Goal: Information Seeking & Learning: Learn about a topic

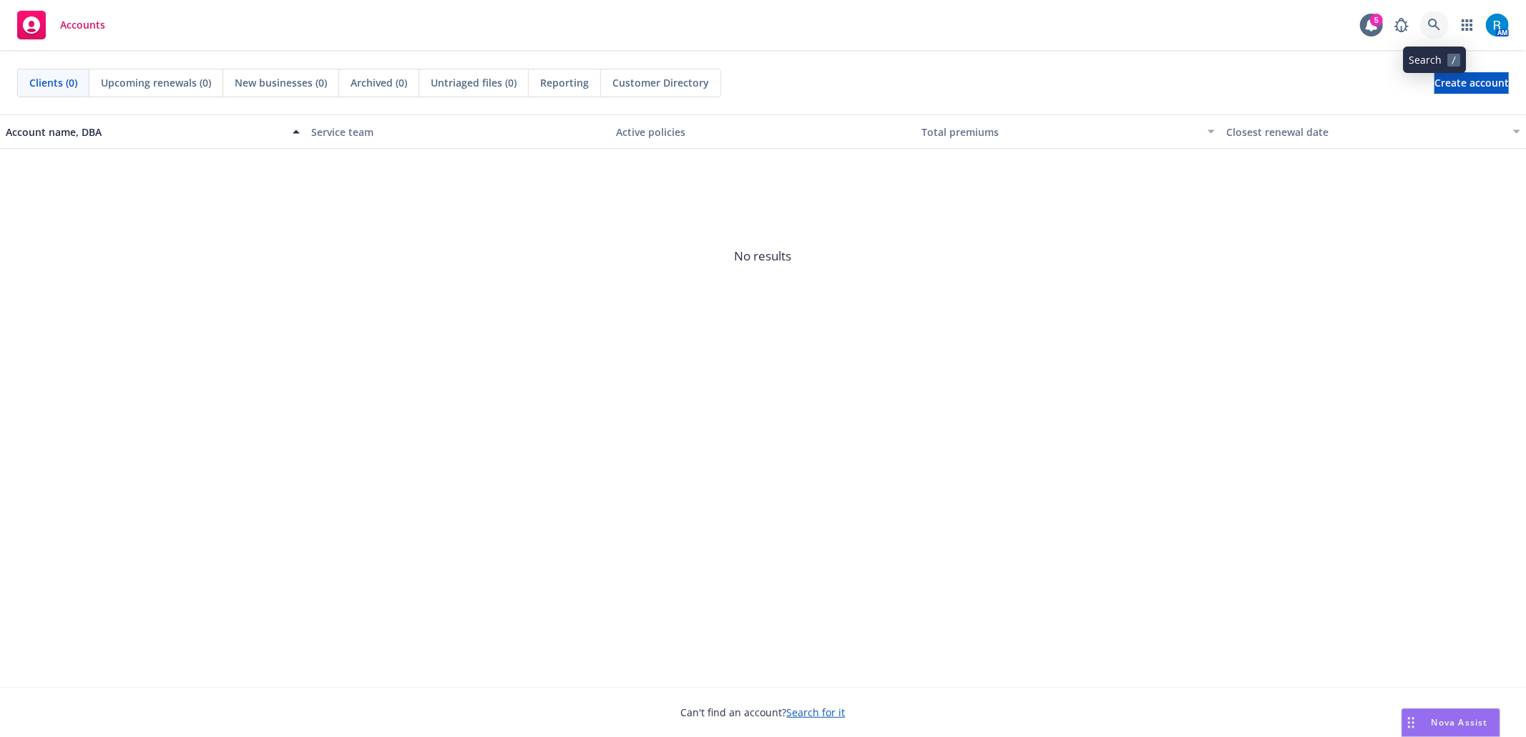
click at [1437, 26] on icon at bounding box center [1434, 25] width 13 height 13
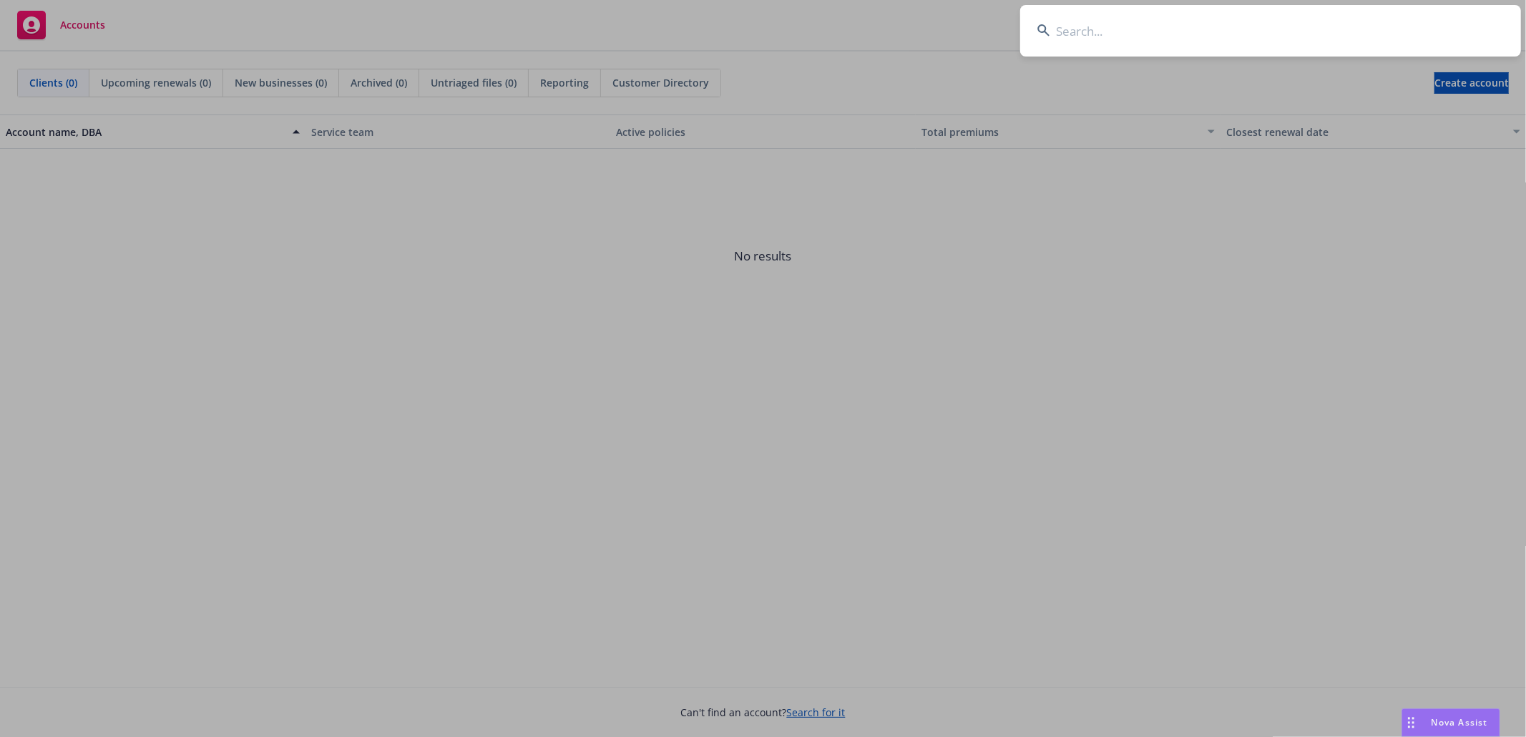
click at [1225, 31] on input at bounding box center [1270, 31] width 501 height 52
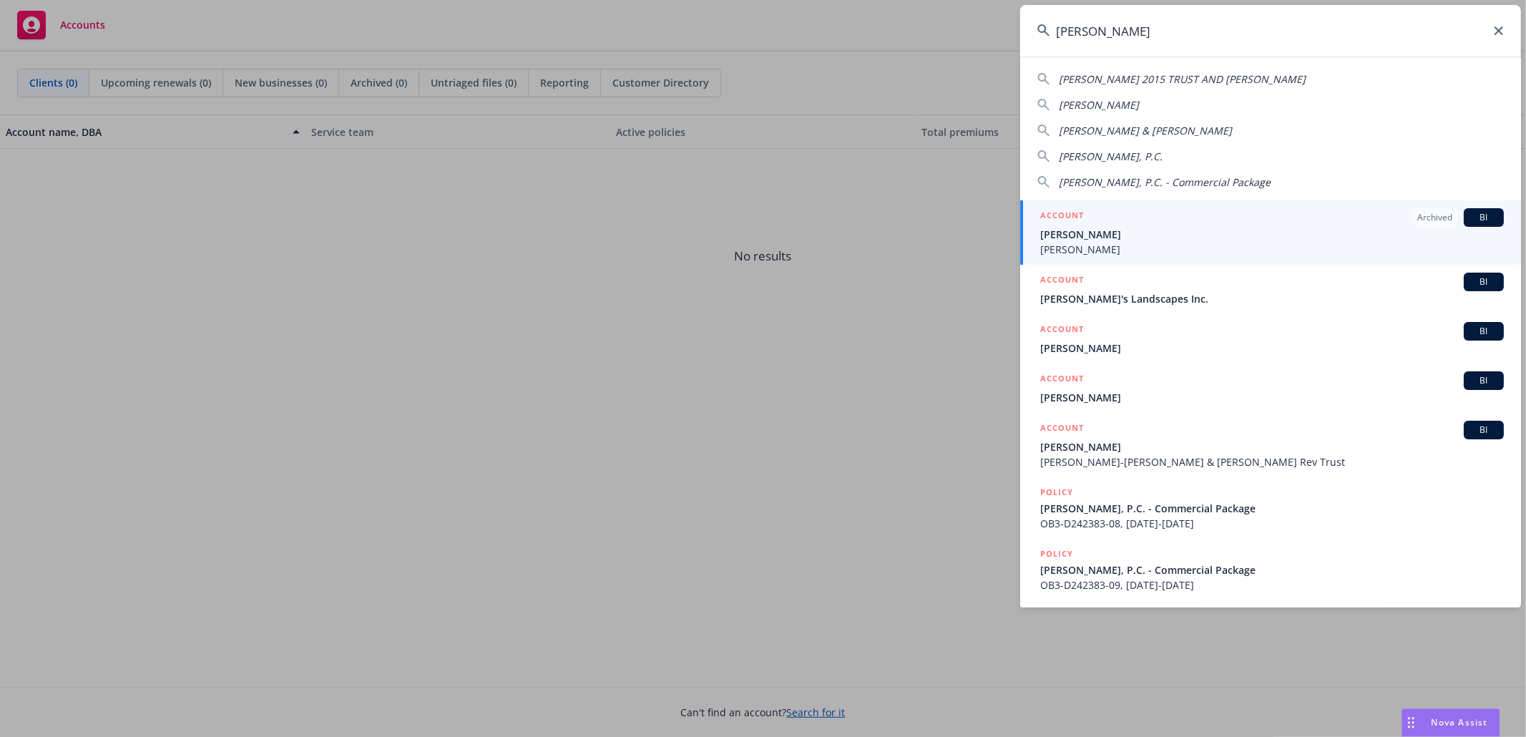
type input "[PERSON_NAME]"
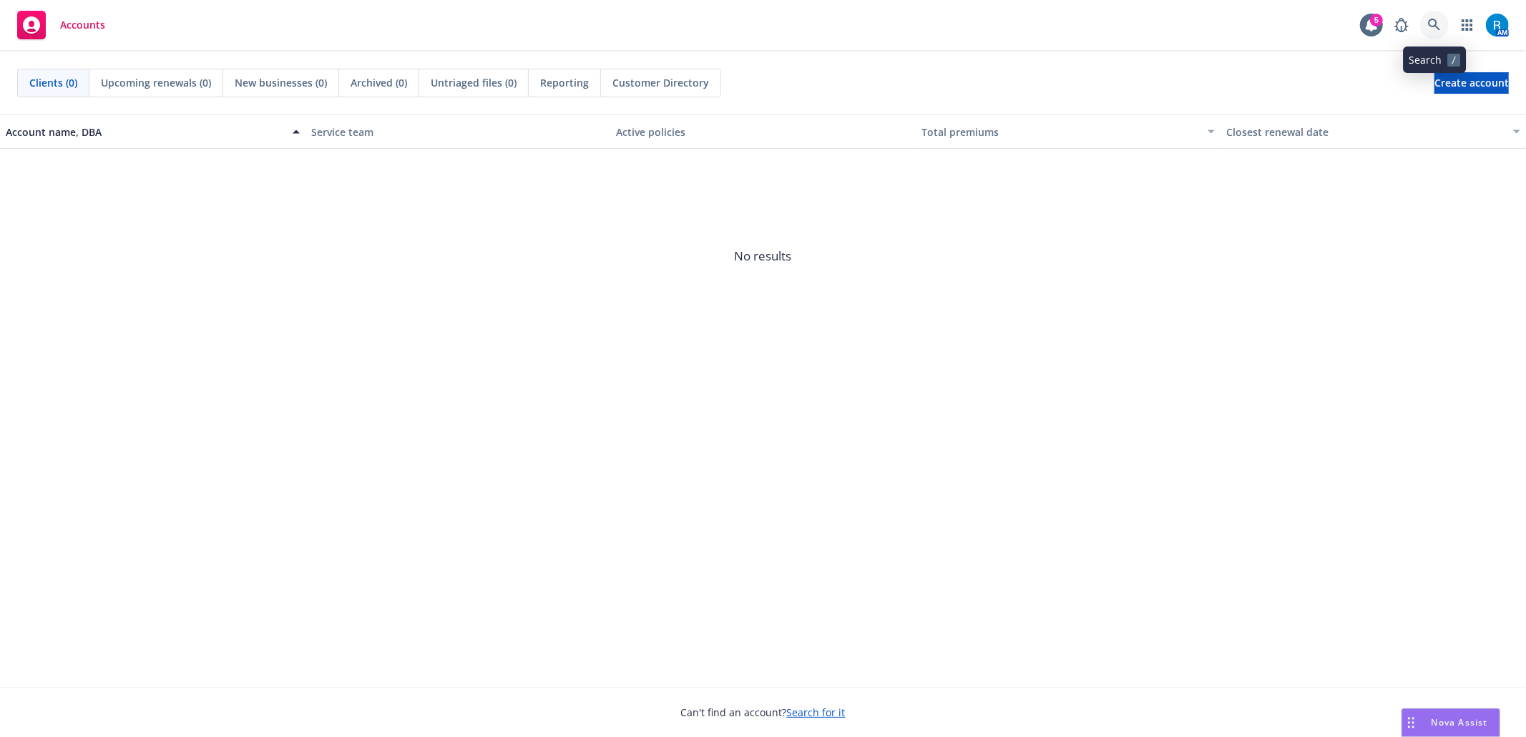
click at [1434, 20] on icon at bounding box center [1434, 25] width 13 height 13
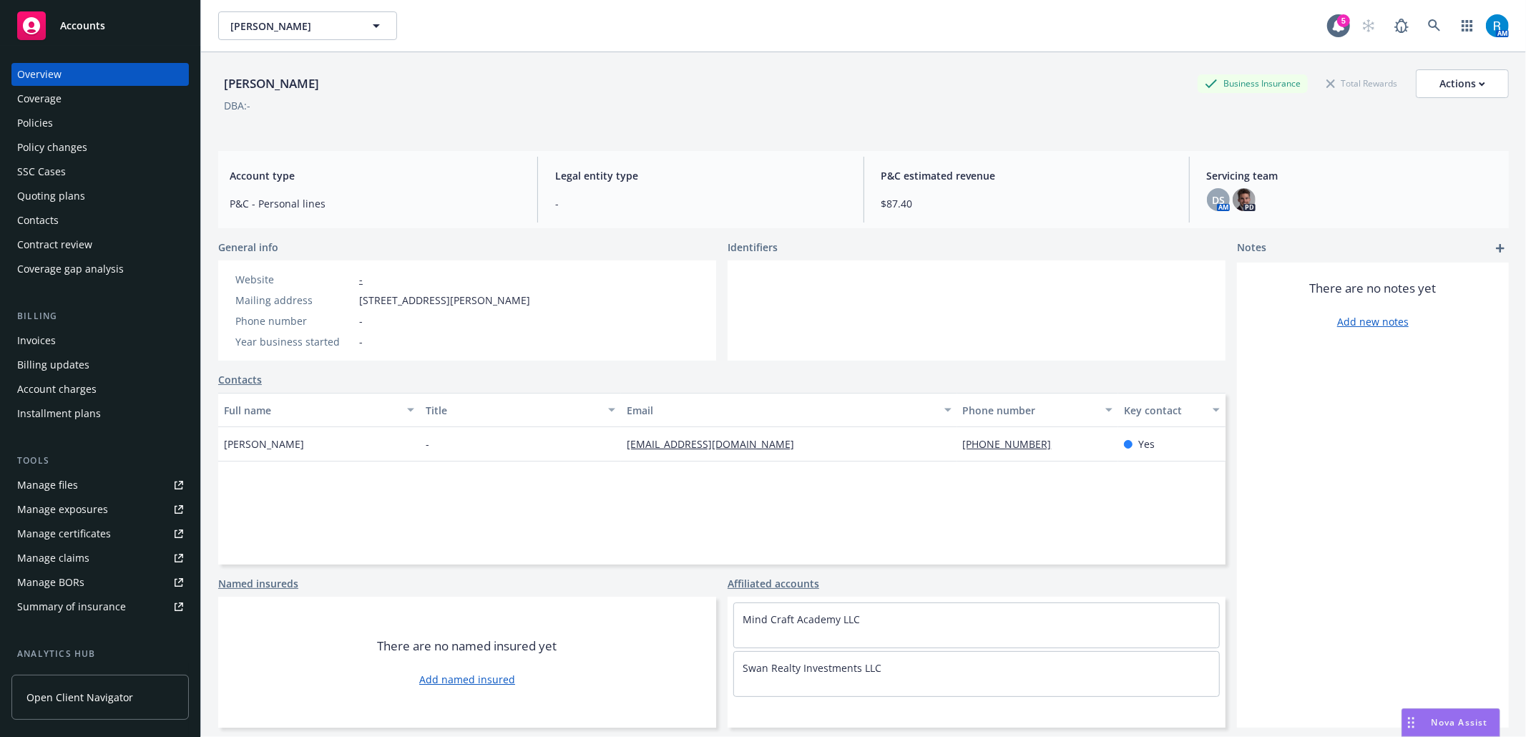
click at [44, 177] on div "SSC Cases" at bounding box center [41, 171] width 49 height 23
click at [38, 167] on div "SSC Cases" at bounding box center [41, 171] width 49 height 23
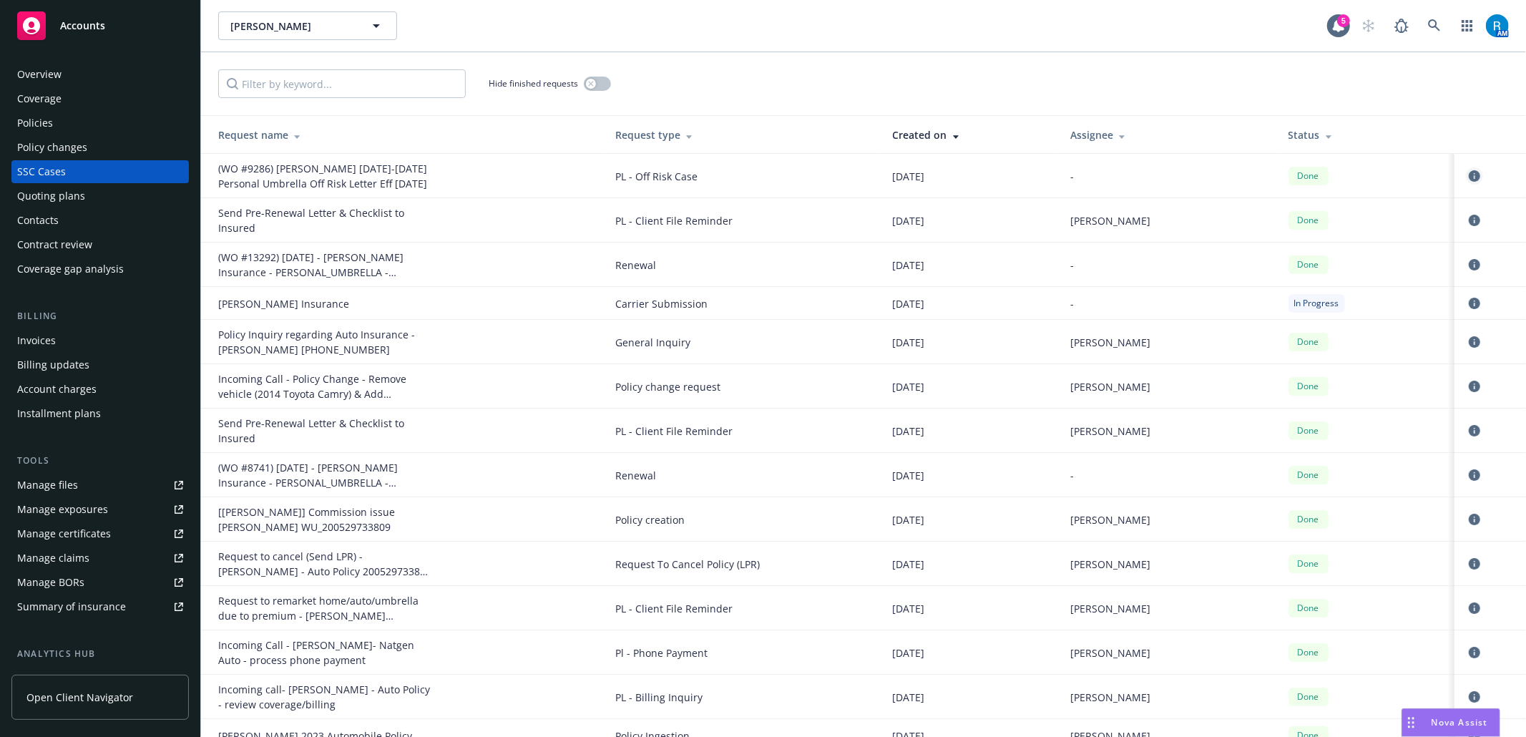
click at [1469, 173] on icon "circleInformation" at bounding box center [1474, 175] width 11 height 11
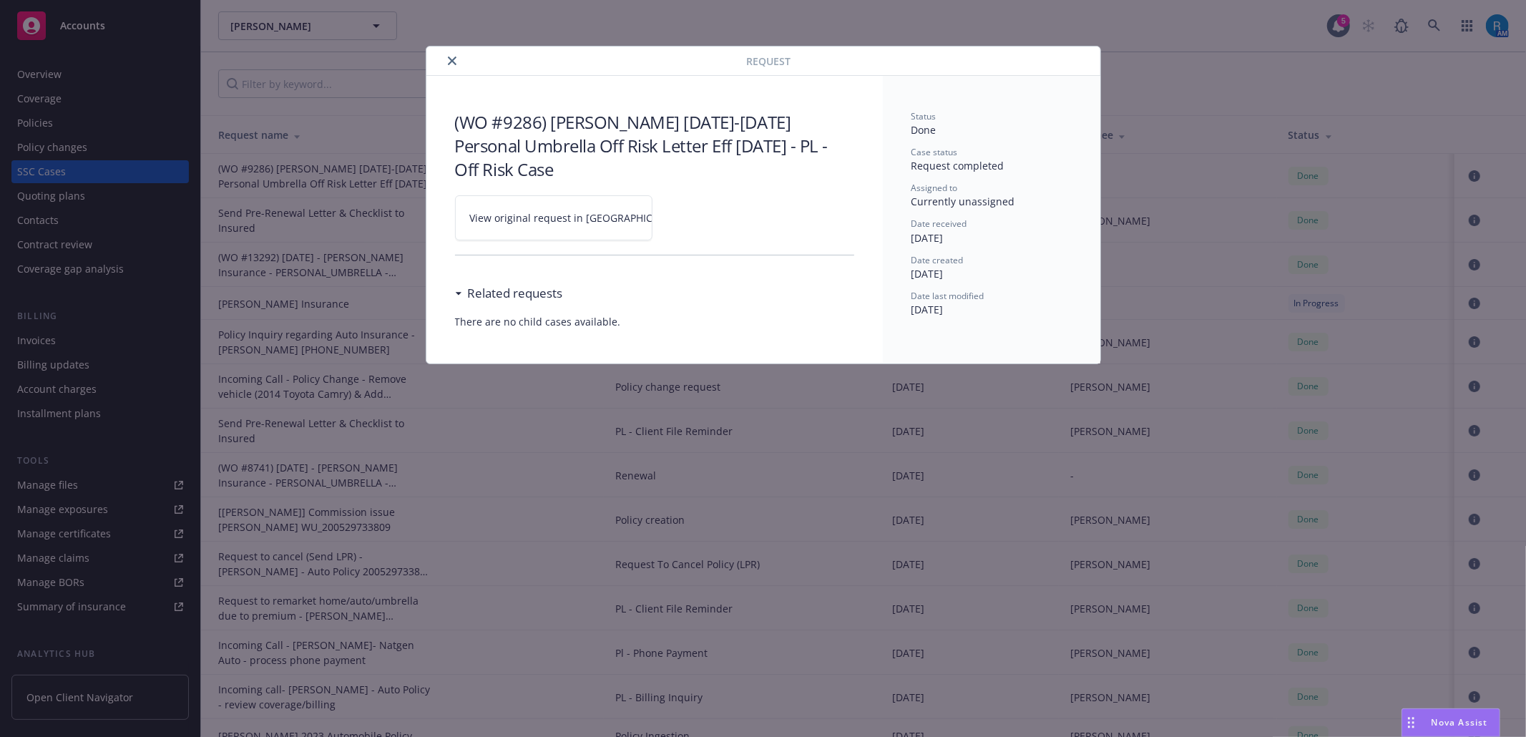
click at [693, 217] on icon at bounding box center [697, 218] width 9 height 9
click at [449, 58] on icon "close" at bounding box center [452, 61] width 9 height 9
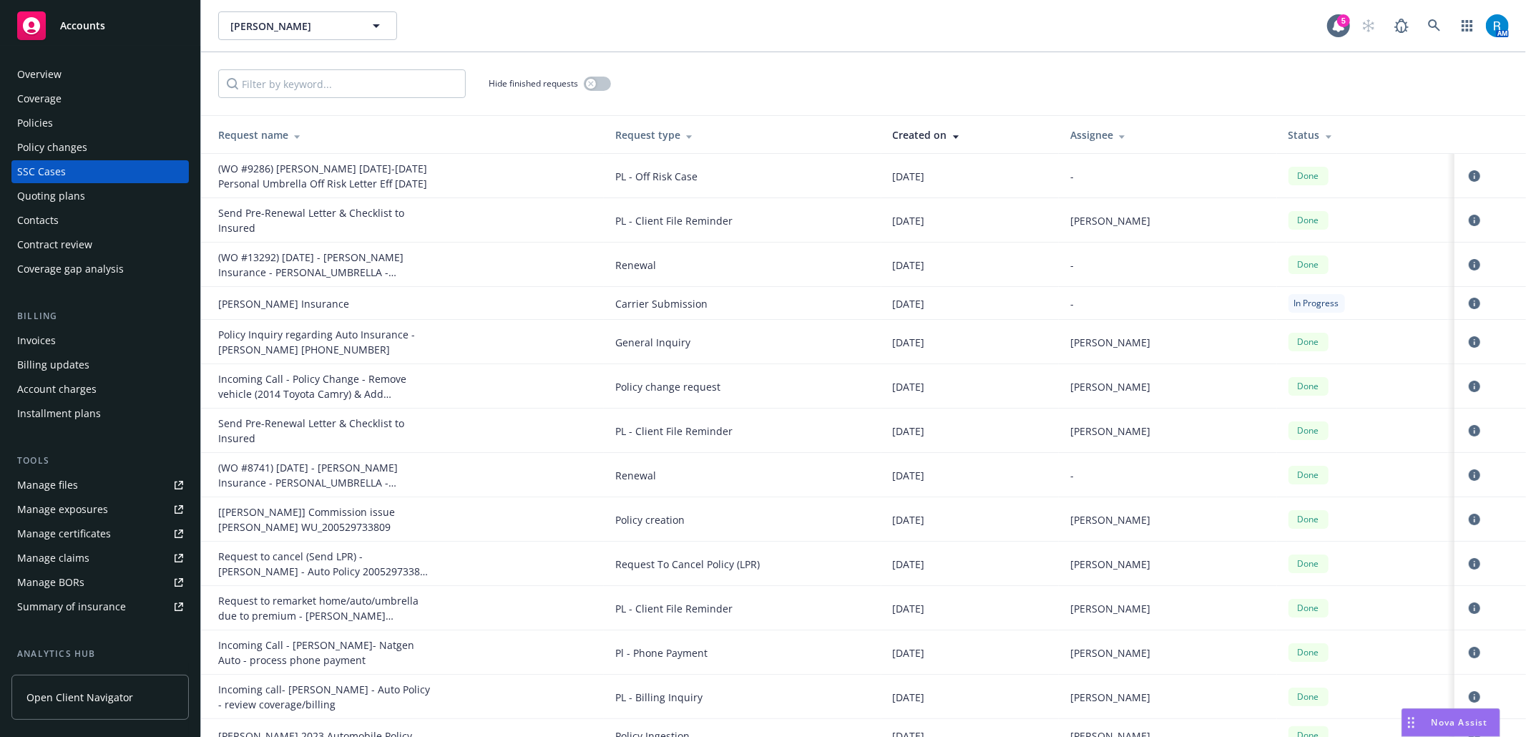
click at [77, 63] on div "Overview" at bounding box center [100, 74] width 166 height 23
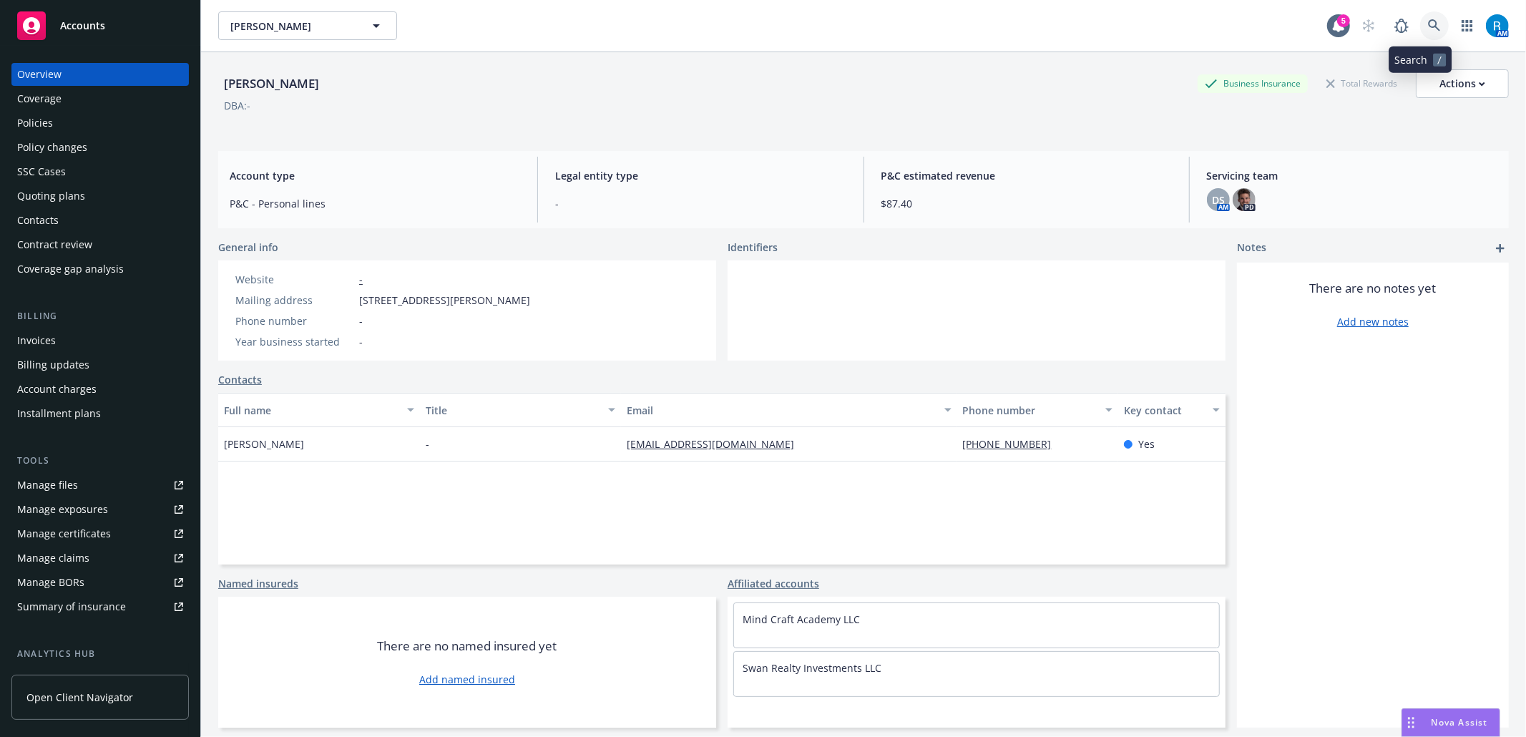
click at [1428, 26] on icon at bounding box center [1434, 25] width 13 height 13
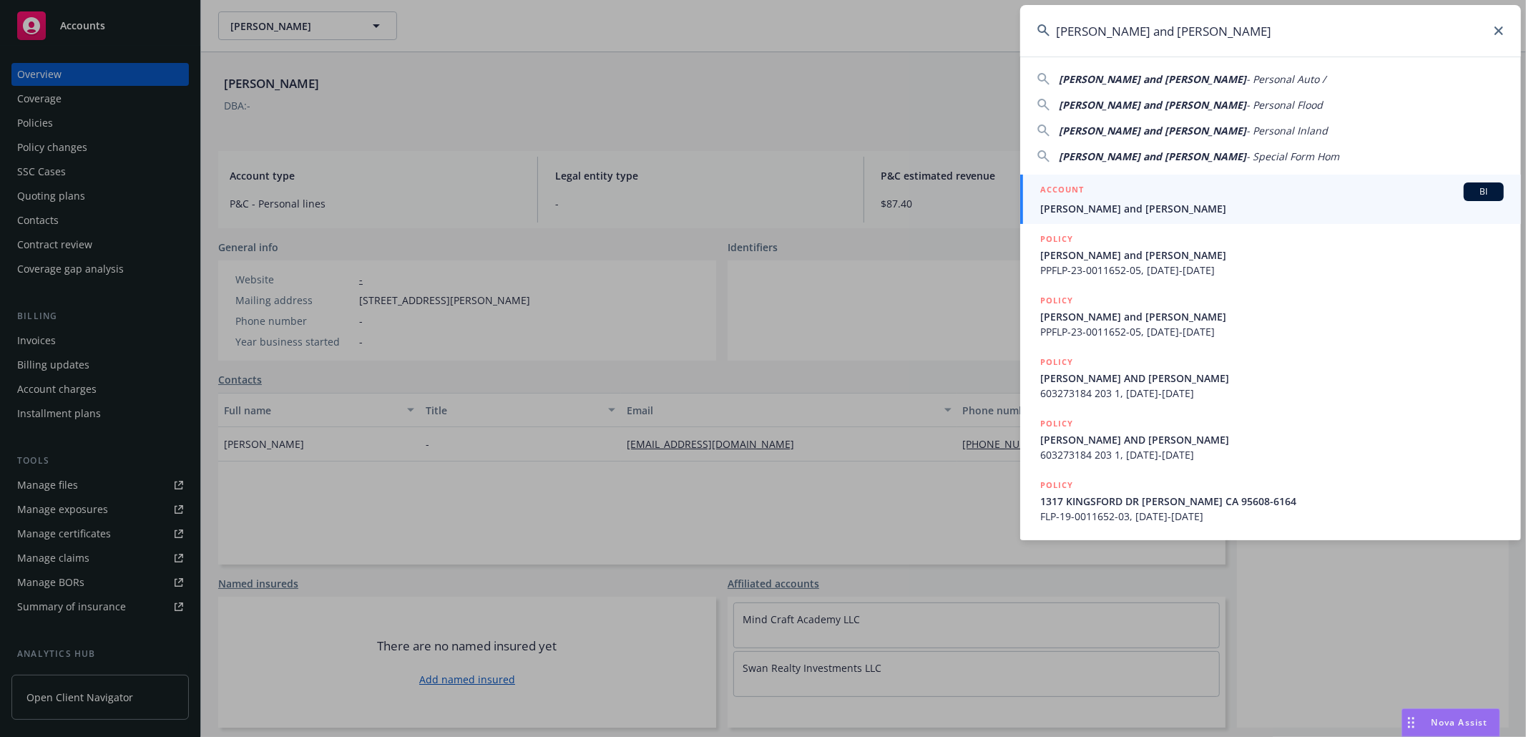
type input "[PERSON_NAME] and [PERSON_NAME]"
click at [1198, 205] on span "[PERSON_NAME] and [PERSON_NAME]" at bounding box center [1272, 208] width 464 height 15
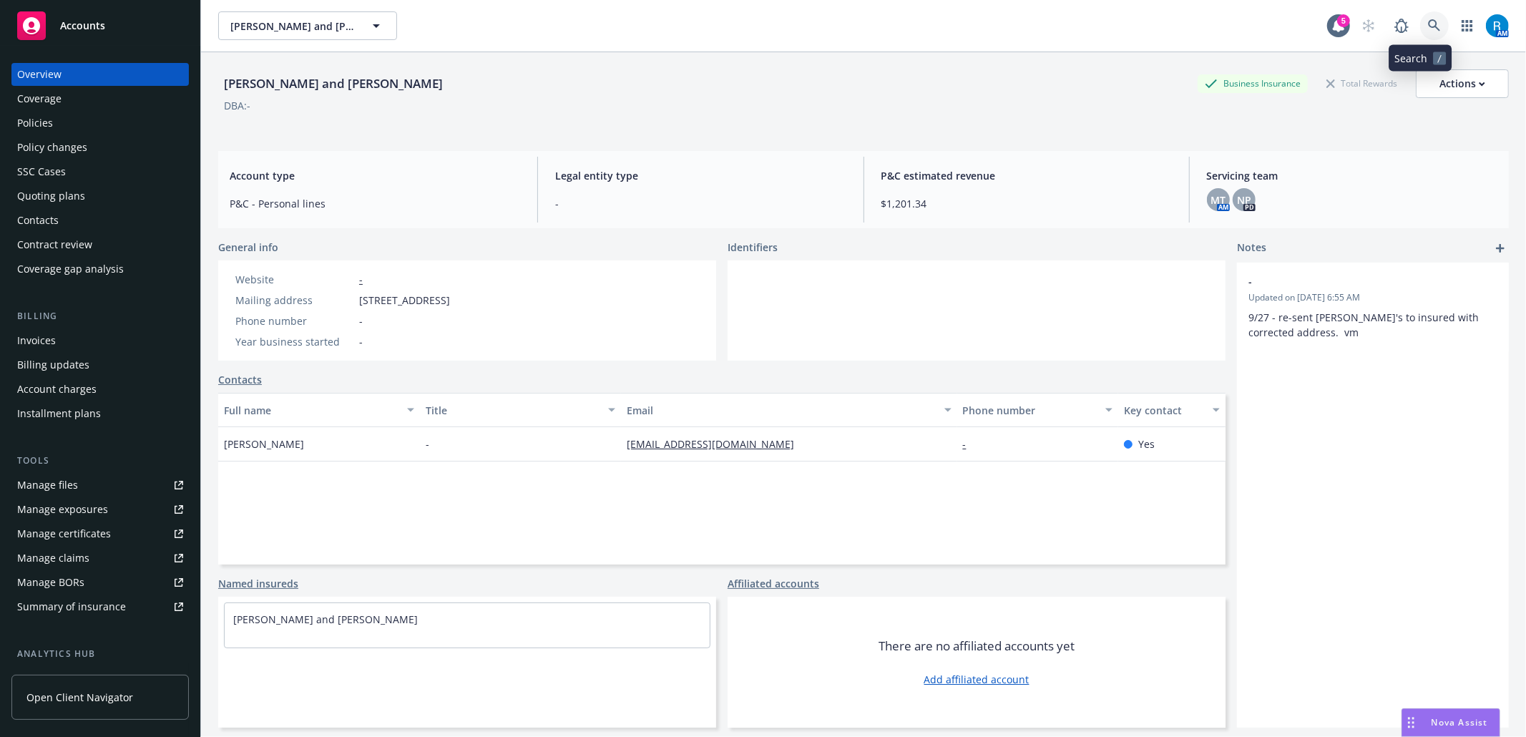
click at [1428, 27] on icon at bounding box center [1434, 25] width 12 height 12
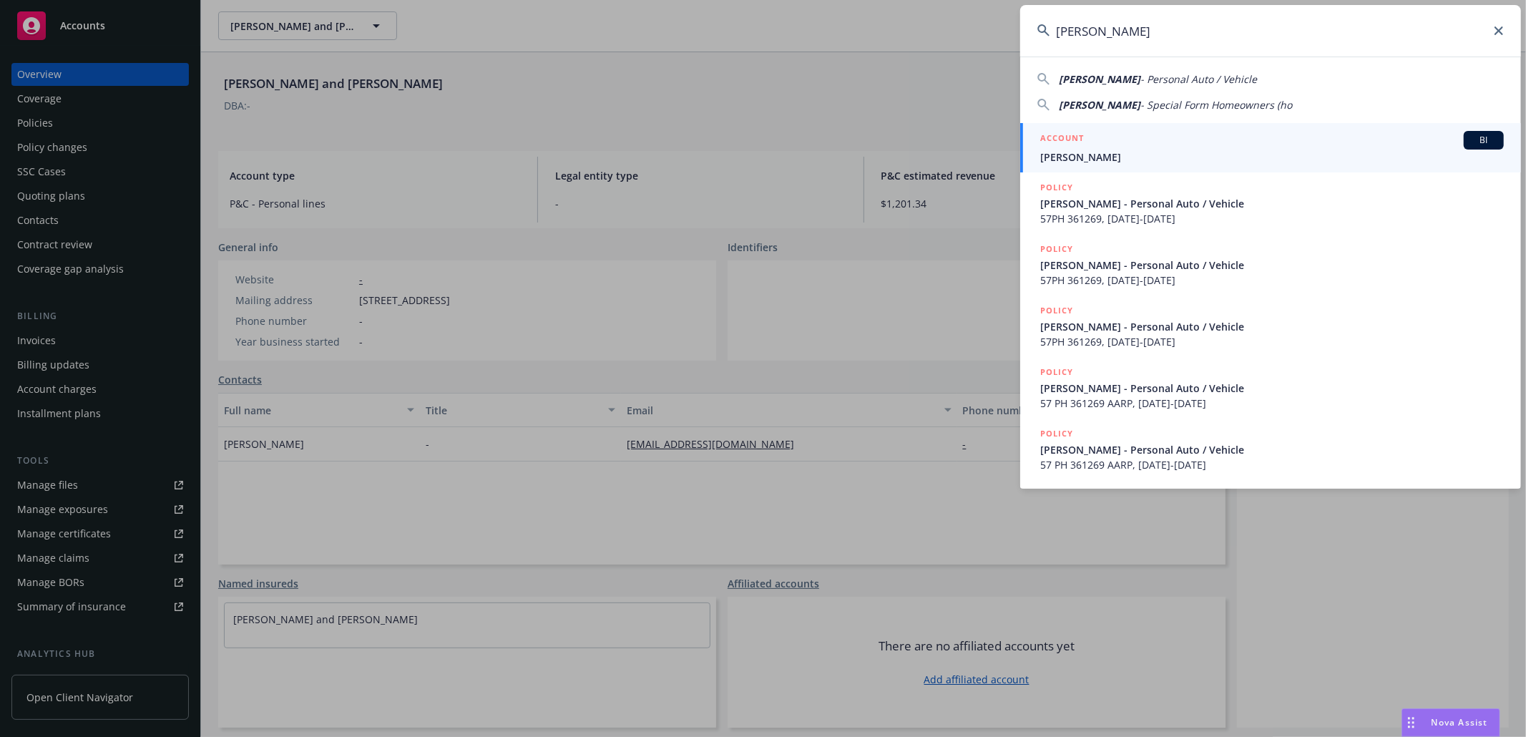
type input "[PERSON_NAME]"
click at [1135, 156] on span "[PERSON_NAME]" at bounding box center [1272, 157] width 464 height 15
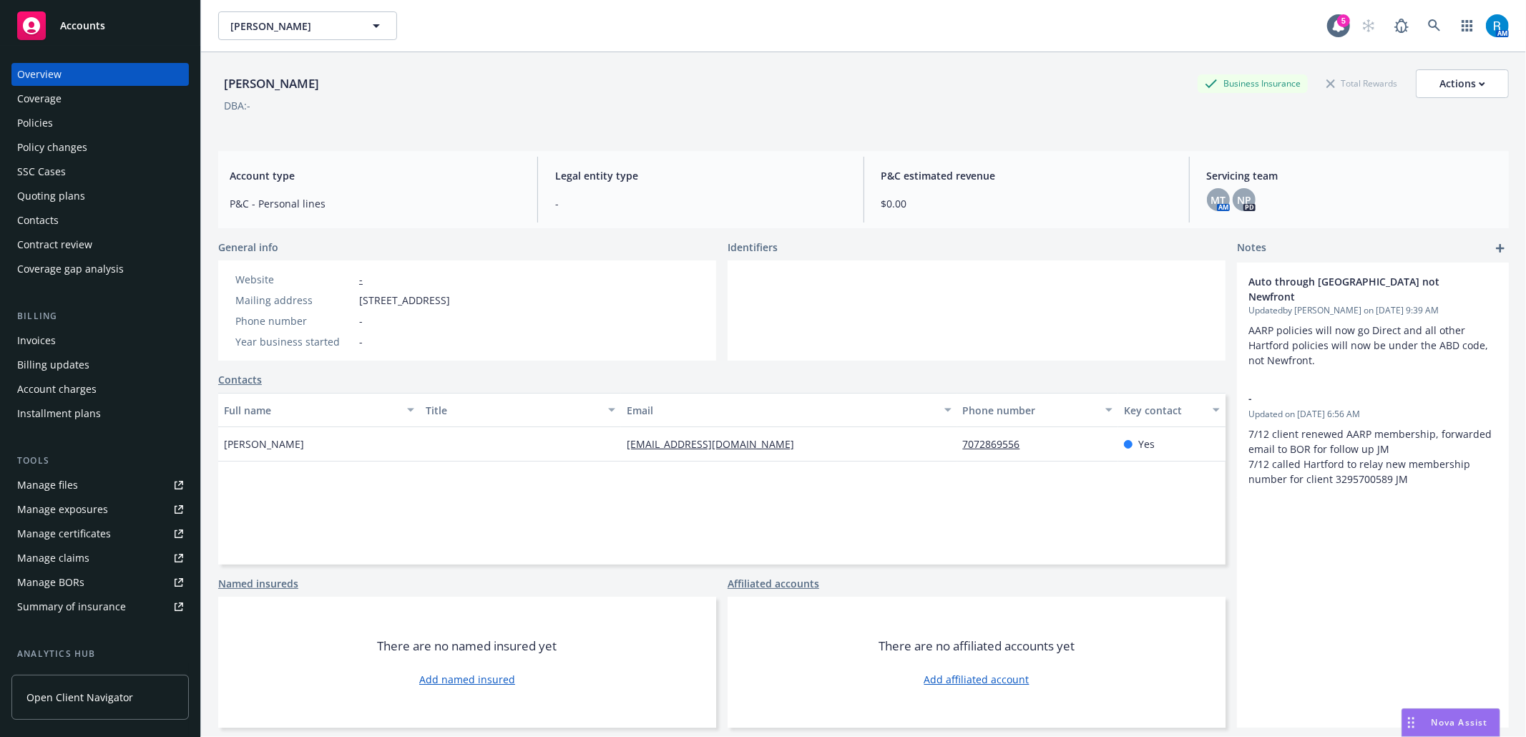
drag, startPoint x: 32, startPoint y: 130, endPoint x: 24, endPoint y: 132, distance: 8.2
click at [32, 130] on div "Policies" at bounding box center [35, 123] width 36 height 23
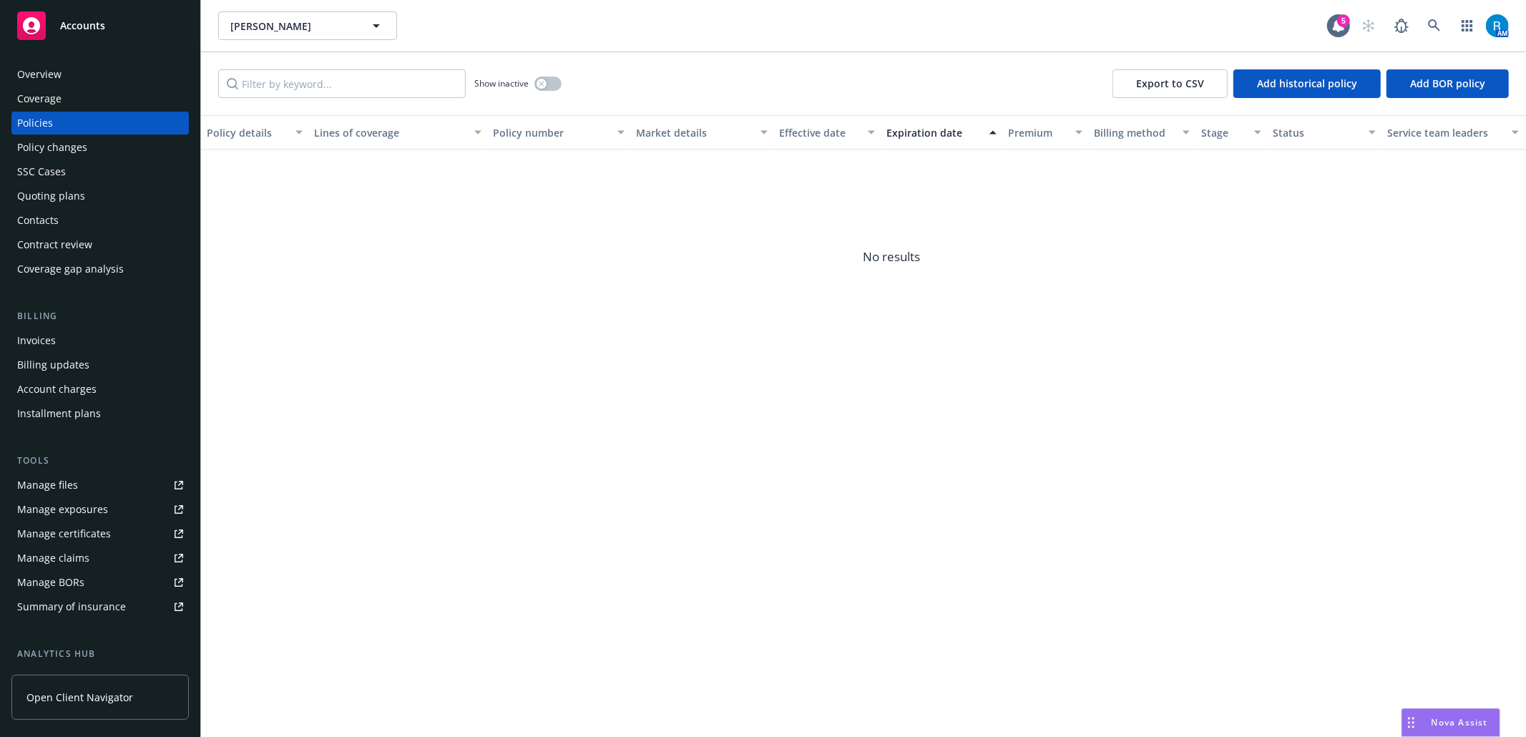
click at [87, 69] on div "Overview" at bounding box center [100, 74] width 166 height 23
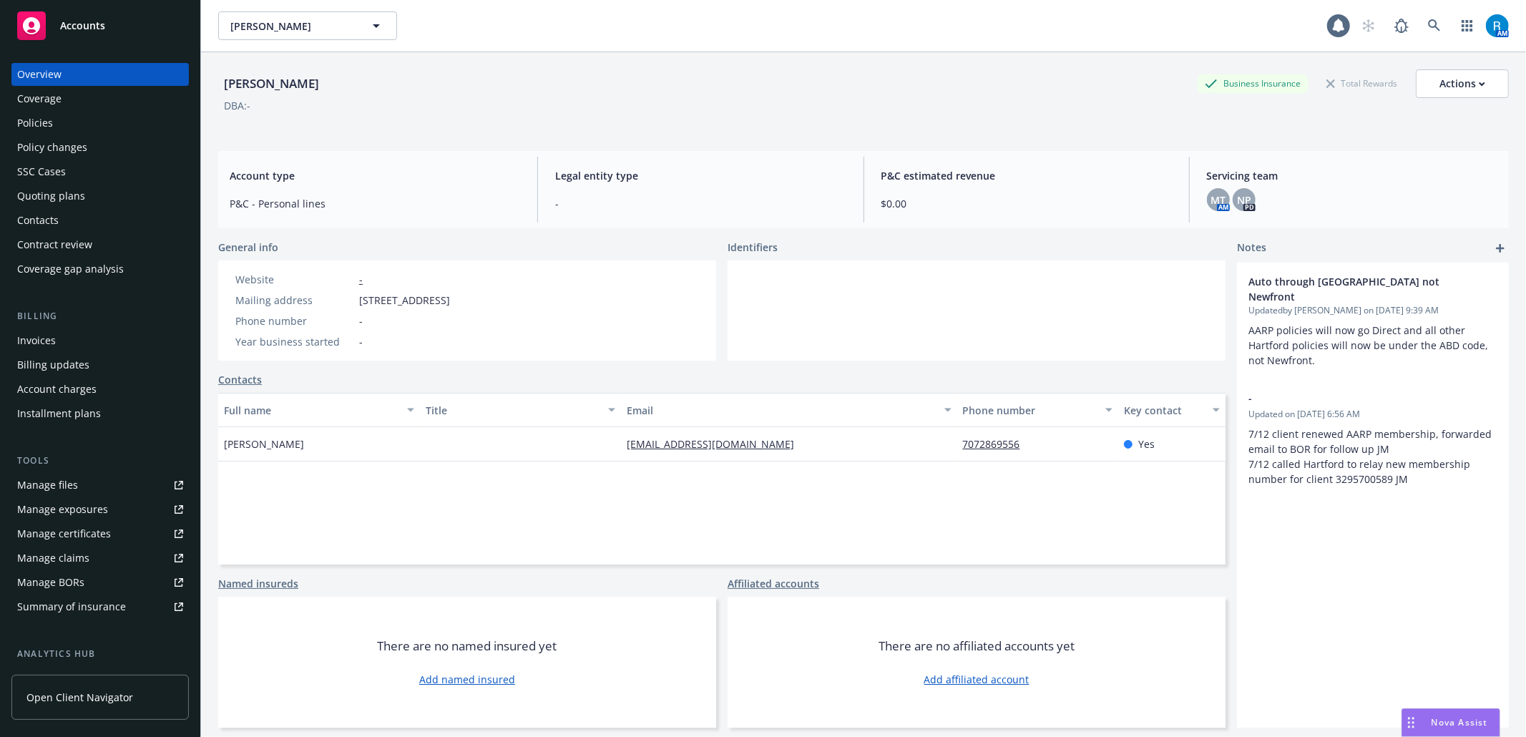
click at [82, 130] on div "Policies" at bounding box center [100, 123] width 166 height 23
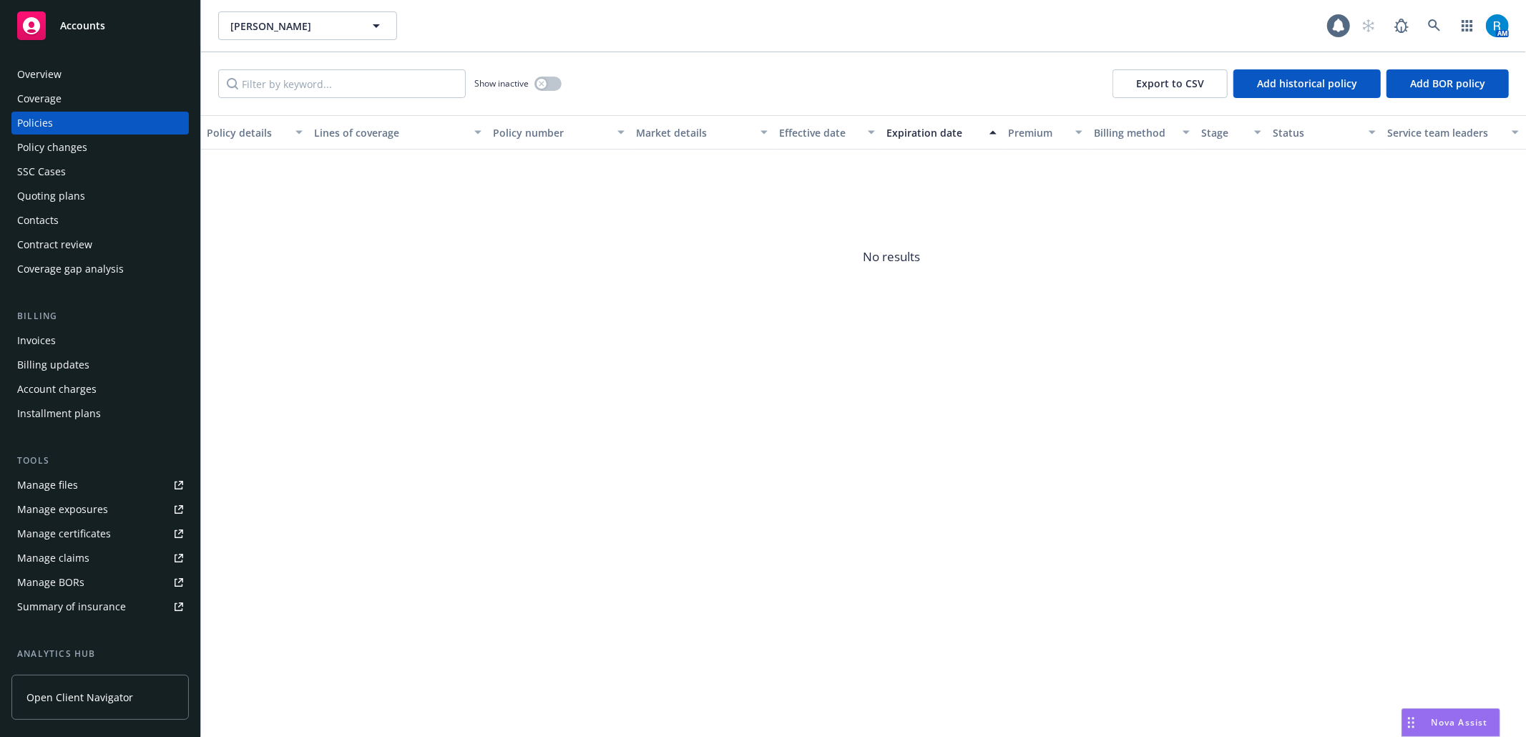
click at [63, 170] on div "SSC Cases" at bounding box center [41, 171] width 49 height 23
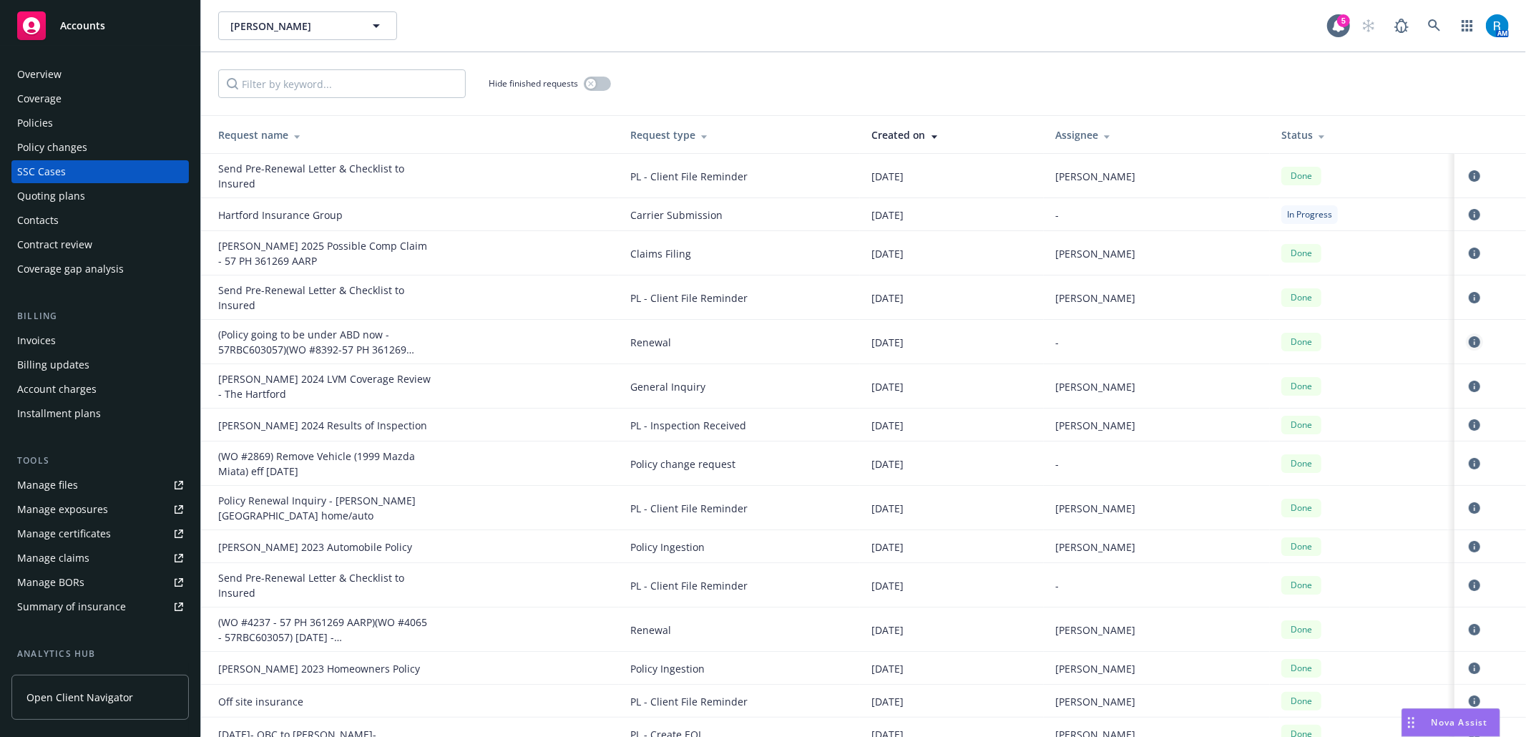
click at [1469, 338] on icon "circleInformation" at bounding box center [1474, 341] width 11 height 11
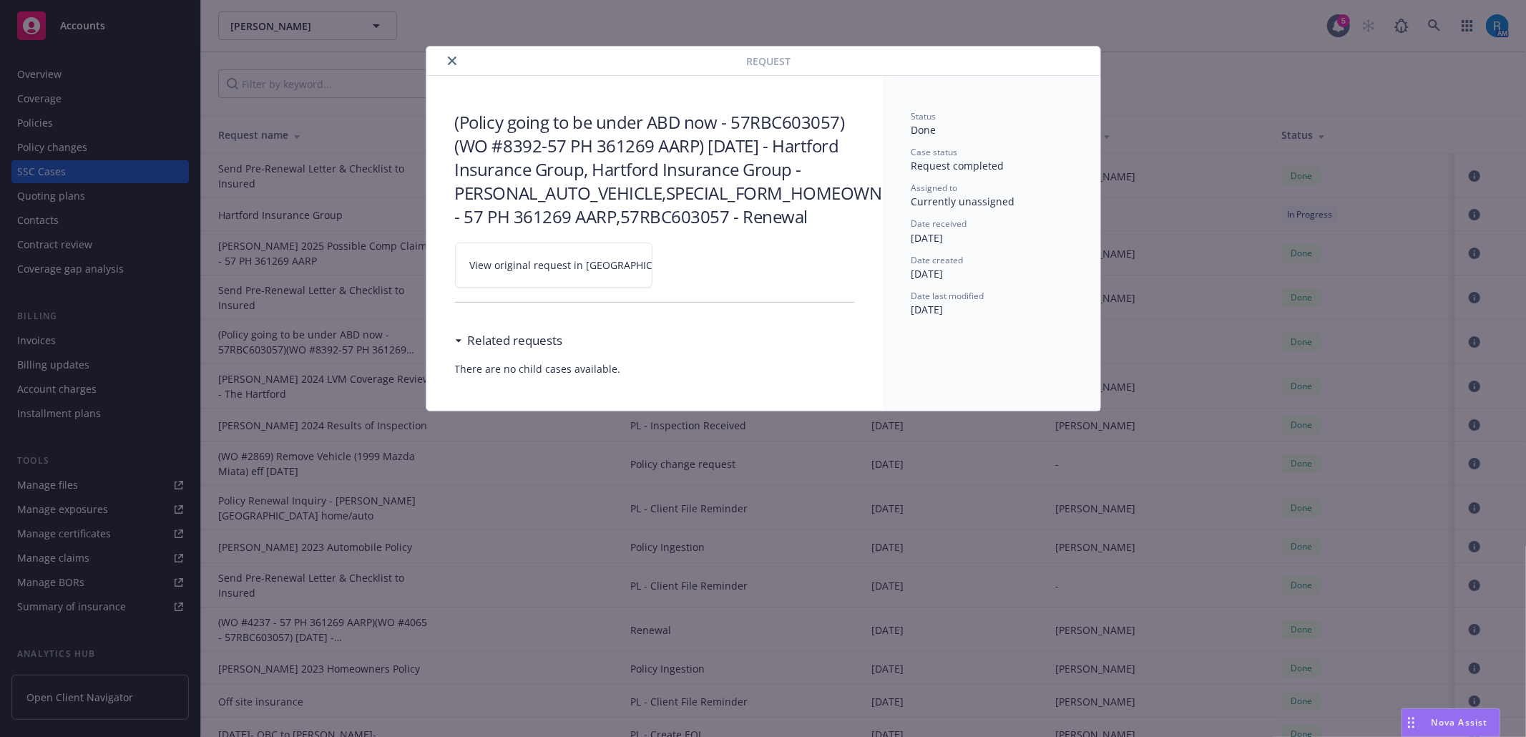
click at [695, 266] on icon at bounding box center [697, 263] width 5 height 5
click at [451, 59] on icon "close" at bounding box center [452, 61] width 9 height 9
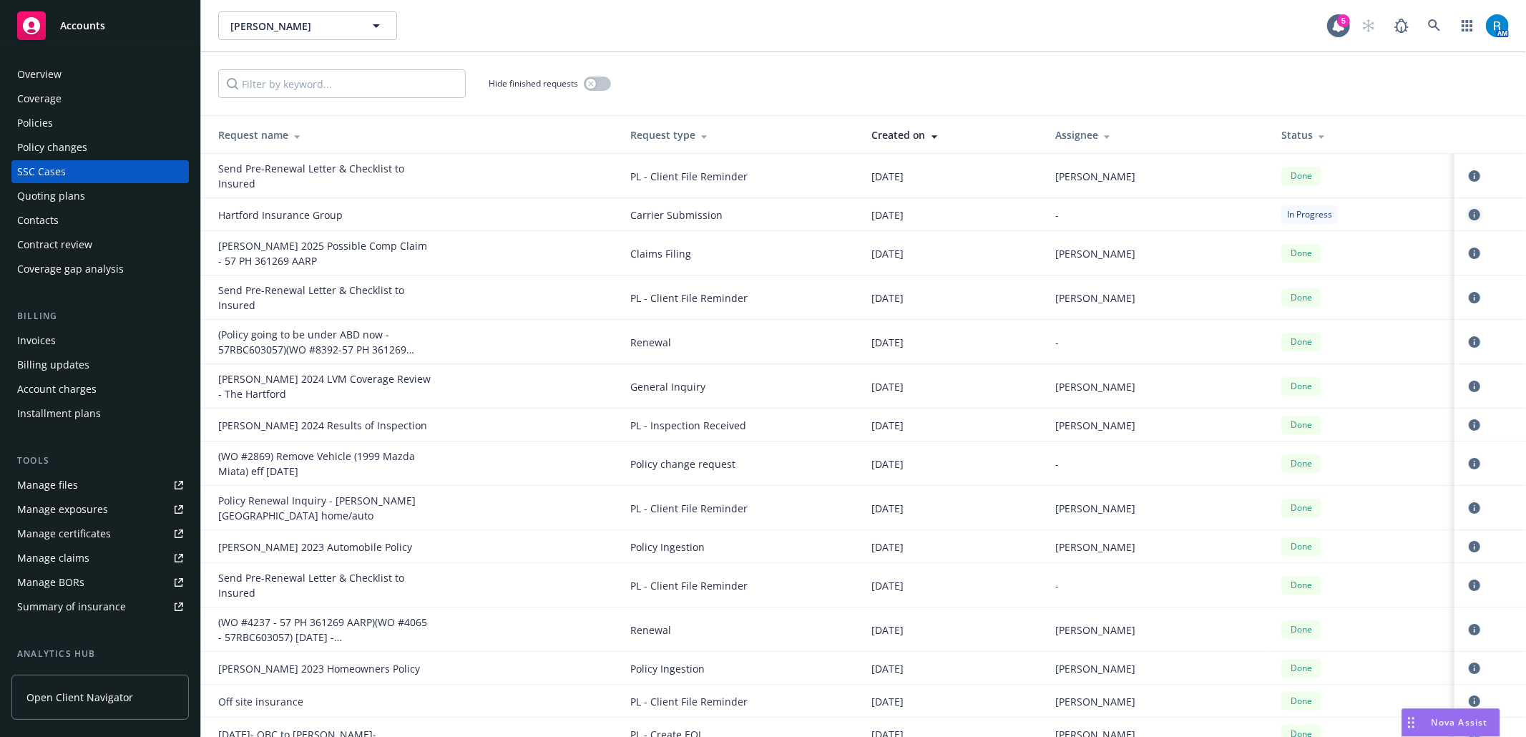
click at [1469, 213] on icon "circleInformation" at bounding box center [1474, 214] width 11 height 11
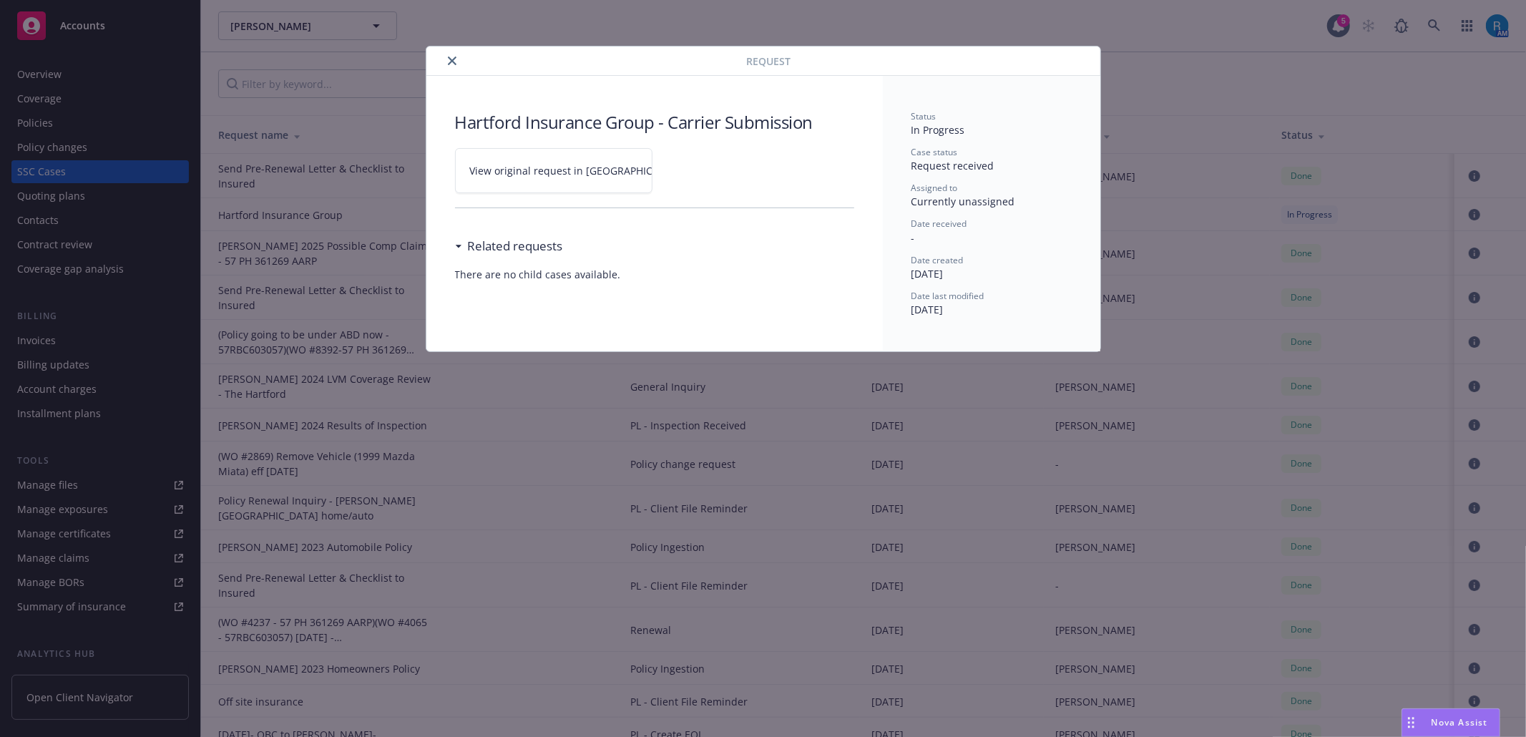
click at [693, 173] on icon at bounding box center [697, 171] width 9 height 9
click at [453, 67] on button "close" at bounding box center [452, 60] width 17 height 17
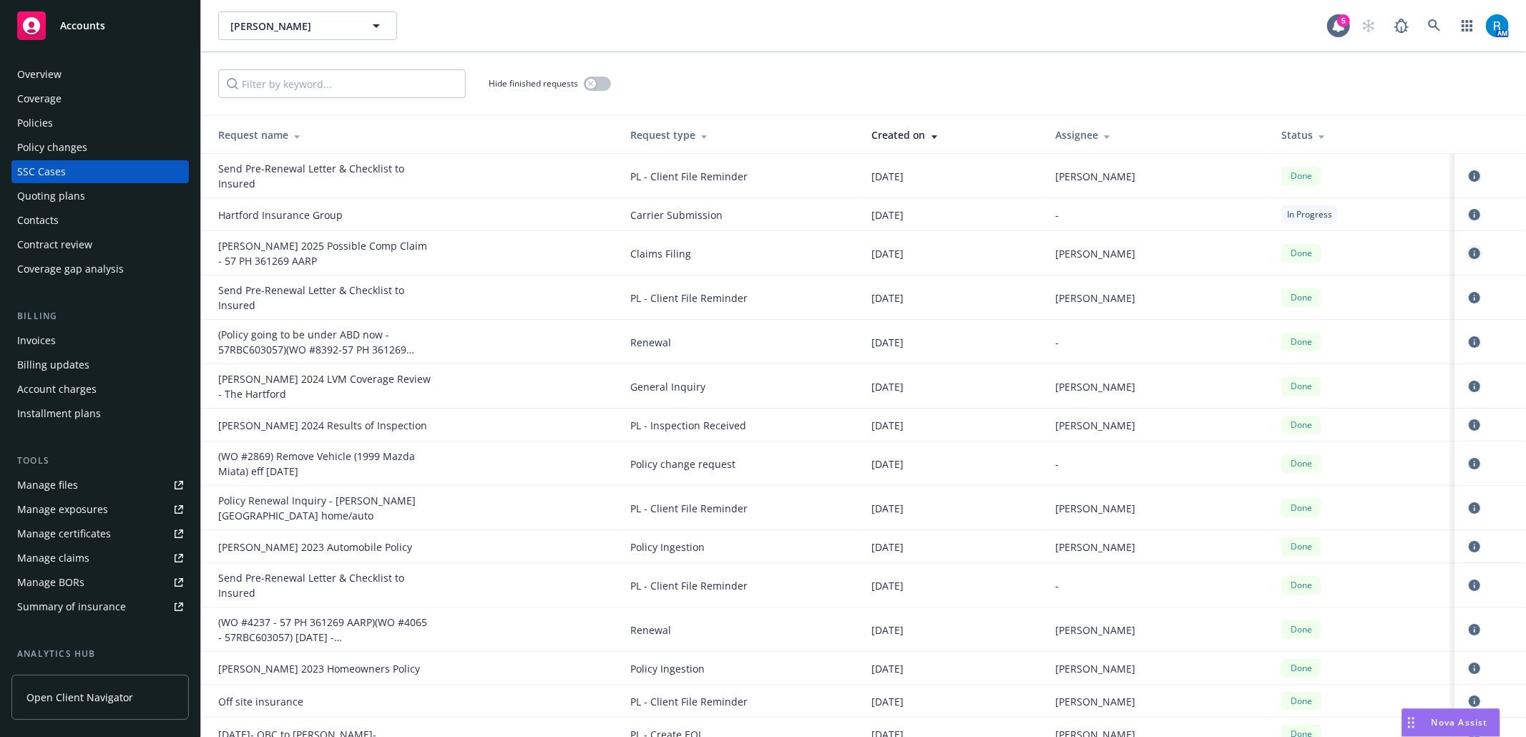
click at [1469, 258] on icon "circleInformation" at bounding box center [1474, 253] width 11 height 11
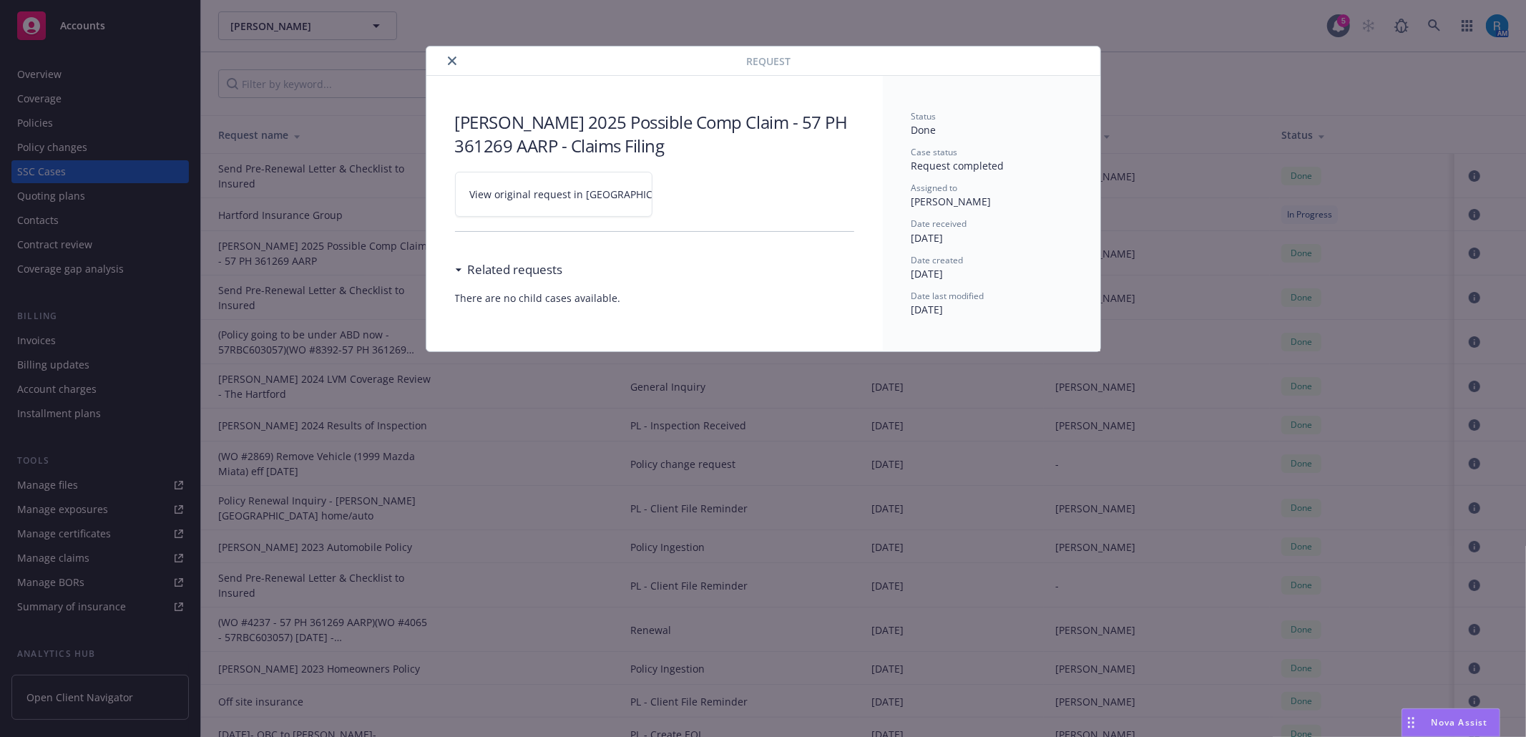
click at [693, 196] on icon at bounding box center [697, 194] width 9 height 9
click at [455, 53] on button "close" at bounding box center [452, 60] width 17 height 17
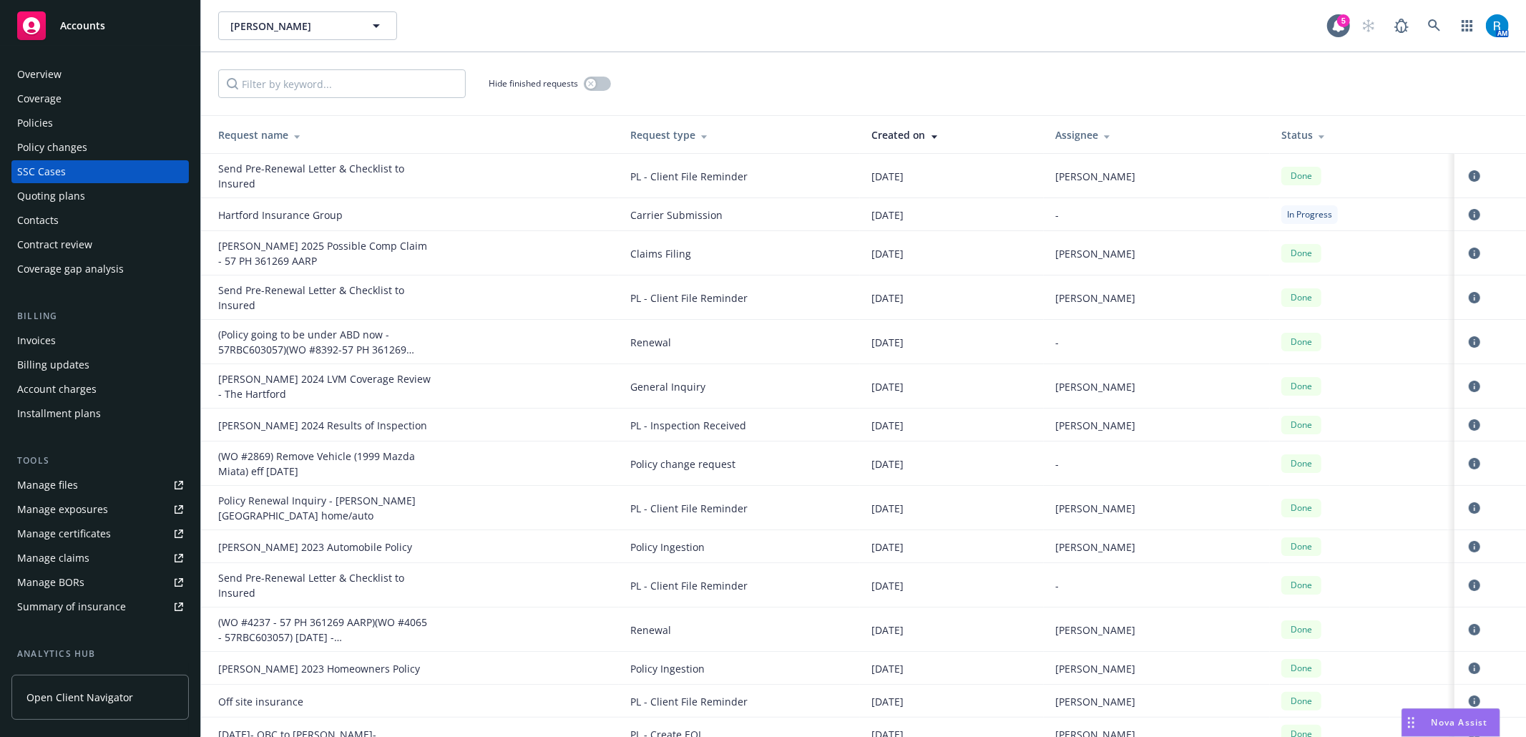
click at [83, 133] on div "Policies" at bounding box center [100, 123] width 166 height 23
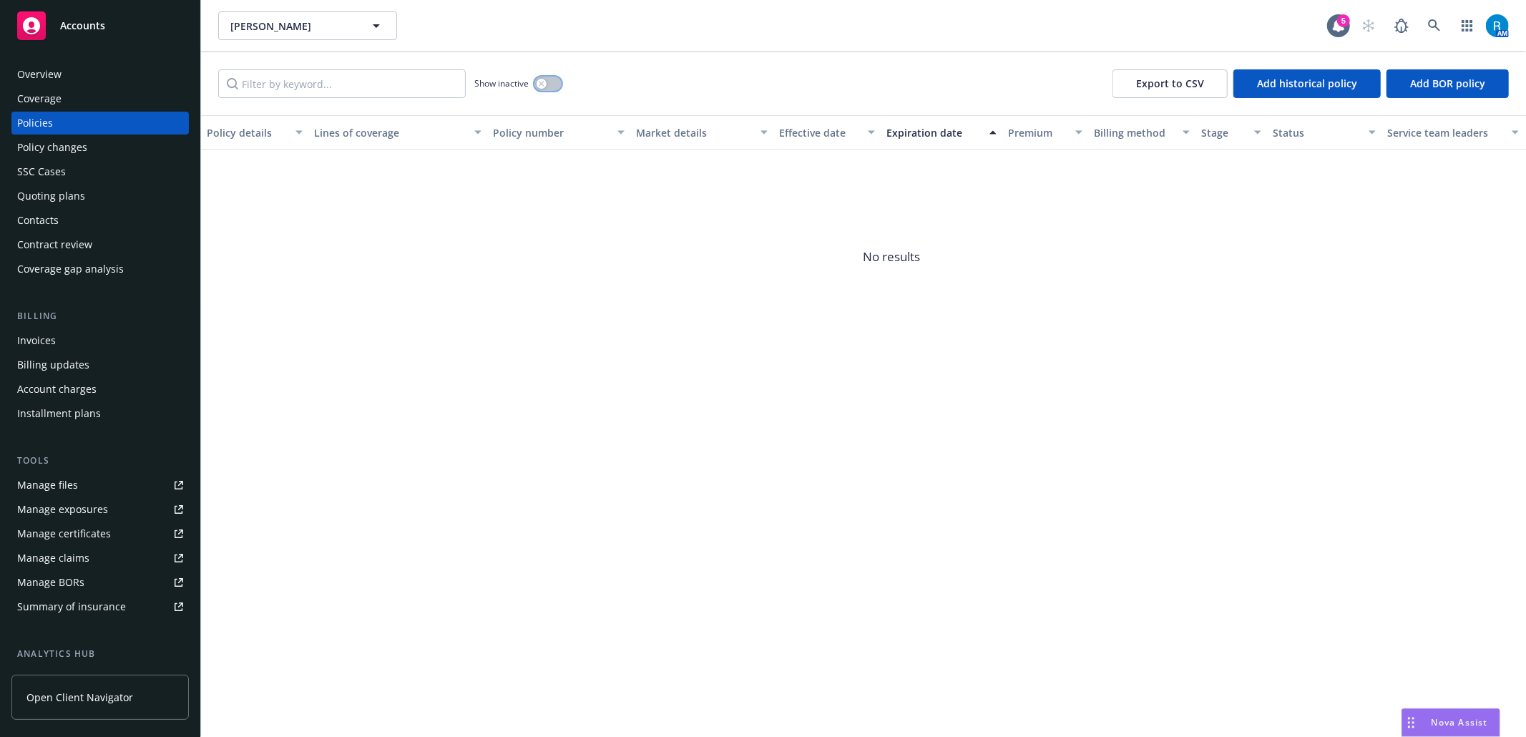
click at [547, 83] on button "button" at bounding box center [547, 84] width 27 height 14
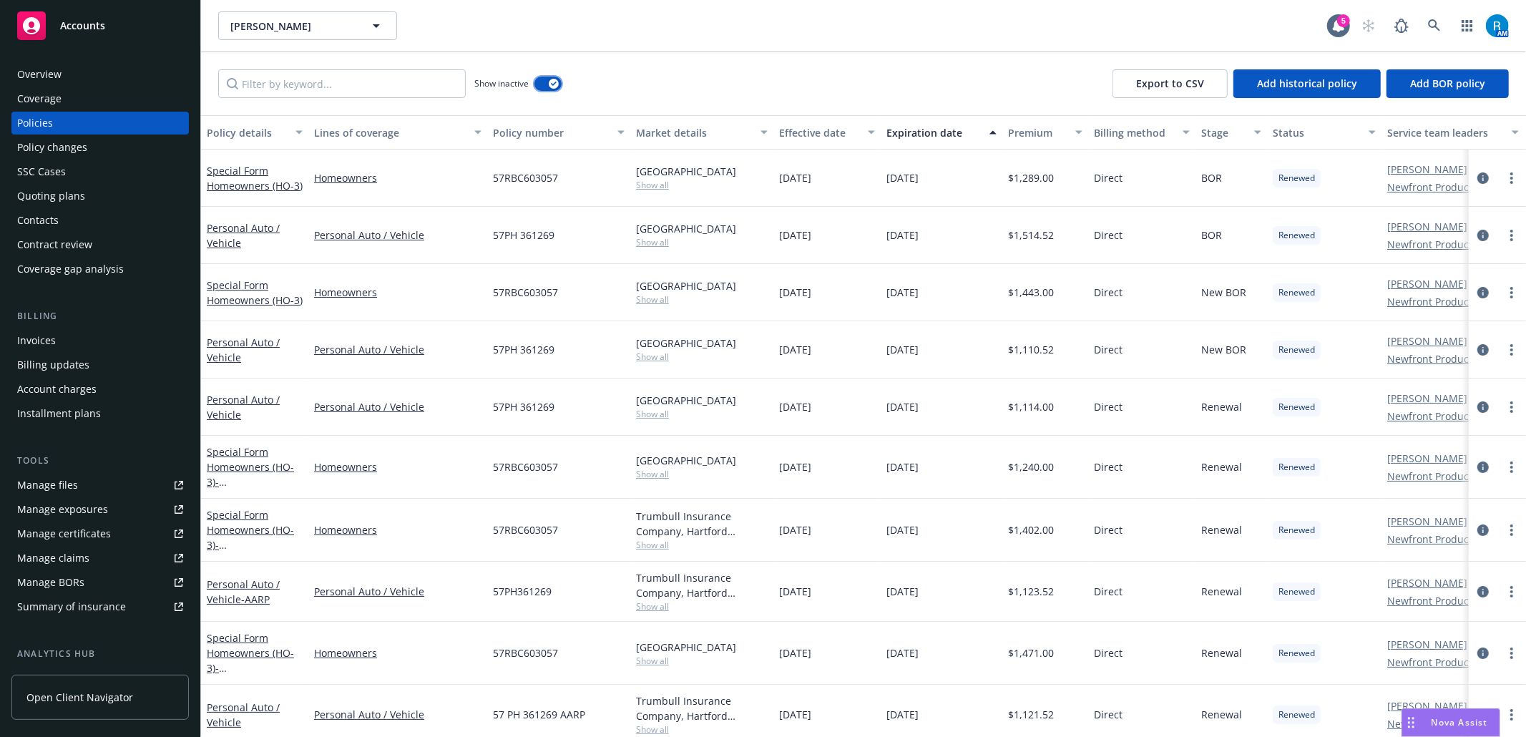
scroll to position [147, 0]
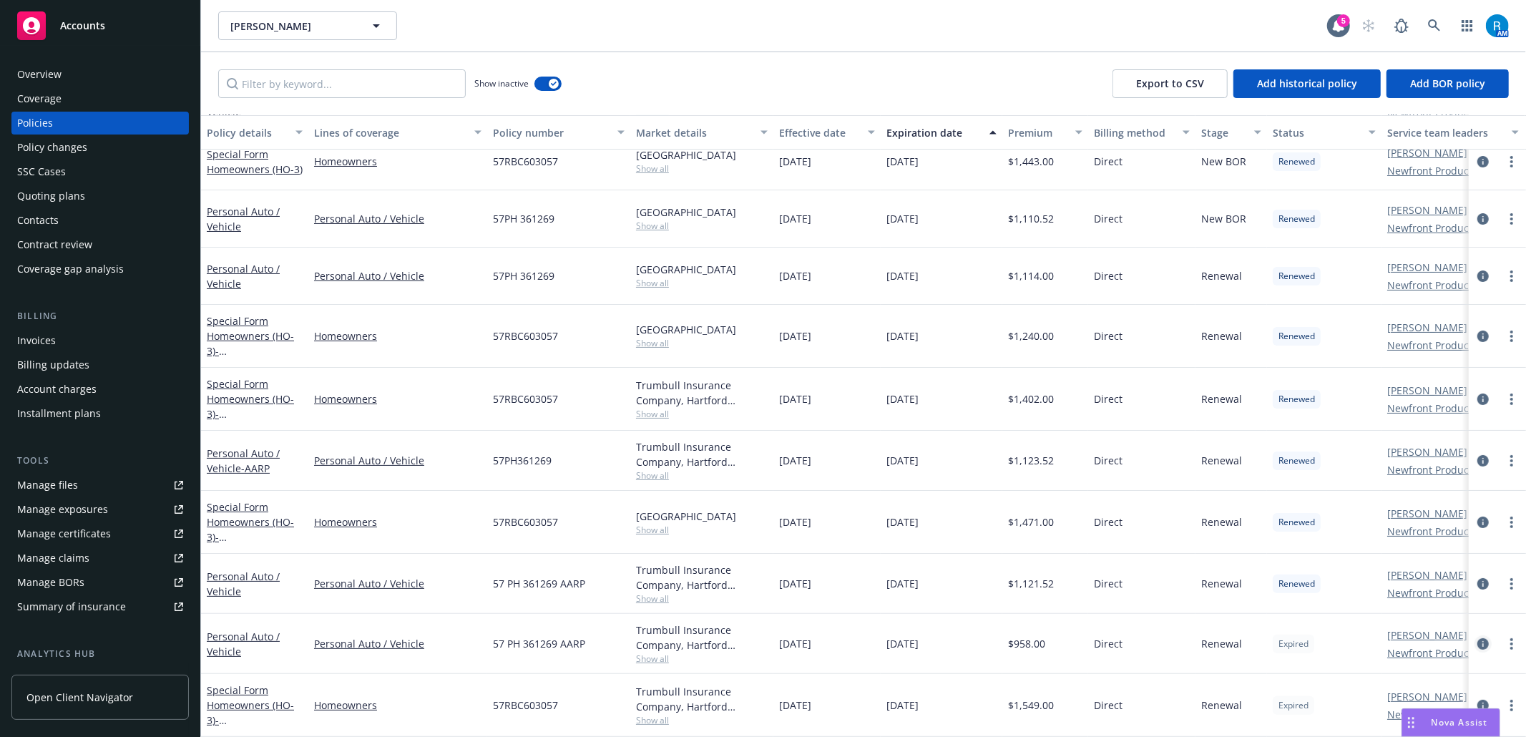
click at [1477, 638] on icon "circleInformation" at bounding box center [1482, 643] width 11 height 11
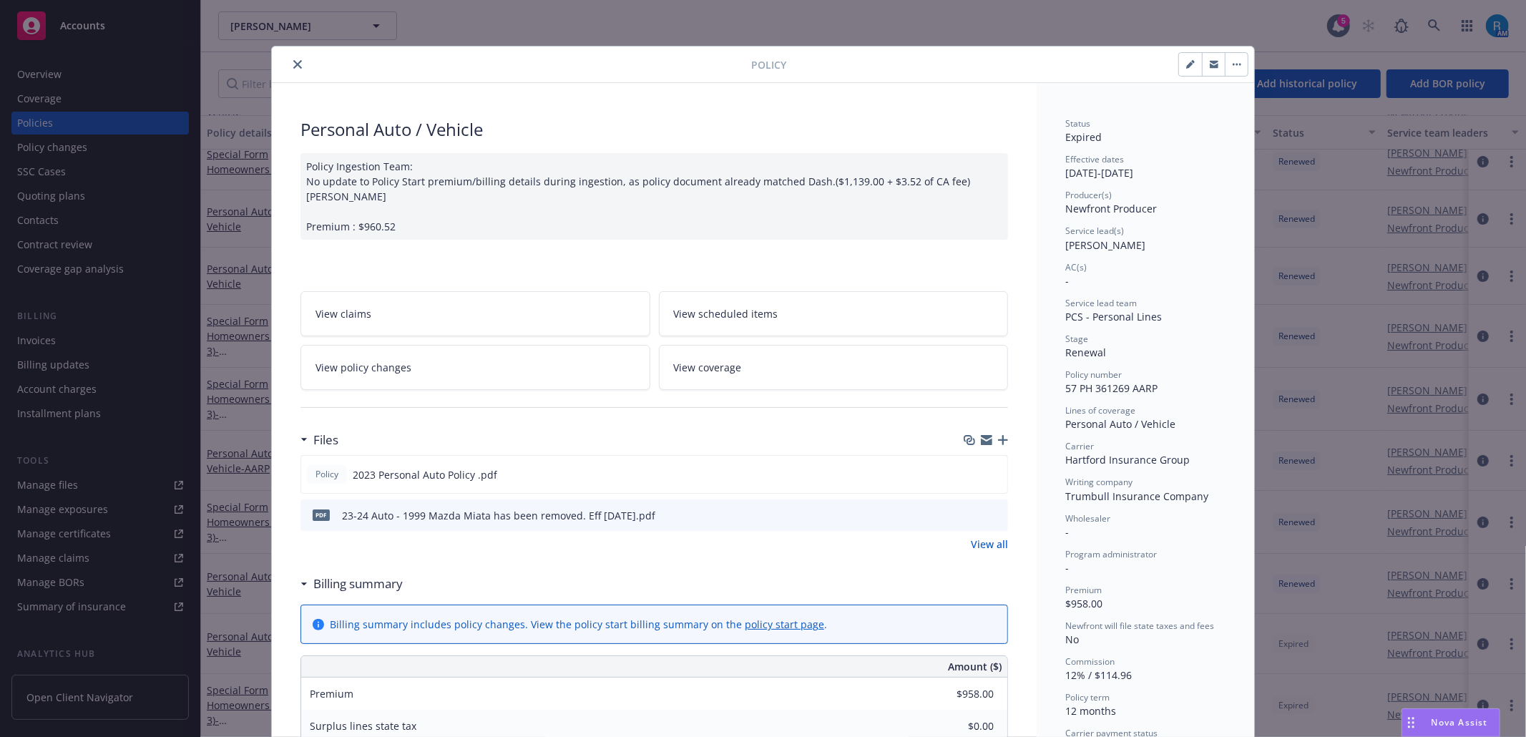
click at [293, 67] on icon "close" at bounding box center [297, 64] width 9 height 9
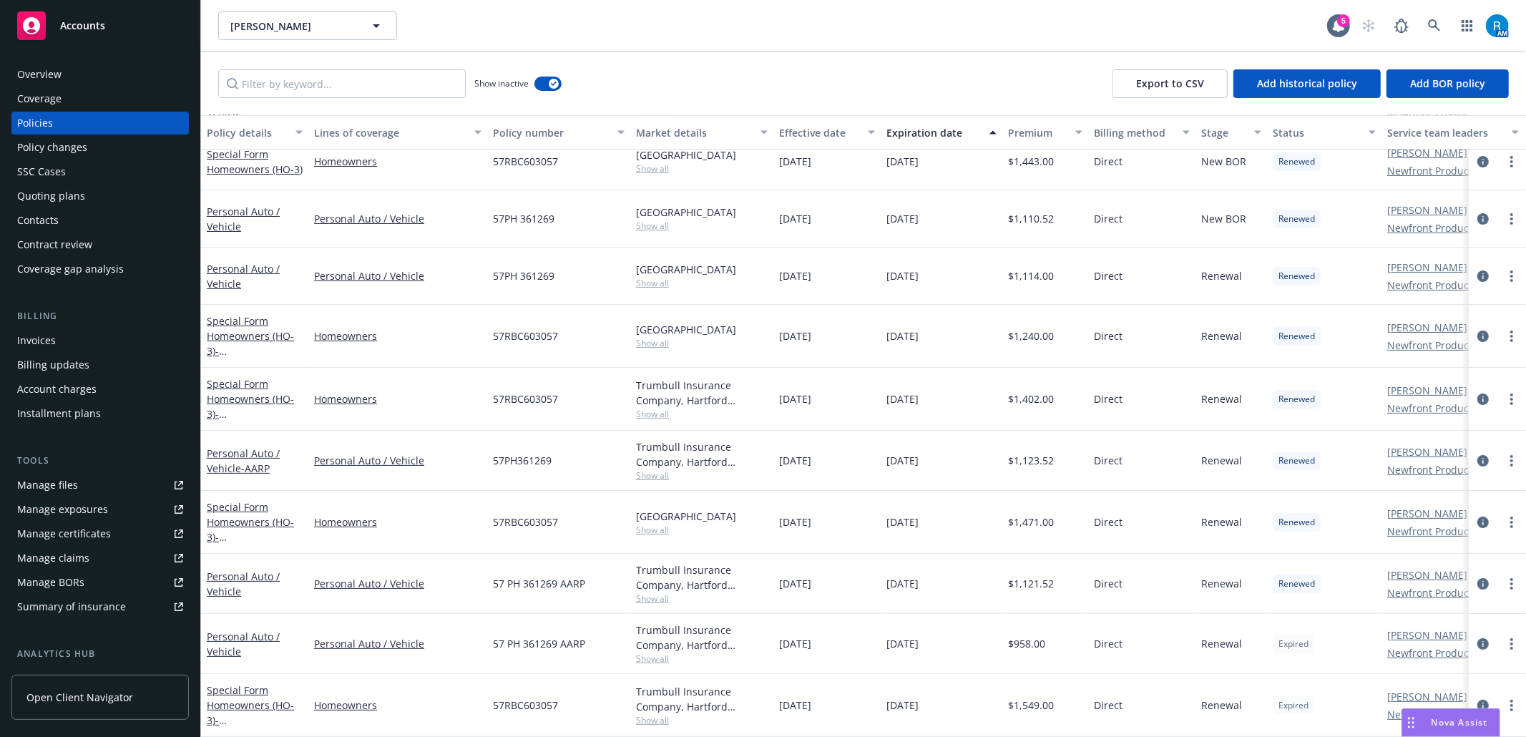
click at [69, 83] on div "Overview" at bounding box center [100, 74] width 166 height 23
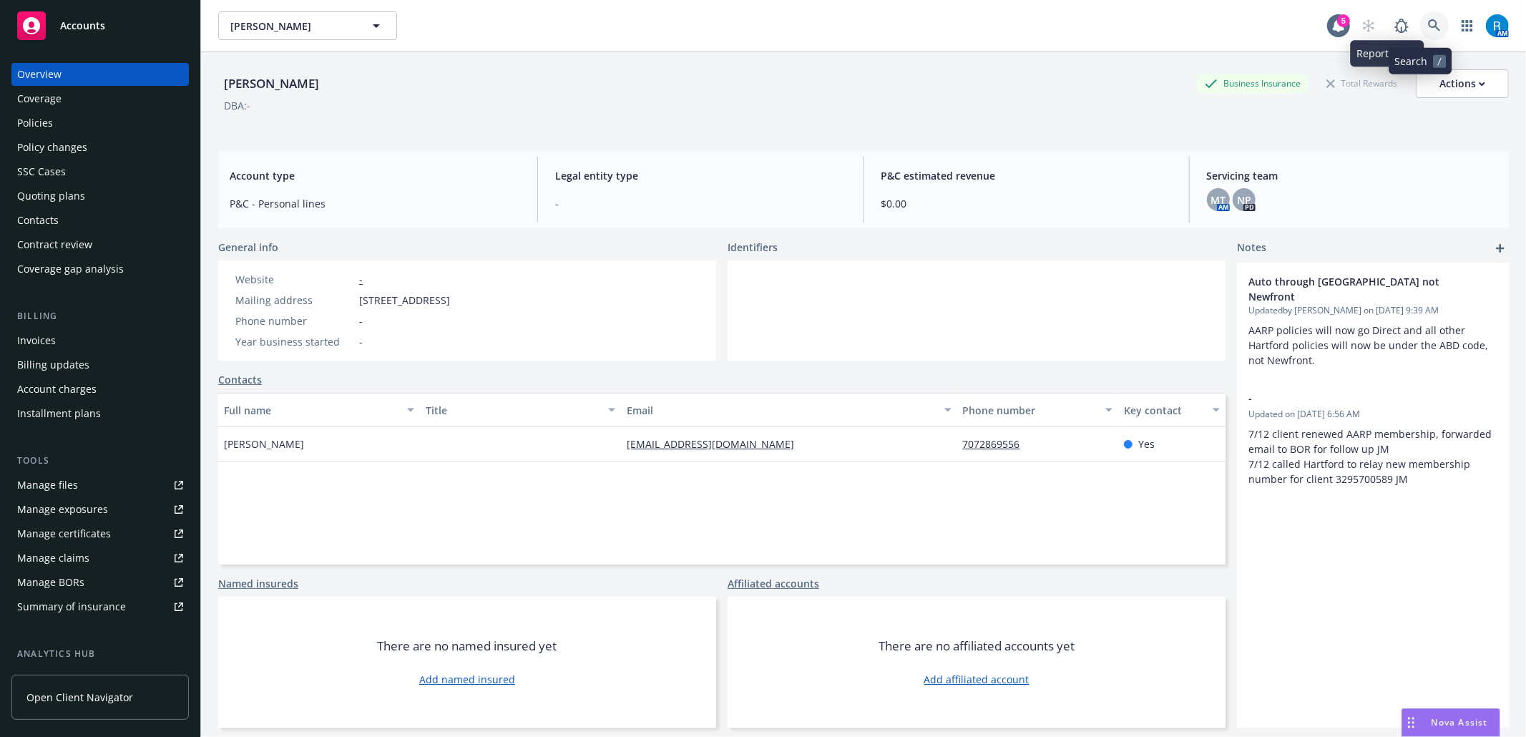
click at [1428, 21] on icon at bounding box center [1434, 25] width 13 height 13
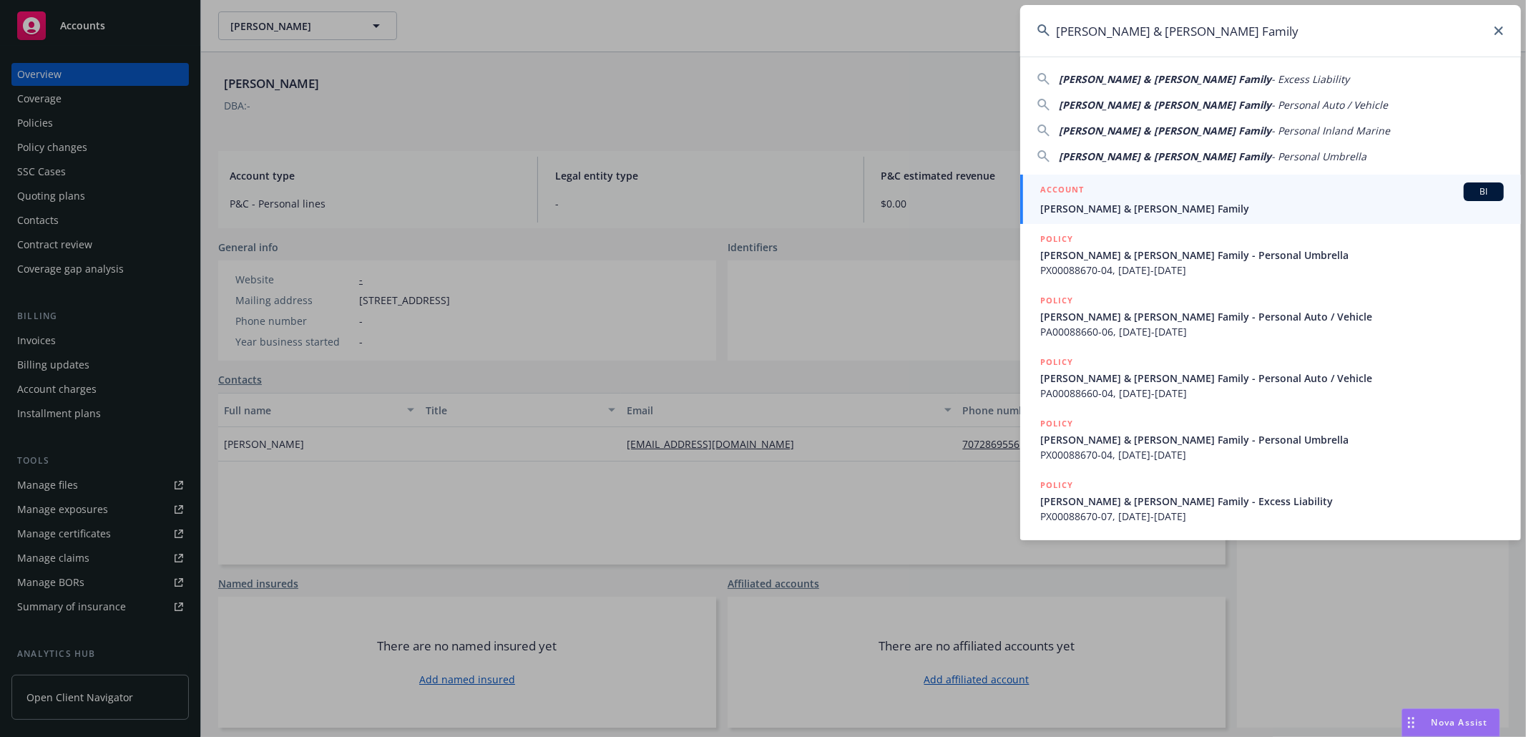
type input "[PERSON_NAME] & [PERSON_NAME] Family"
click at [1099, 222] on link "ACCOUNT BI [PERSON_NAME] & [PERSON_NAME] Family" at bounding box center [1270, 199] width 501 height 49
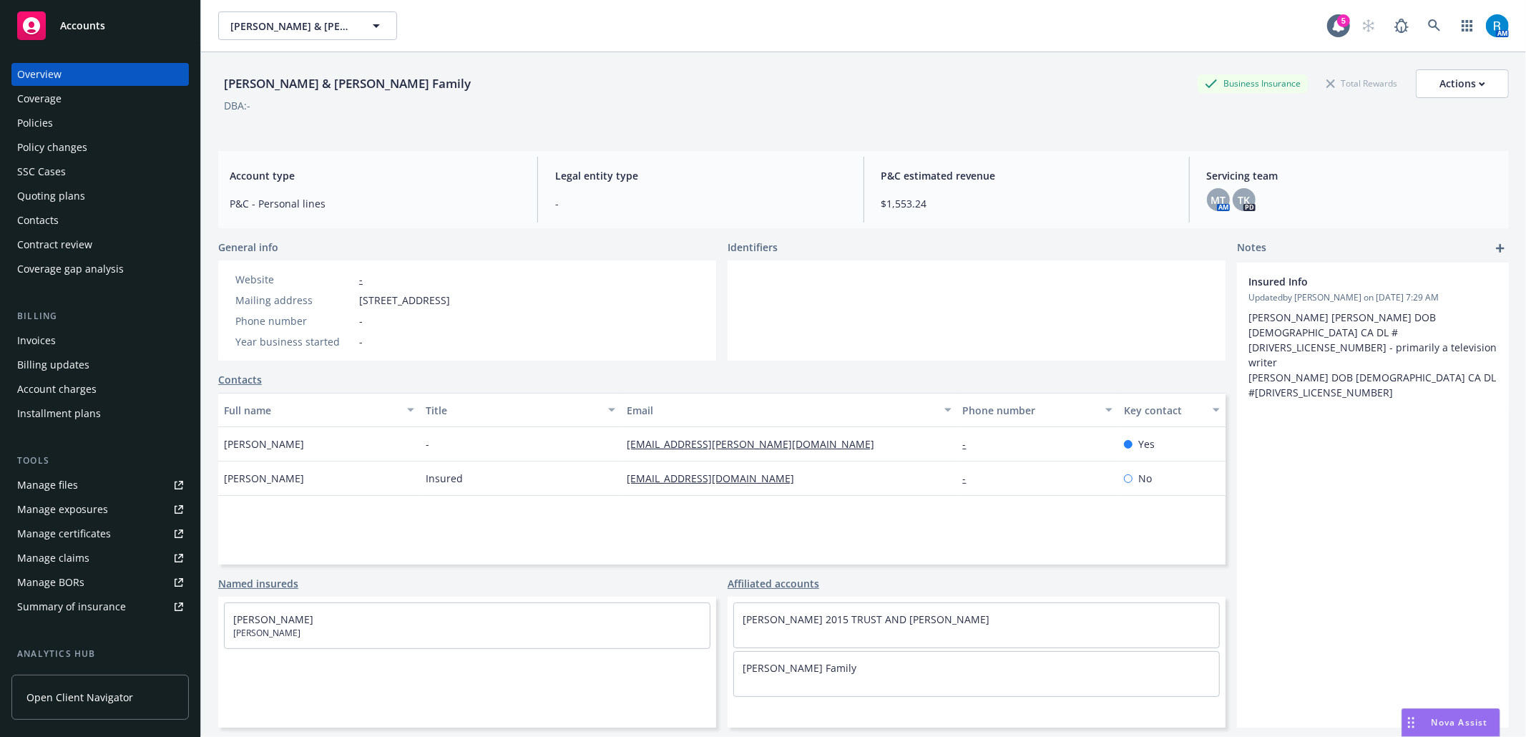
click at [72, 129] on div "Policies" at bounding box center [100, 123] width 166 height 23
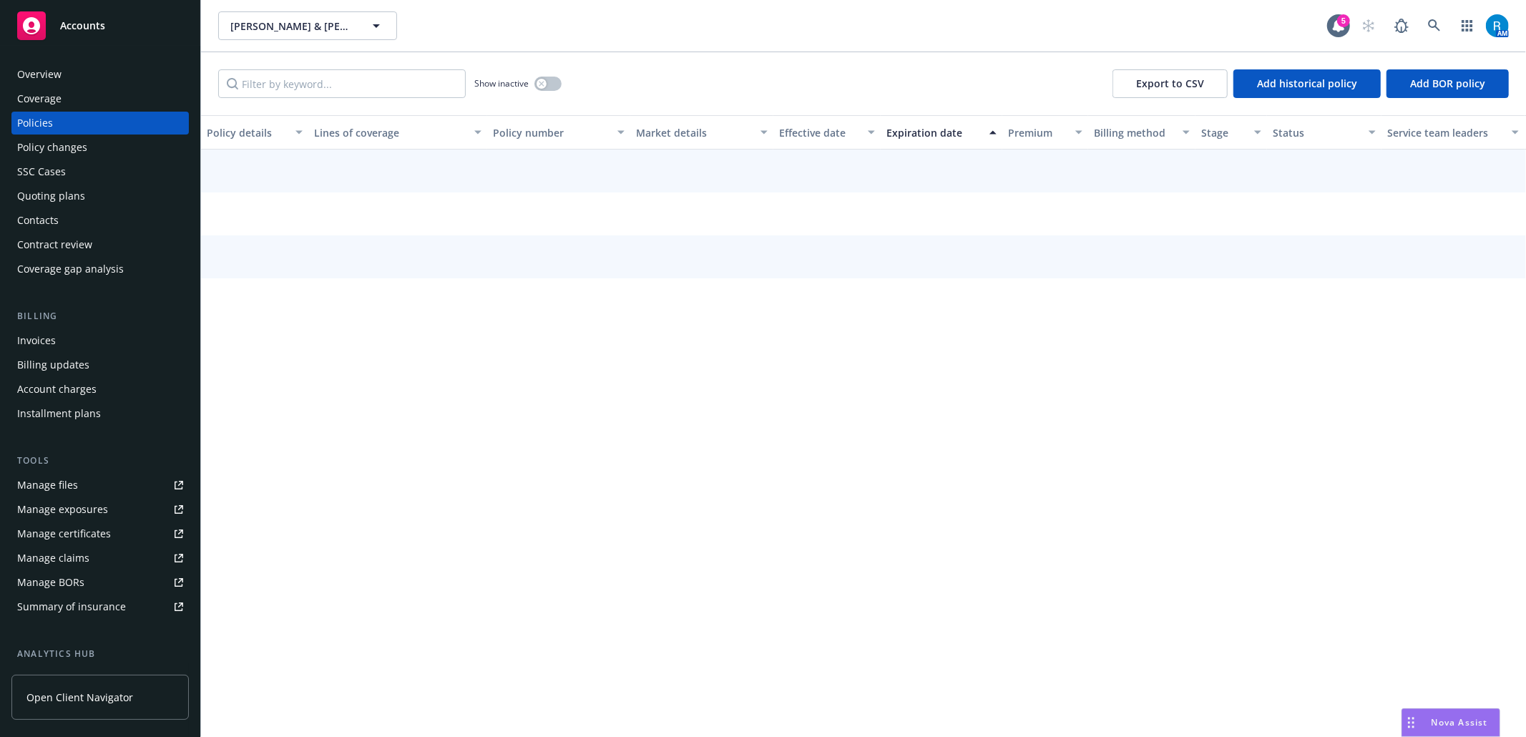
click at [103, 63] on div "Overview" at bounding box center [100, 74] width 166 height 23
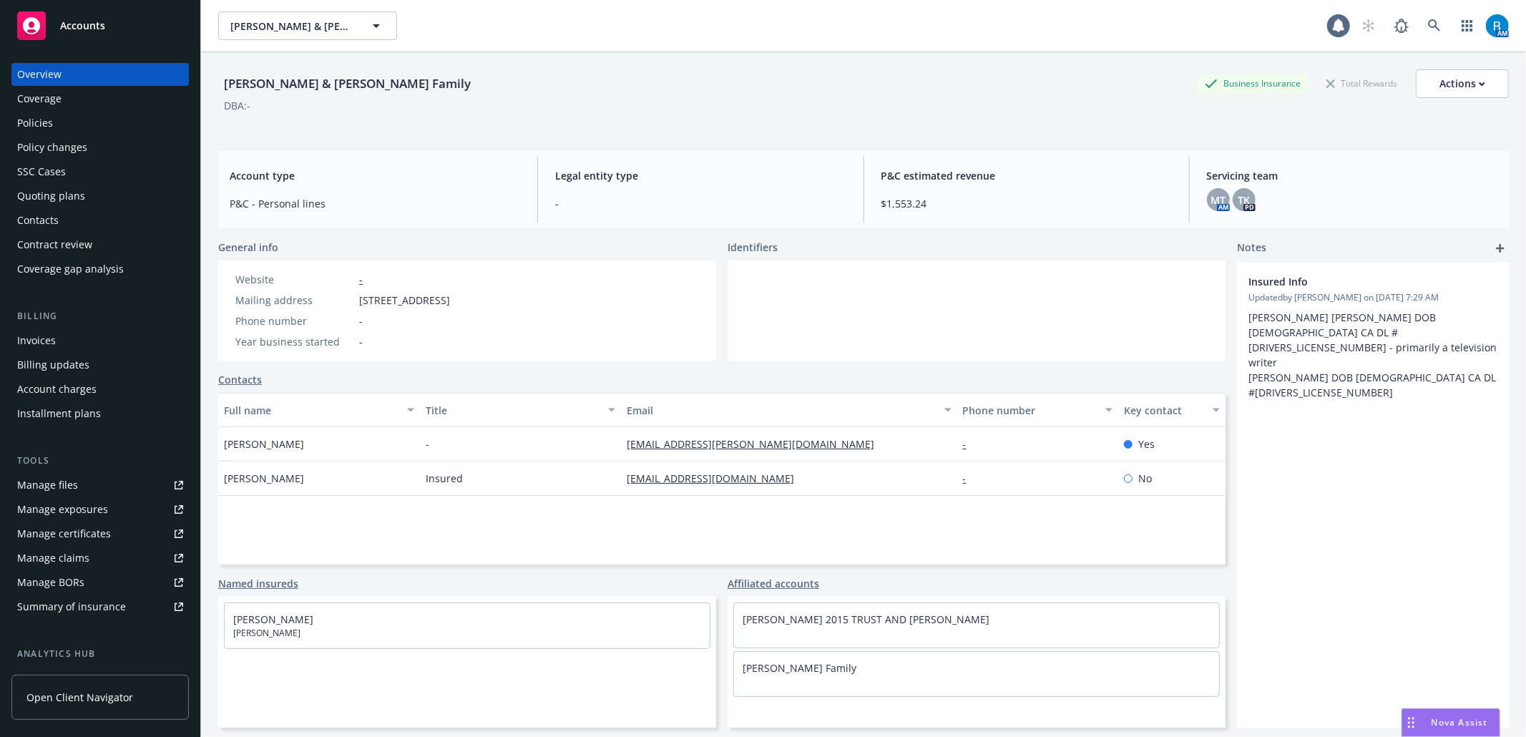
click at [96, 123] on div "Policies" at bounding box center [100, 123] width 166 height 23
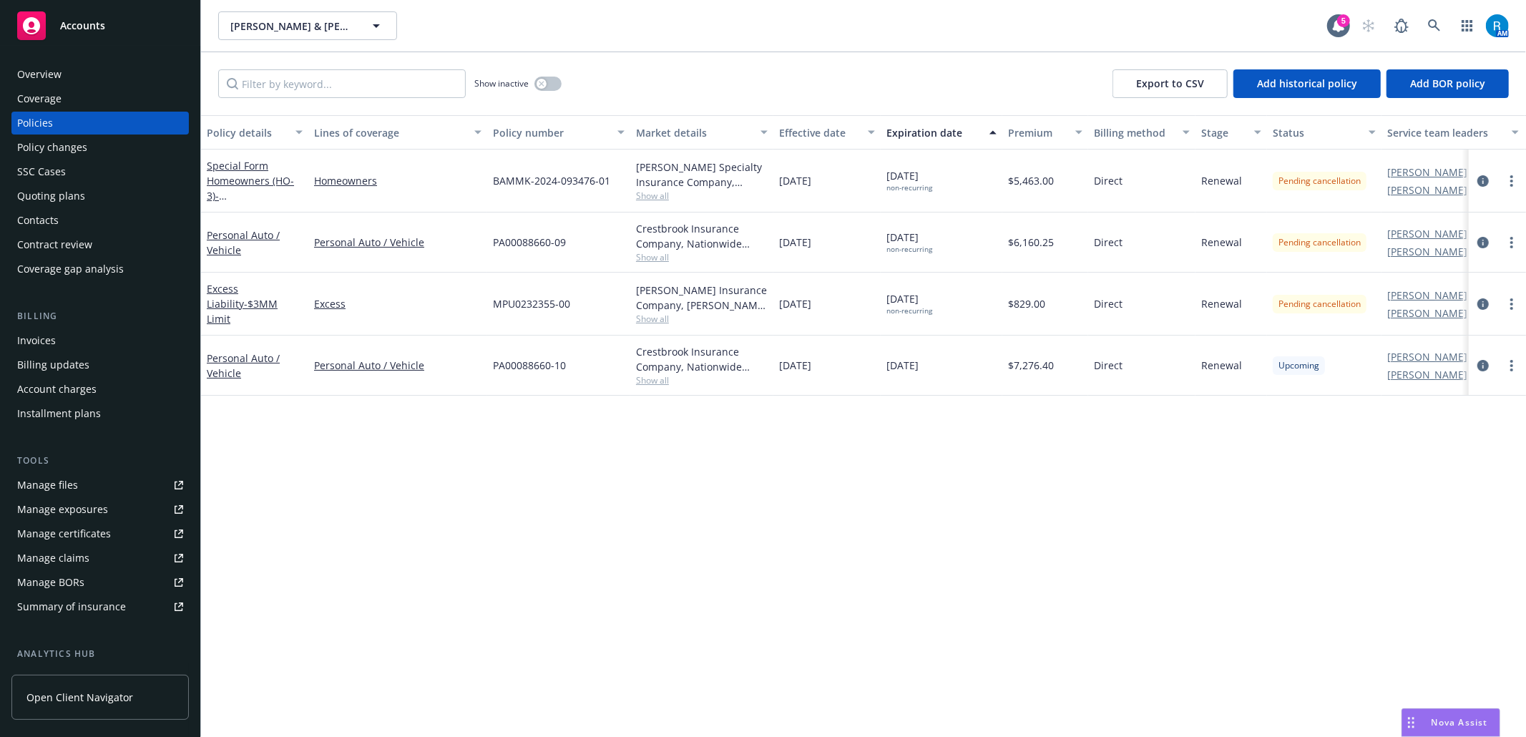
click at [49, 172] on div "SSC Cases" at bounding box center [41, 171] width 49 height 23
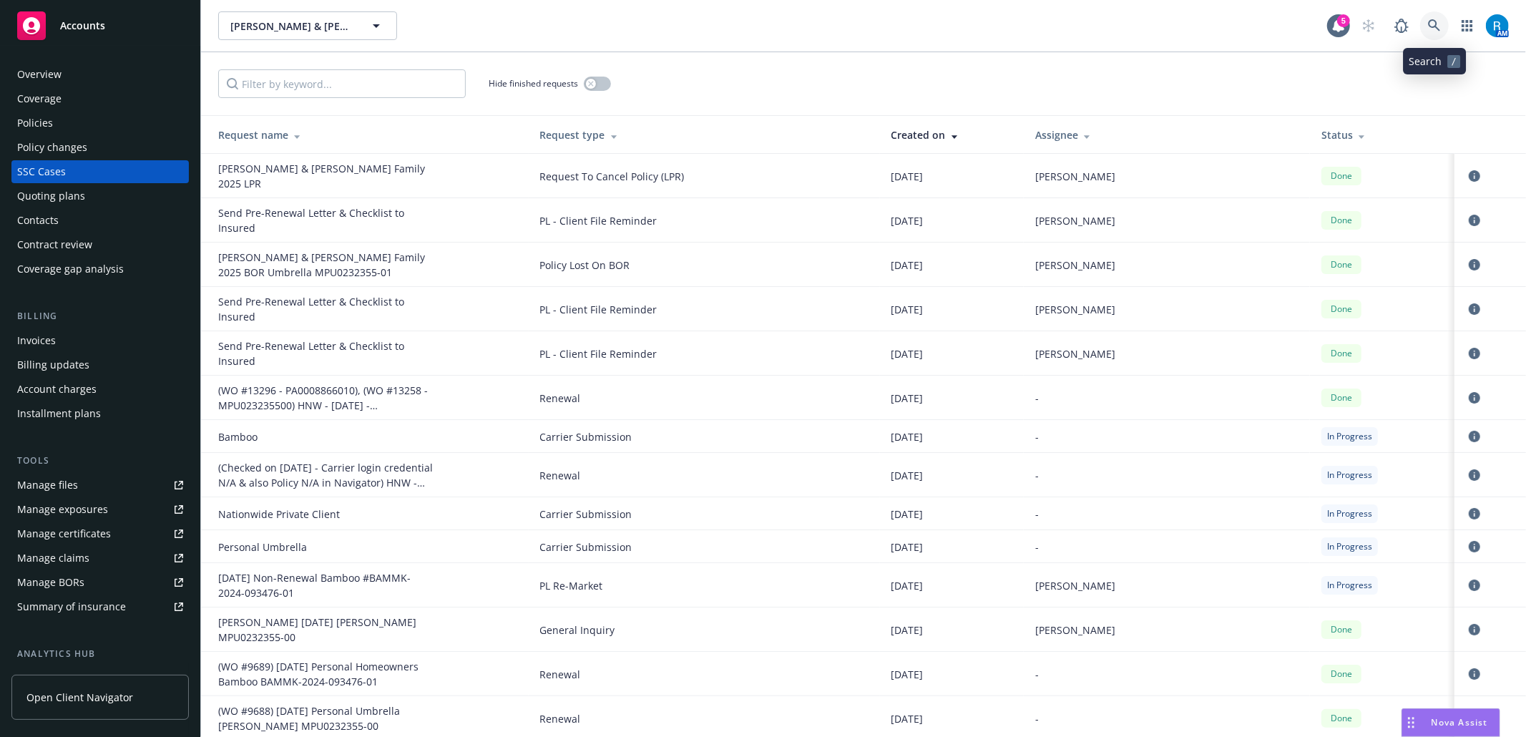
click at [1434, 32] on link at bounding box center [1434, 25] width 29 height 29
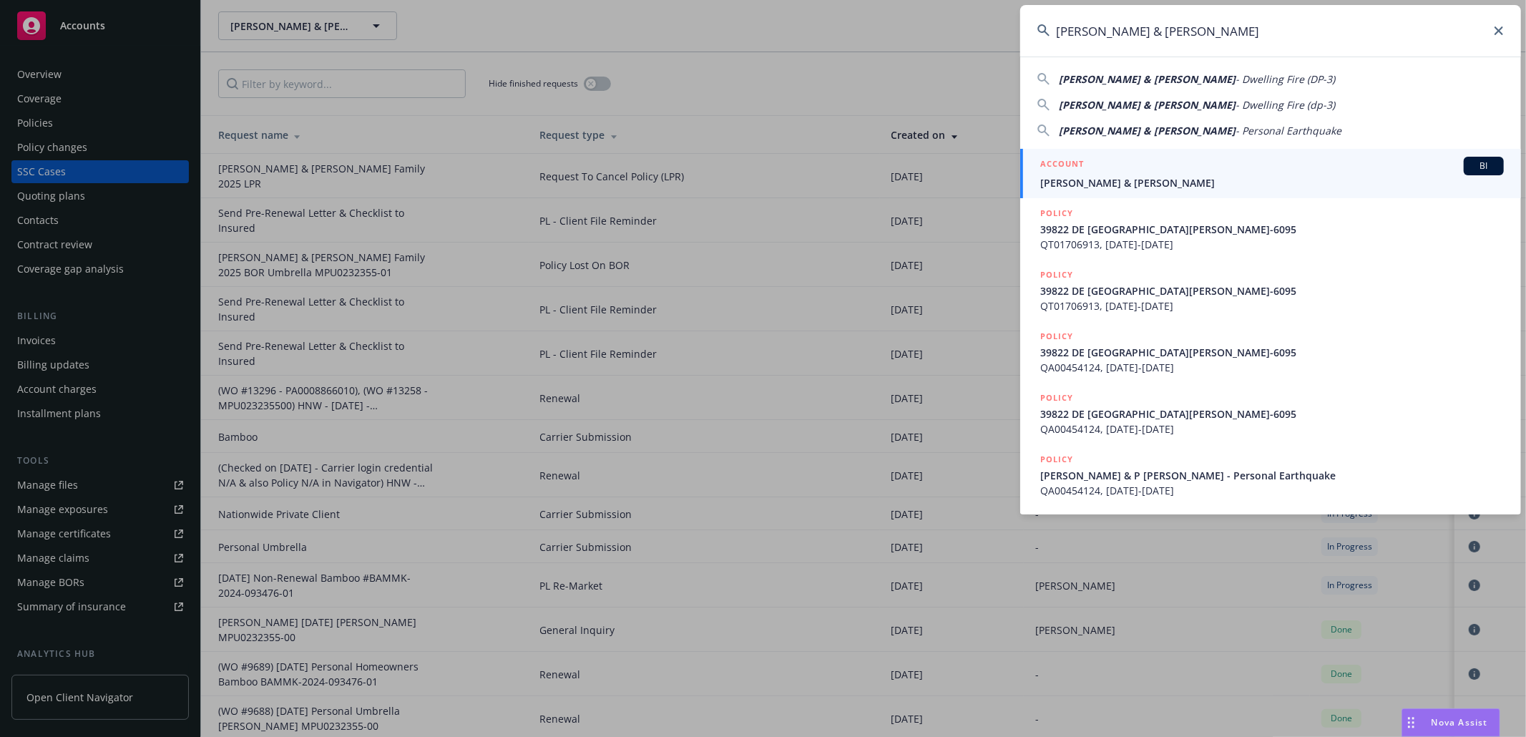
type input "[PERSON_NAME] & [PERSON_NAME]"
click at [1185, 161] on div "ACCOUNT BI" at bounding box center [1272, 166] width 464 height 19
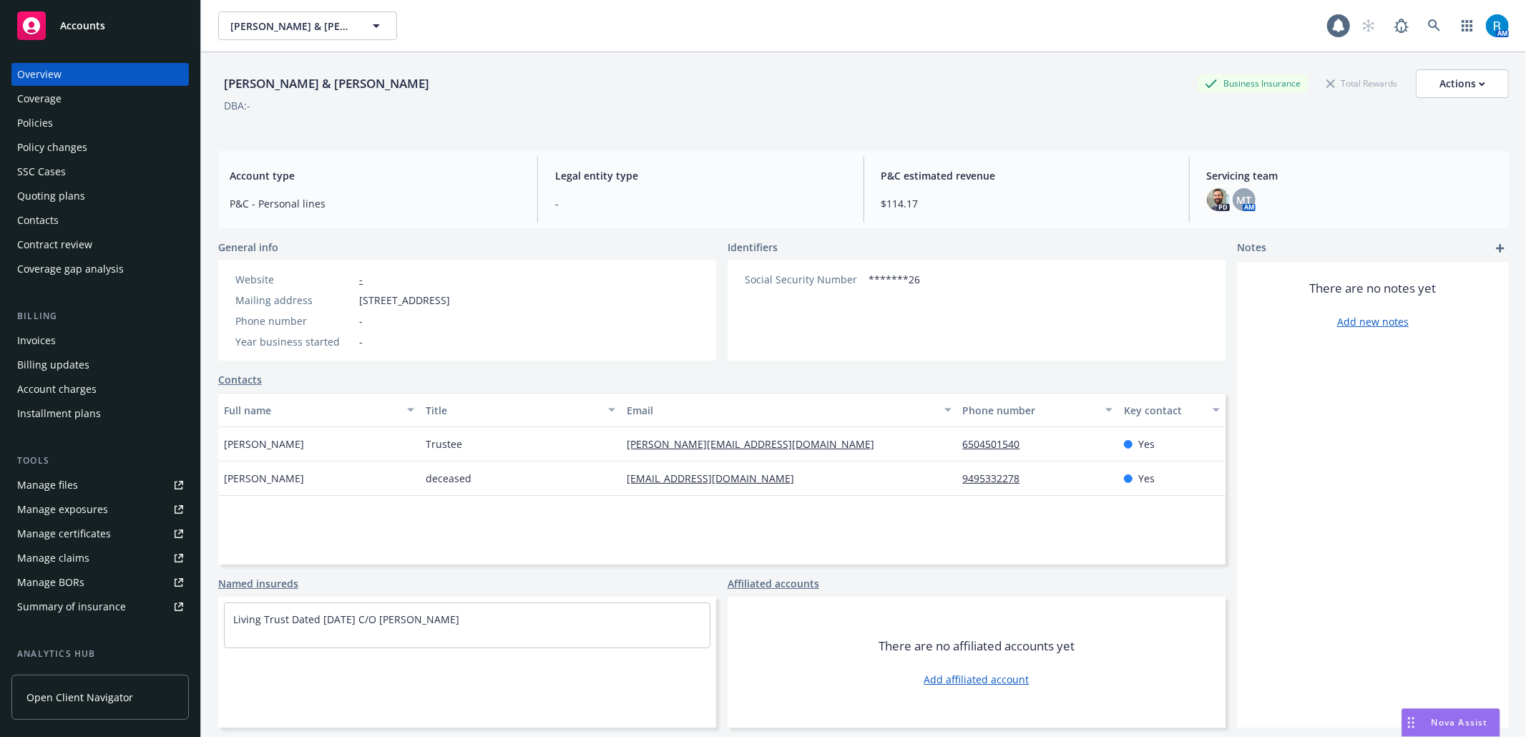
click at [72, 124] on div "Policies" at bounding box center [100, 123] width 166 height 23
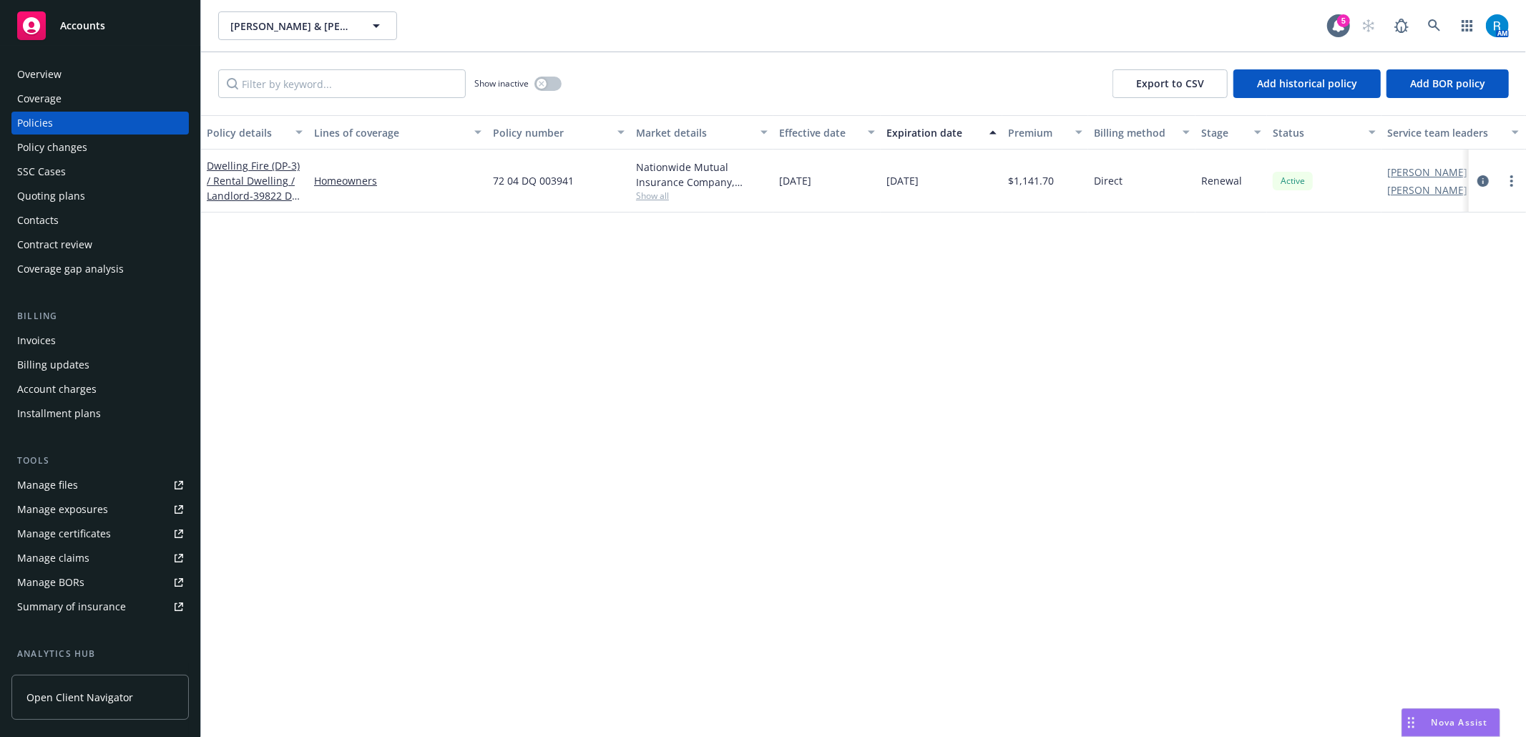
click at [66, 182] on div "SSC Cases" at bounding box center [100, 171] width 166 height 23
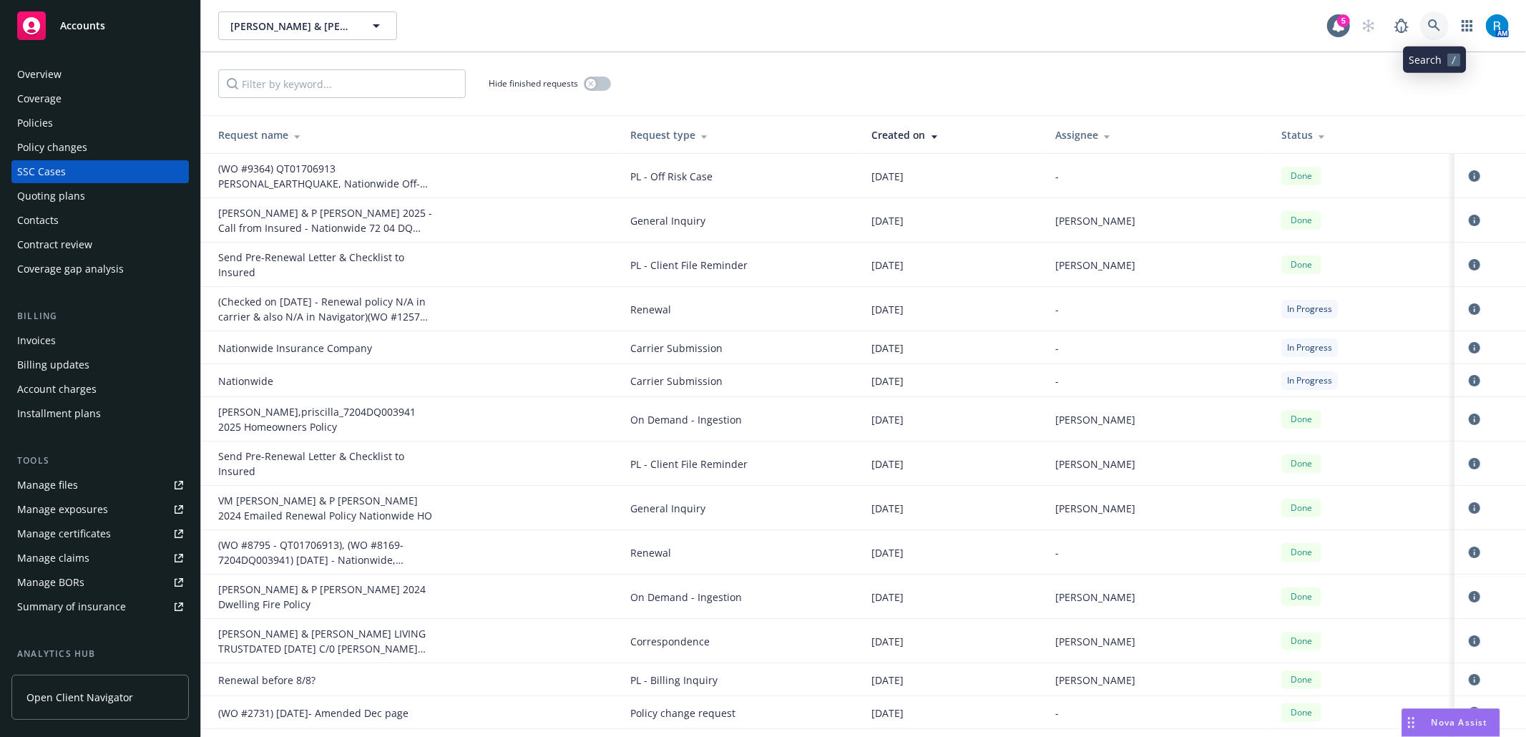
click at [1434, 18] on link at bounding box center [1434, 25] width 29 height 29
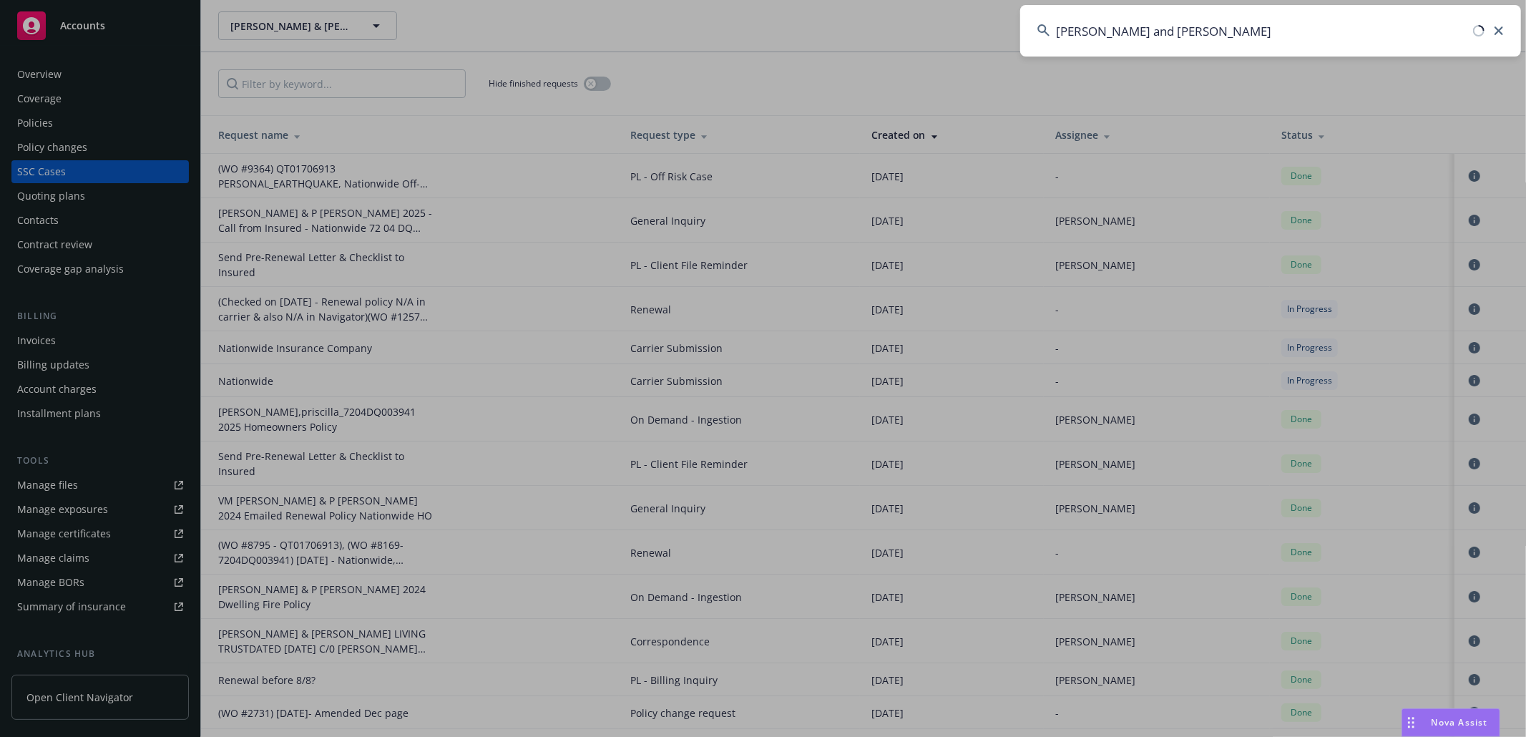
type input "[PERSON_NAME] and [PERSON_NAME]"
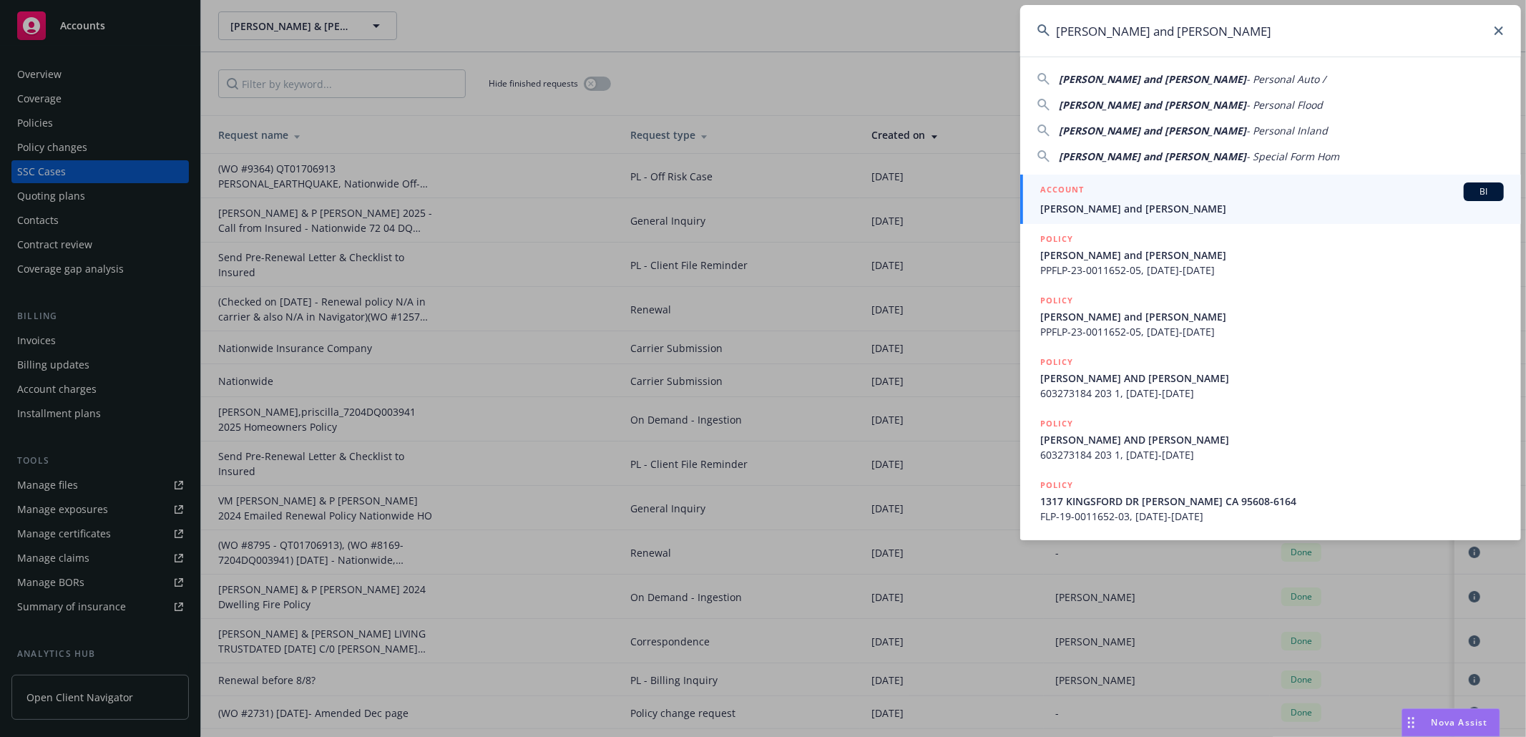
drag, startPoint x: 1143, startPoint y: 203, endPoint x: 1156, endPoint y: 206, distance: 13.2
click at [1143, 203] on span "[PERSON_NAME] and [PERSON_NAME]" at bounding box center [1272, 208] width 464 height 15
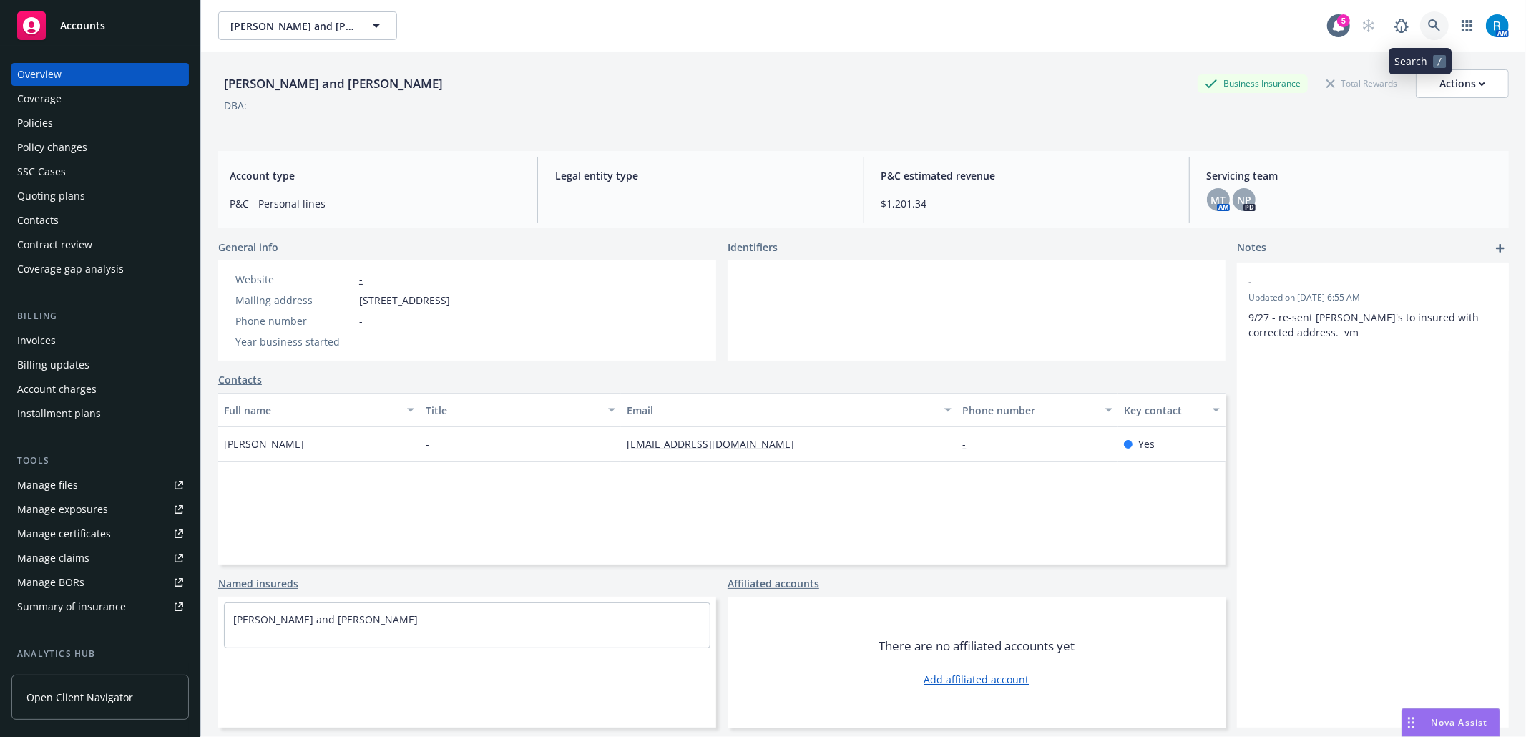
click at [1428, 27] on icon at bounding box center [1434, 25] width 12 height 12
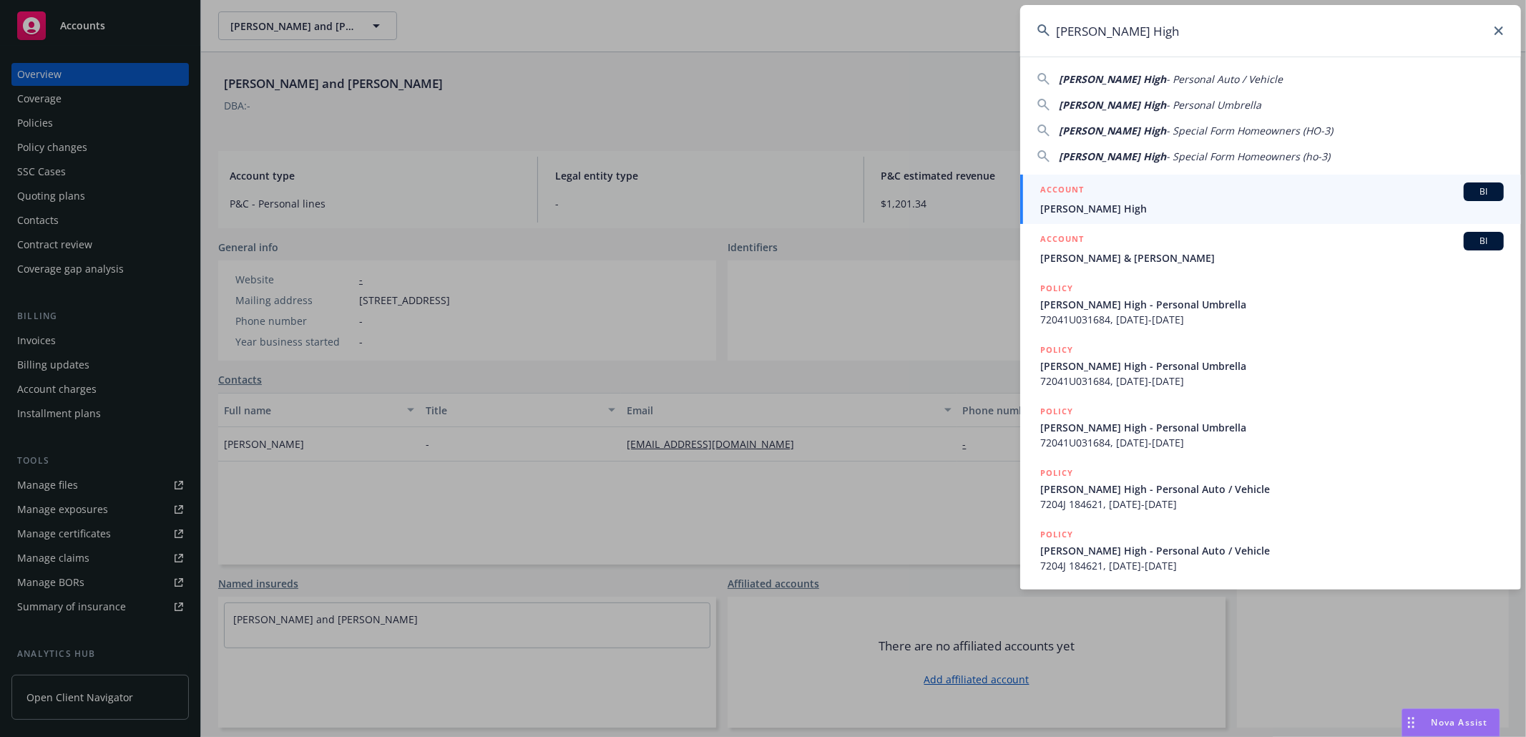
type input "[PERSON_NAME] High"
click at [1132, 215] on span "[PERSON_NAME] High" at bounding box center [1272, 208] width 464 height 15
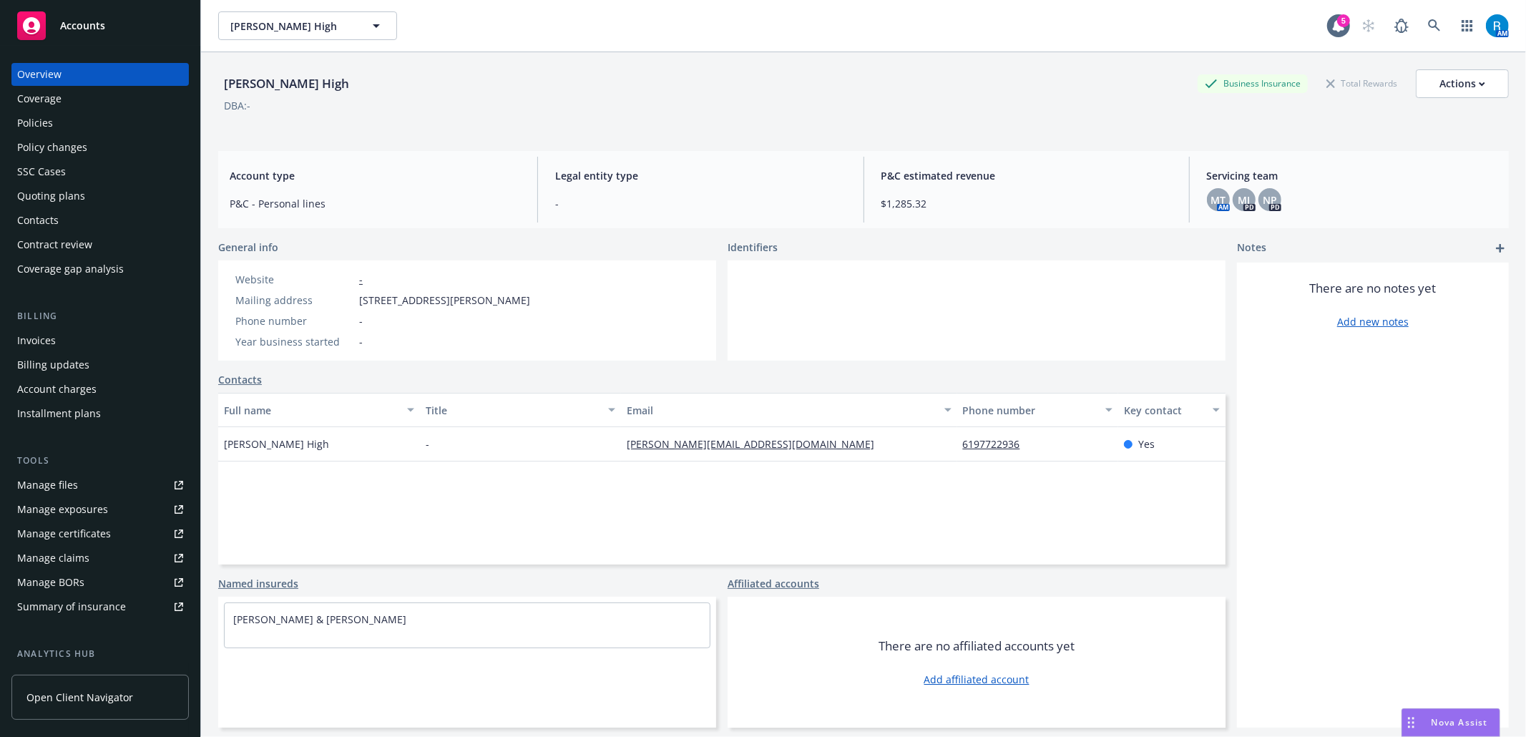
drag, startPoint x: 504, startPoint y: 373, endPoint x: 833, endPoint y: 389, distance: 329.5
click at [833, 389] on div "Contacts Full name Title Email Phone number Key contact [PERSON_NAME] - [PERSON…" at bounding box center [721, 468] width 1007 height 192
click at [1428, 27] on icon at bounding box center [1434, 25] width 13 height 13
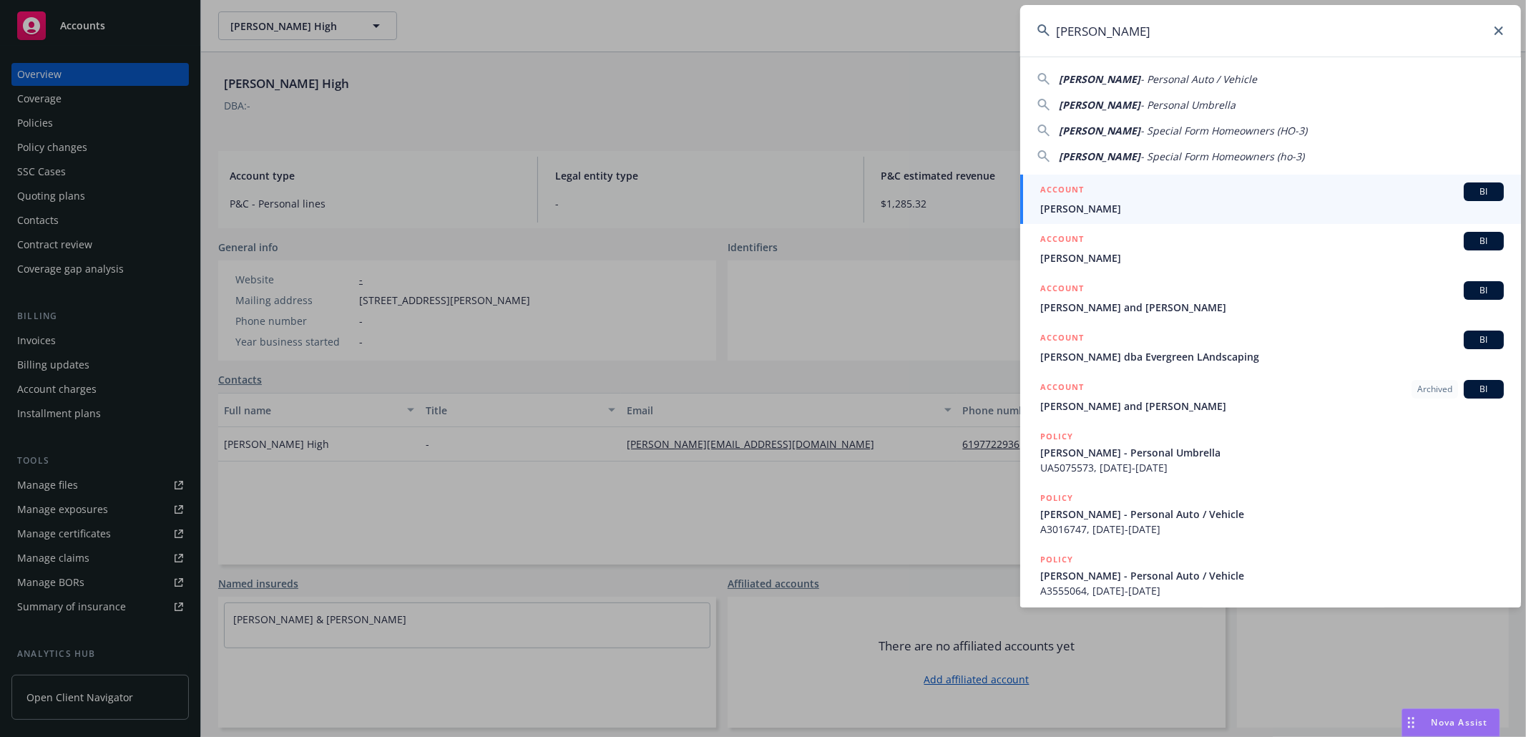
type input "[PERSON_NAME]"
click at [1088, 196] on div "ACCOUNT BI" at bounding box center [1272, 191] width 464 height 19
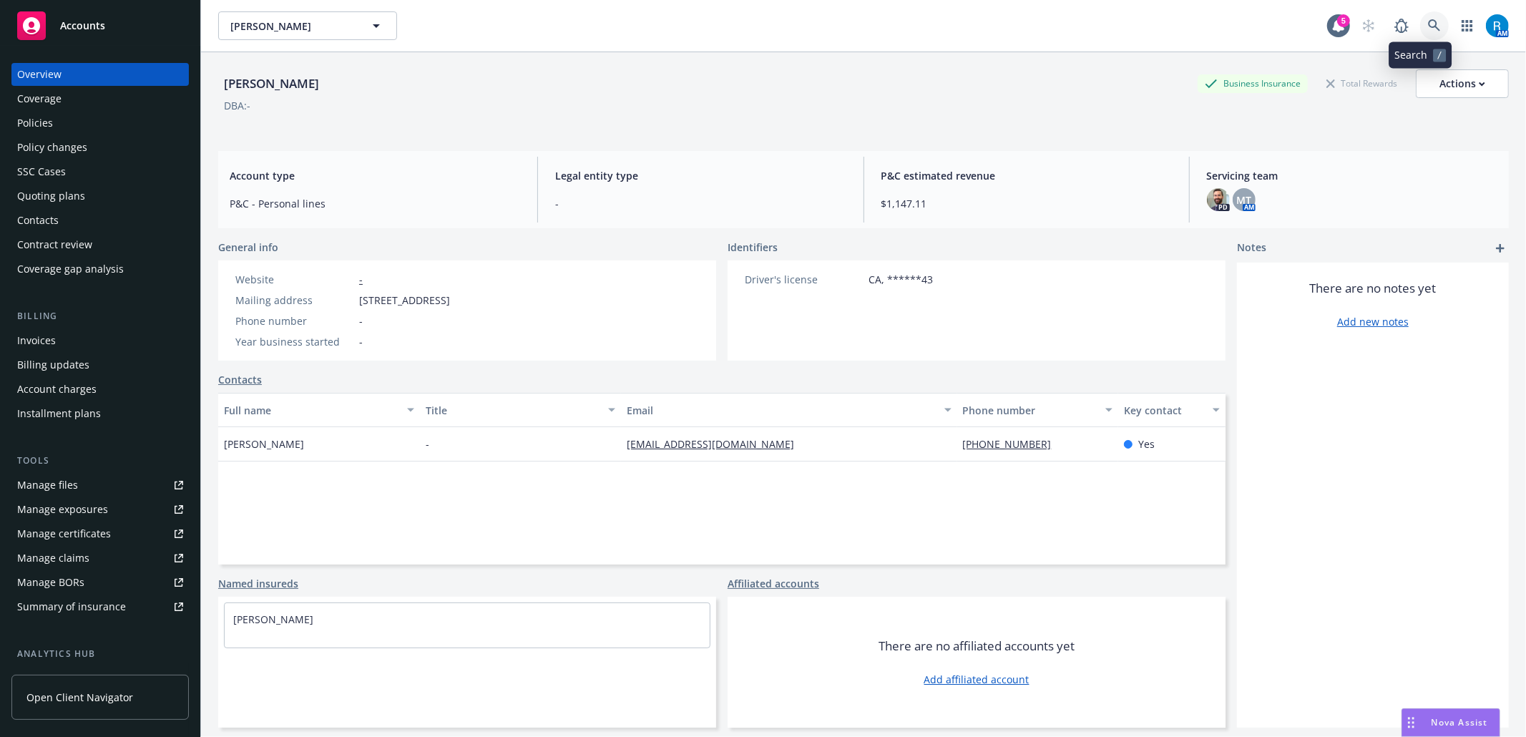
click at [1428, 27] on icon at bounding box center [1434, 25] width 12 height 12
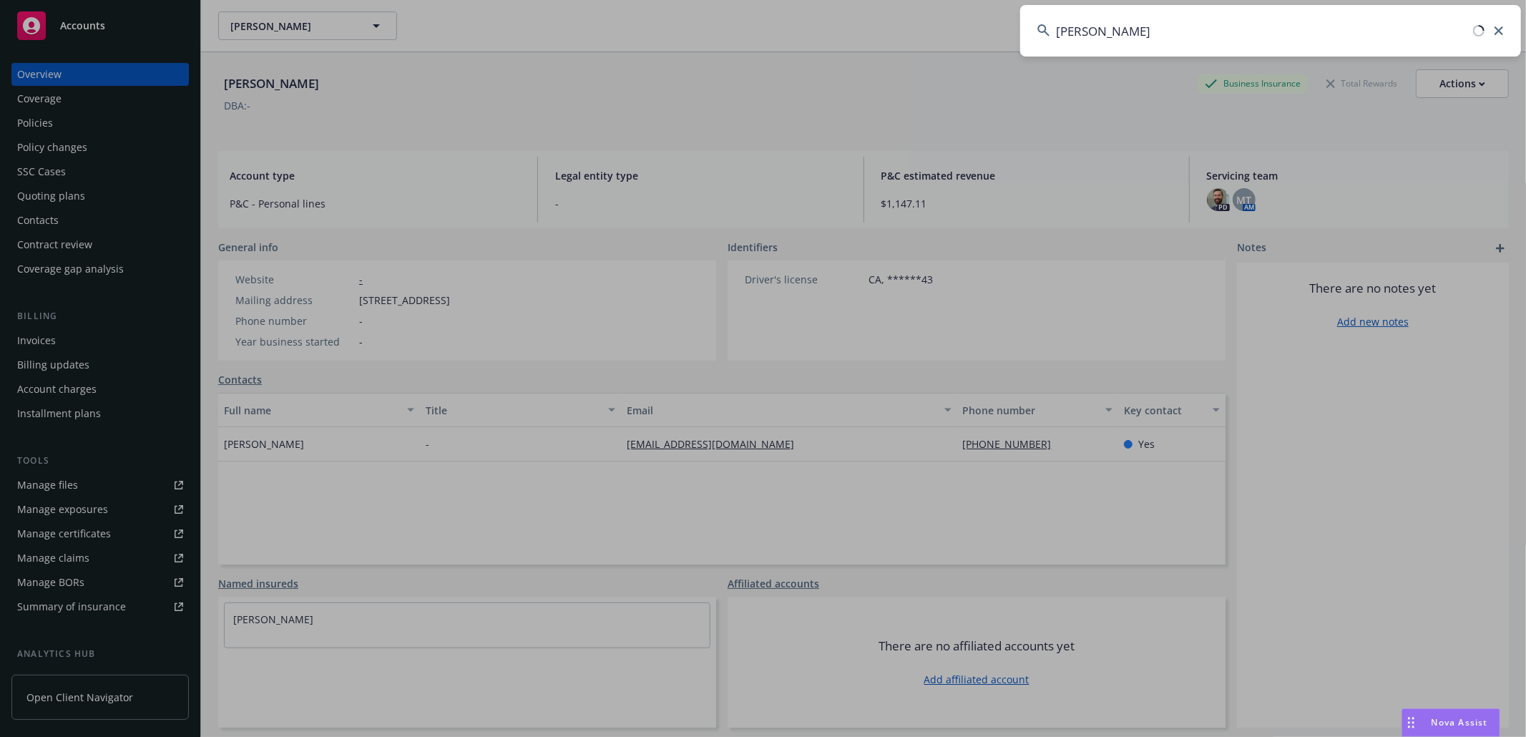
type input "[PERSON_NAME]"
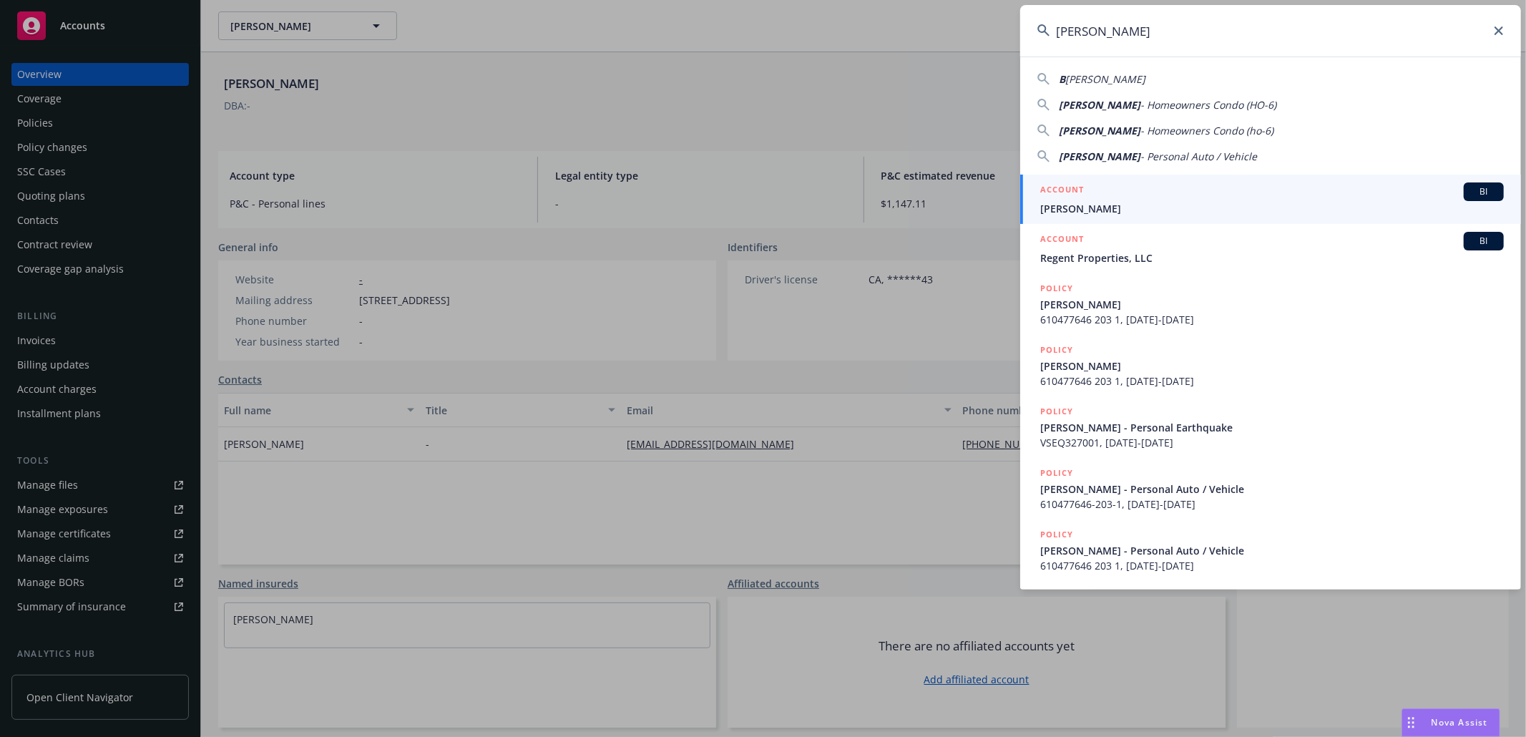
click at [1128, 201] on span "[PERSON_NAME]" at bounding box center [1272, 208] width 464 height 15
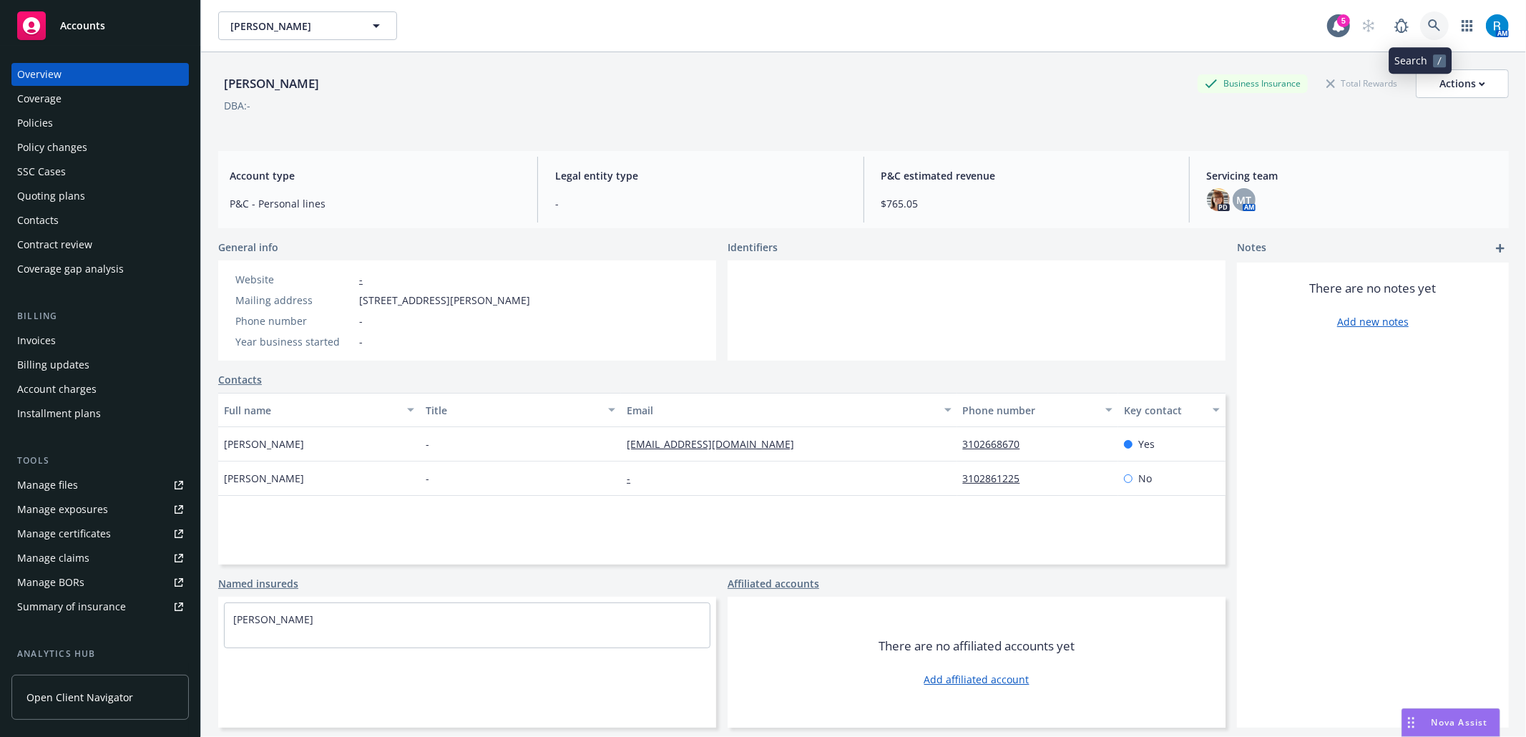
click at [1428, 27] on icon at bounding box center [1434, 25] width 12 height 12
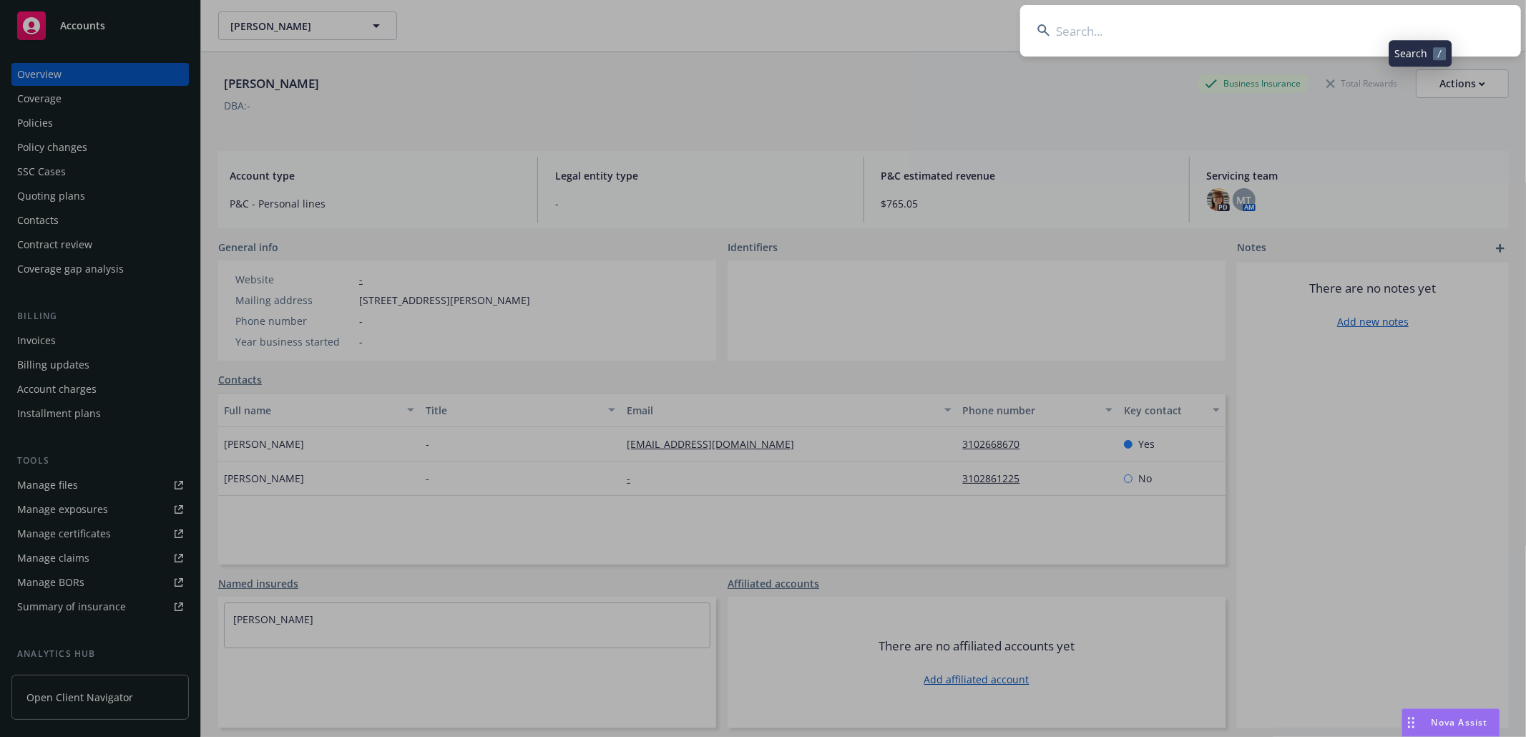
click at [1372, 35] on input at bounding box center [1270, 31] width 501 height 52
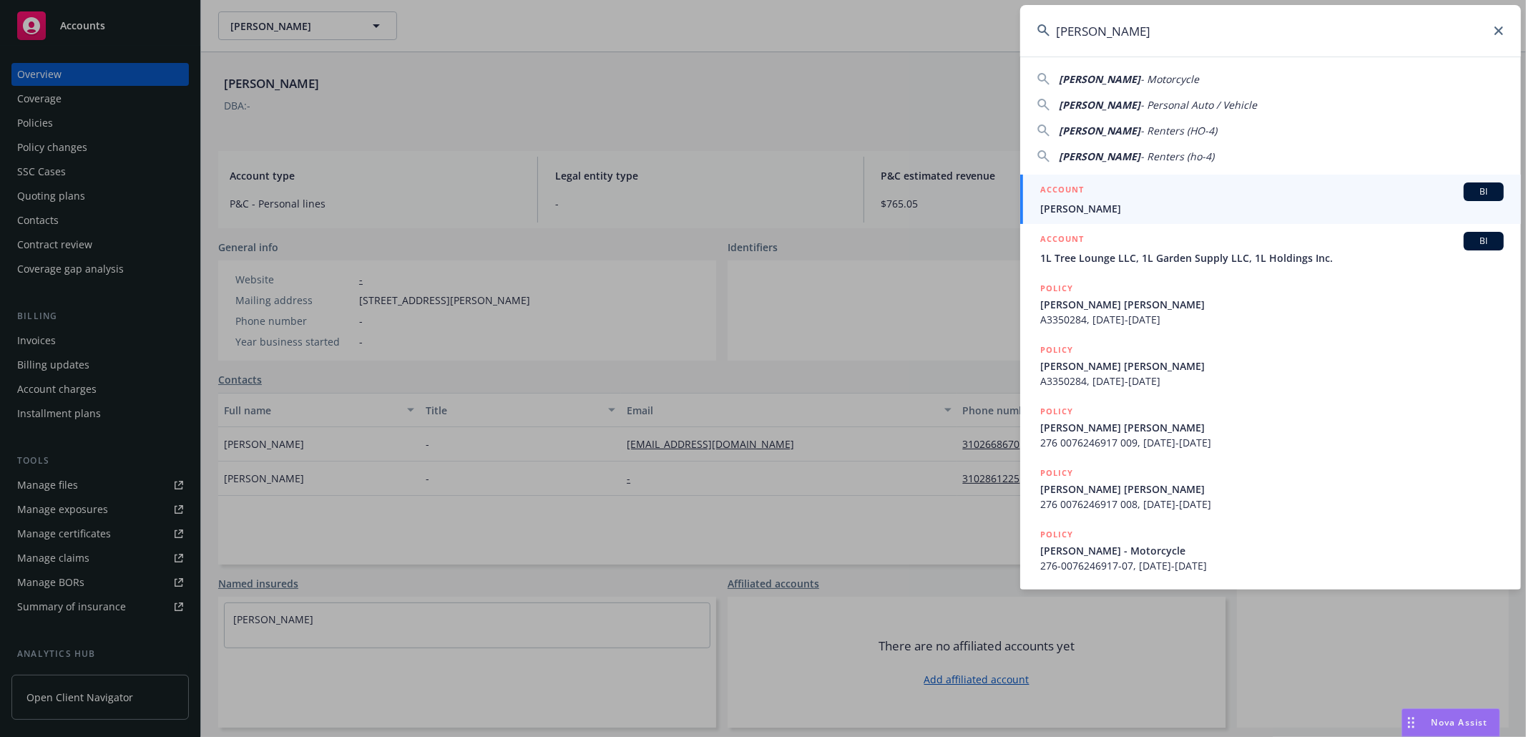
type input "[PERSON_NAME]"
click at [1103, 210] on span "[PERSON_NAME]" at bounding box center [1272, 208] width 464 height 15
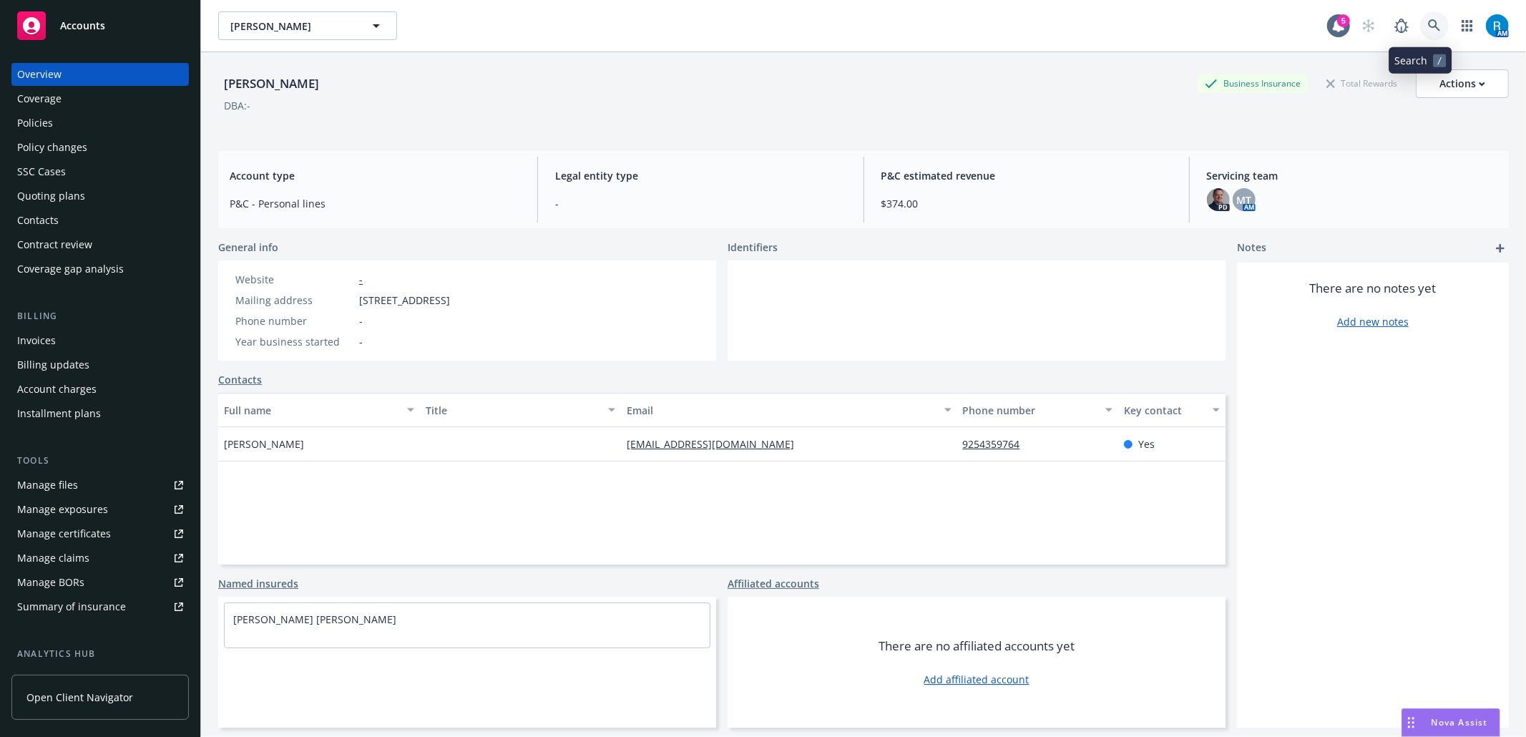
click at [1428, 30] on icon at bounding box center [1434, 25] width 13 height 13
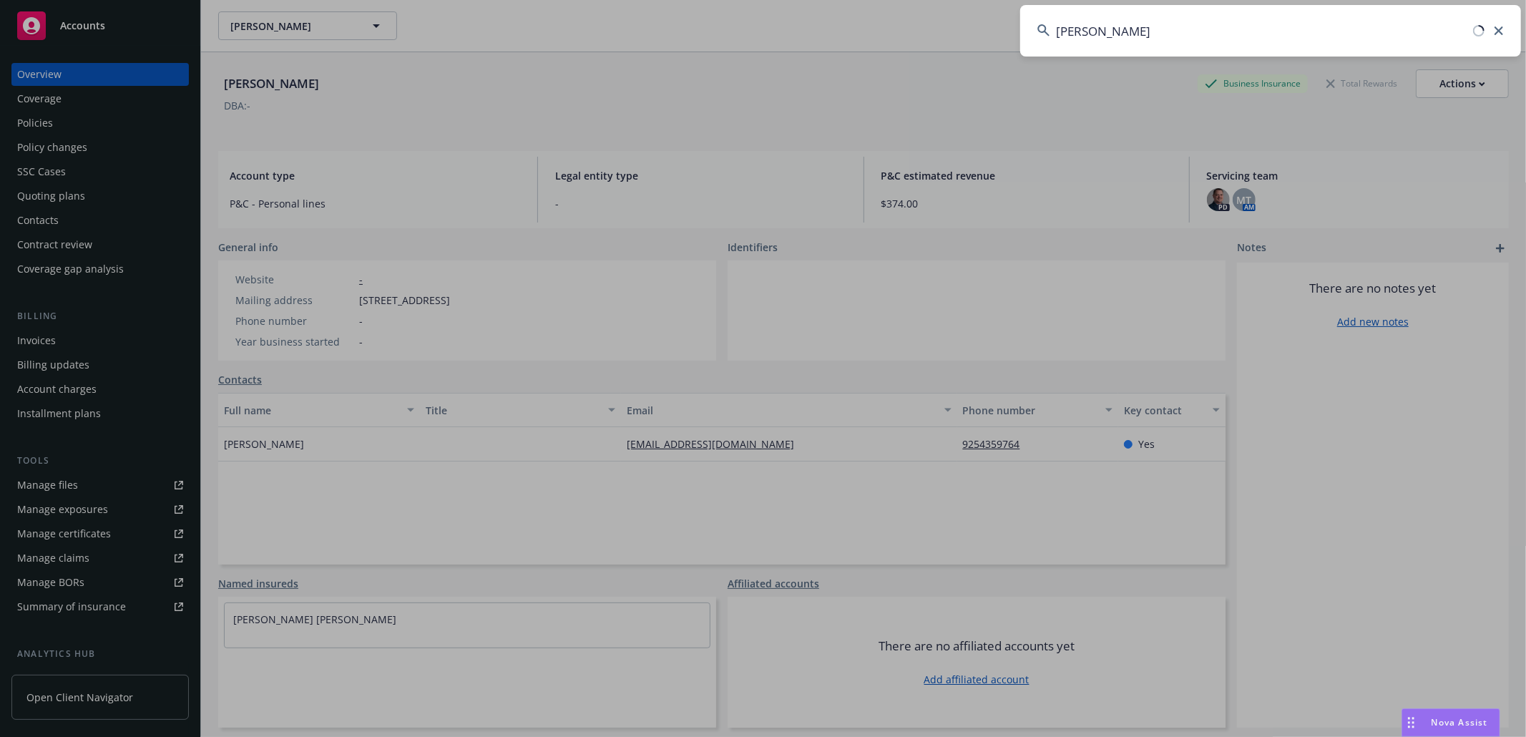
type input "[PERSON_NAME]"
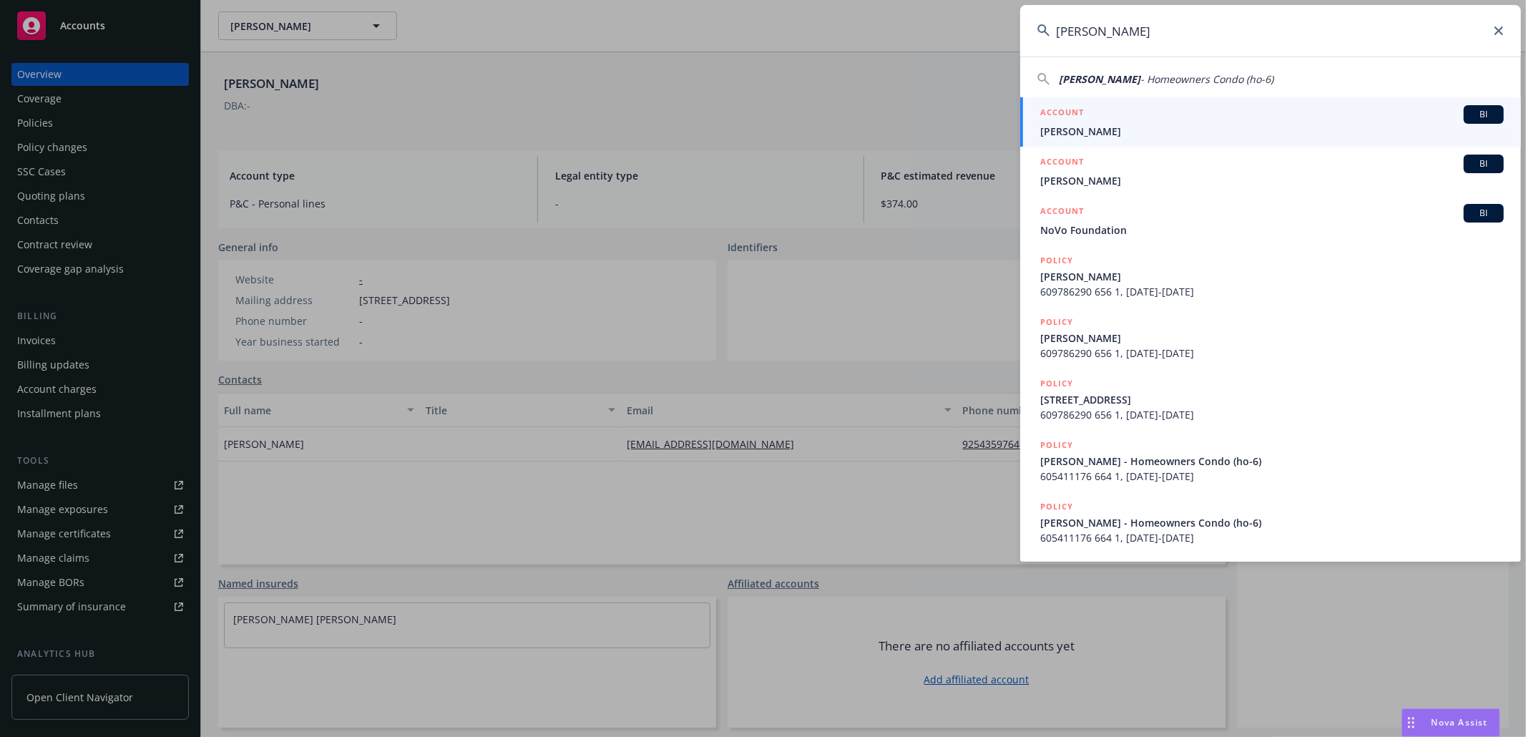
drag, startPoint x: 1100, startPoint y: 129, endPoint x: 1088, endPoint y: 133, distance: 12.7
click at [1100, 129] on span "[PERSON_NAME]" at bounding box center [1272, 131] width 464 height 15
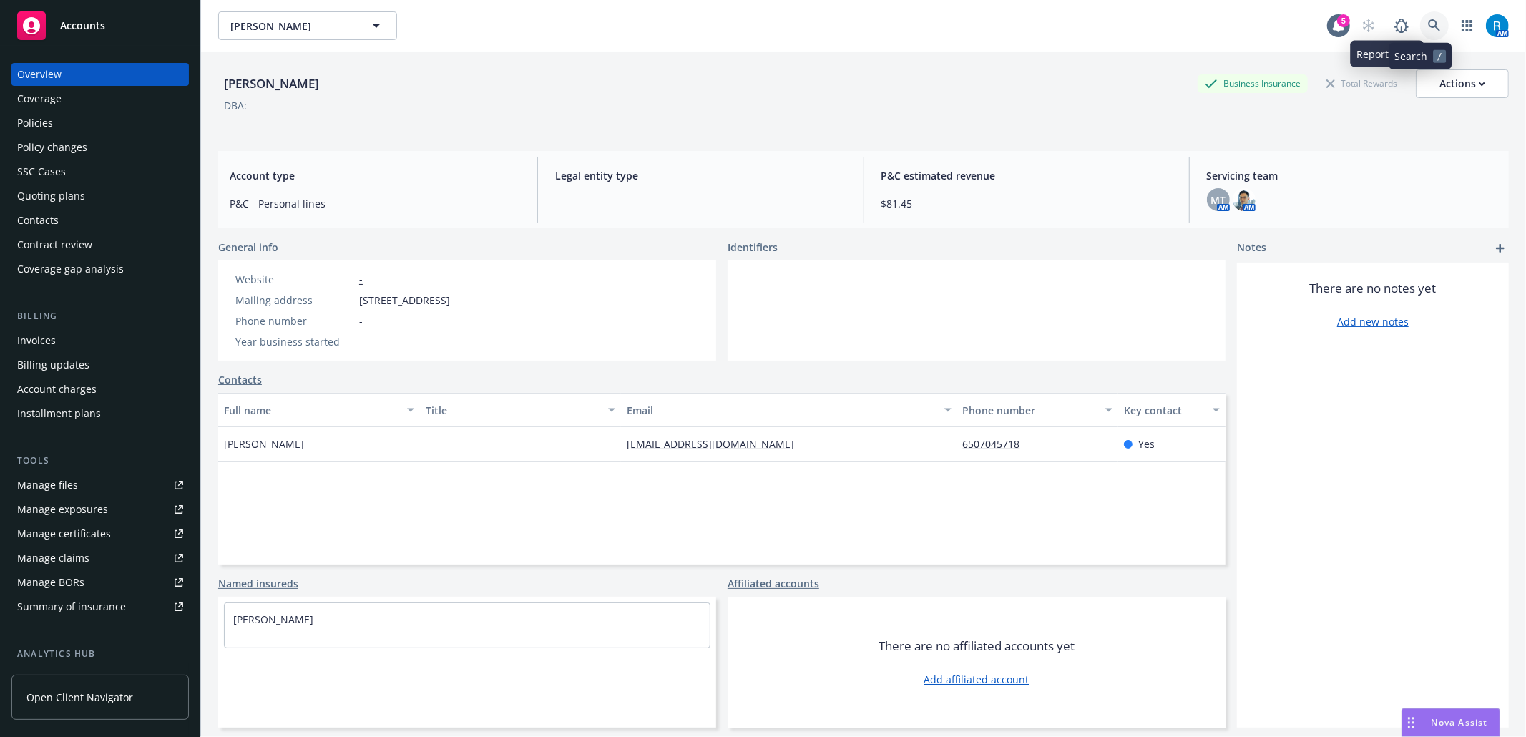
click at [1420, 20] on link at bounding box center [1434, 25] width 29 height 29
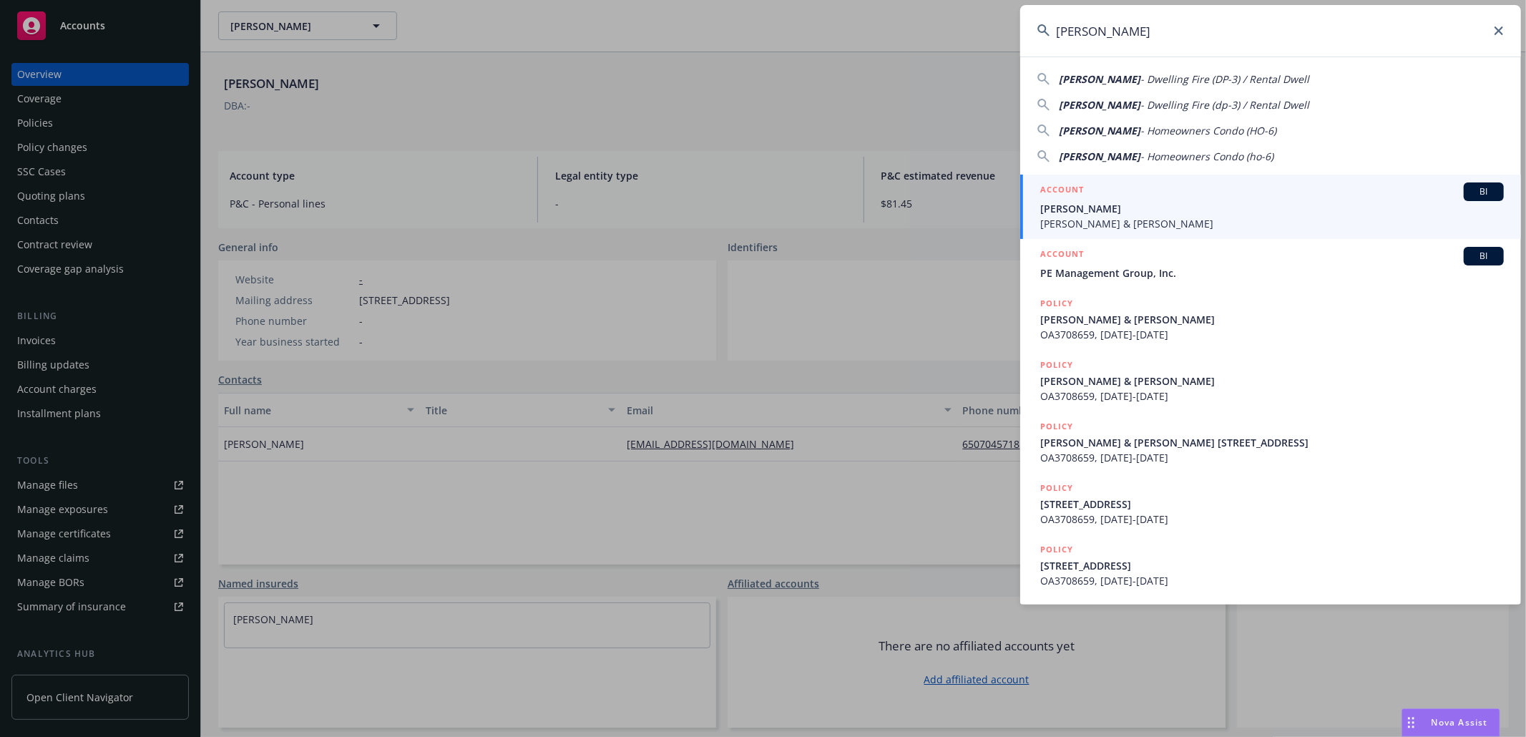
type input "[PERSON_NAME]"
click at [1146, 213] on span "[PERSON_NAME]" at bounding box center [1272, 208] width 464 height 15
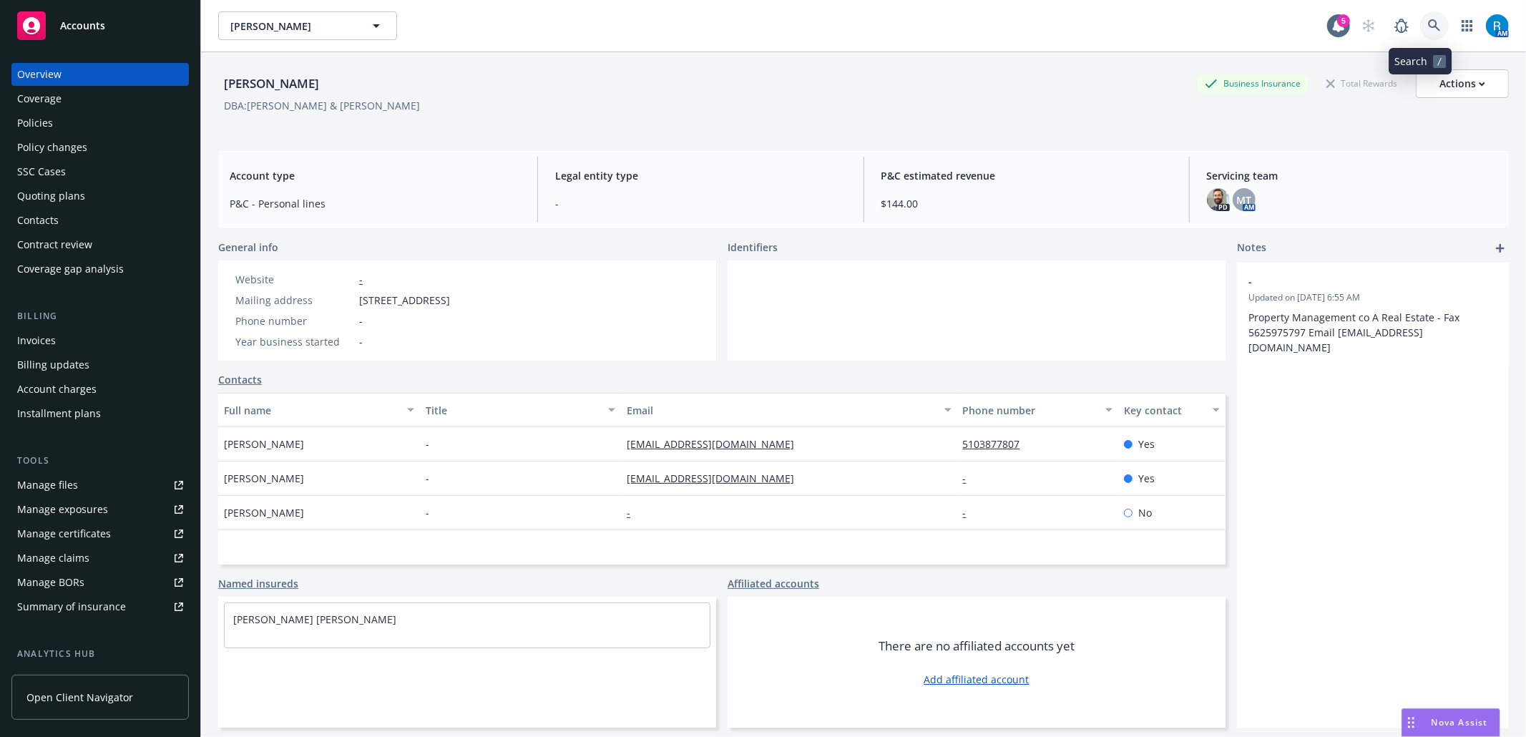
click at [1428, 29] on icon at bounding box center [1434, 25] width 13 height 13
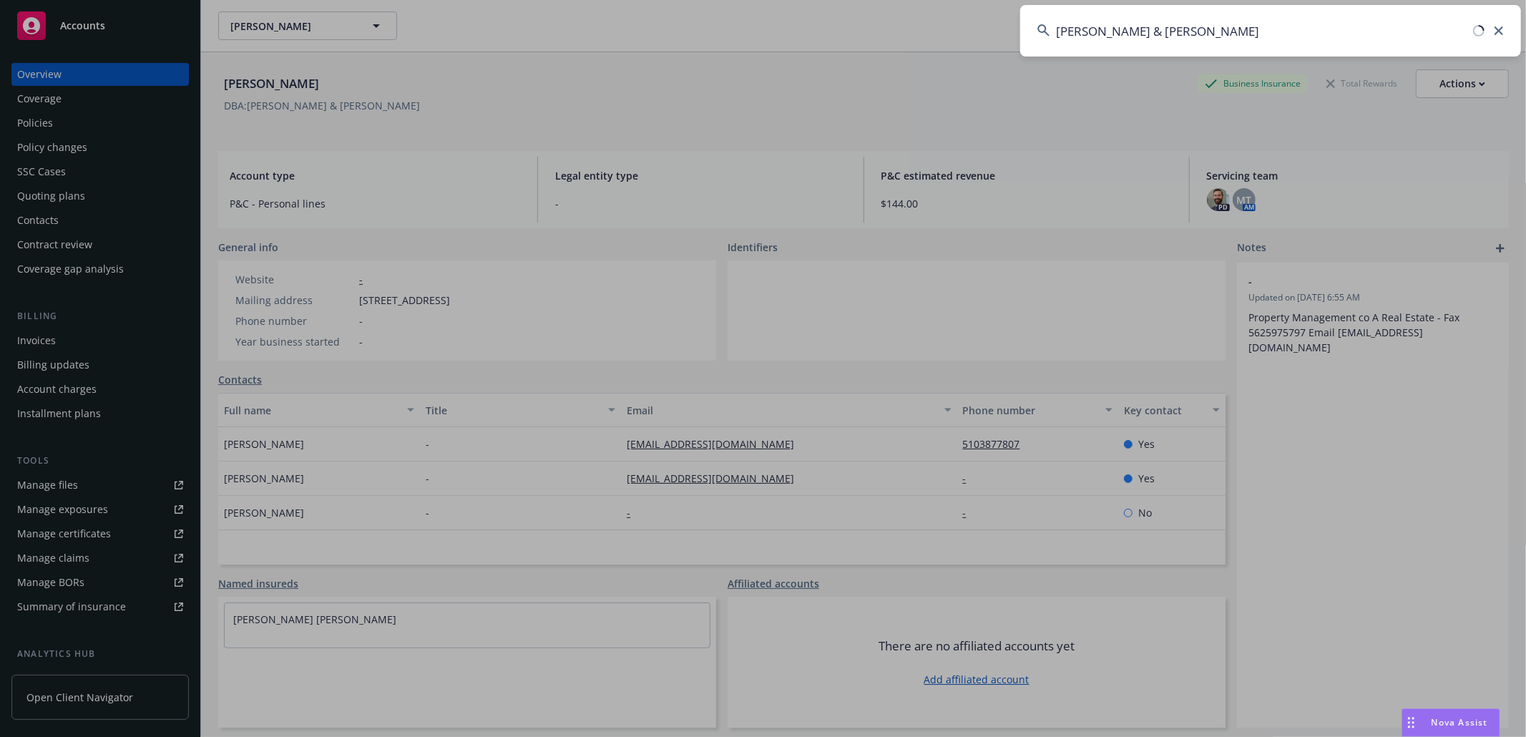
type input "[PERSON_NAME] & [PERSON_NAME]"
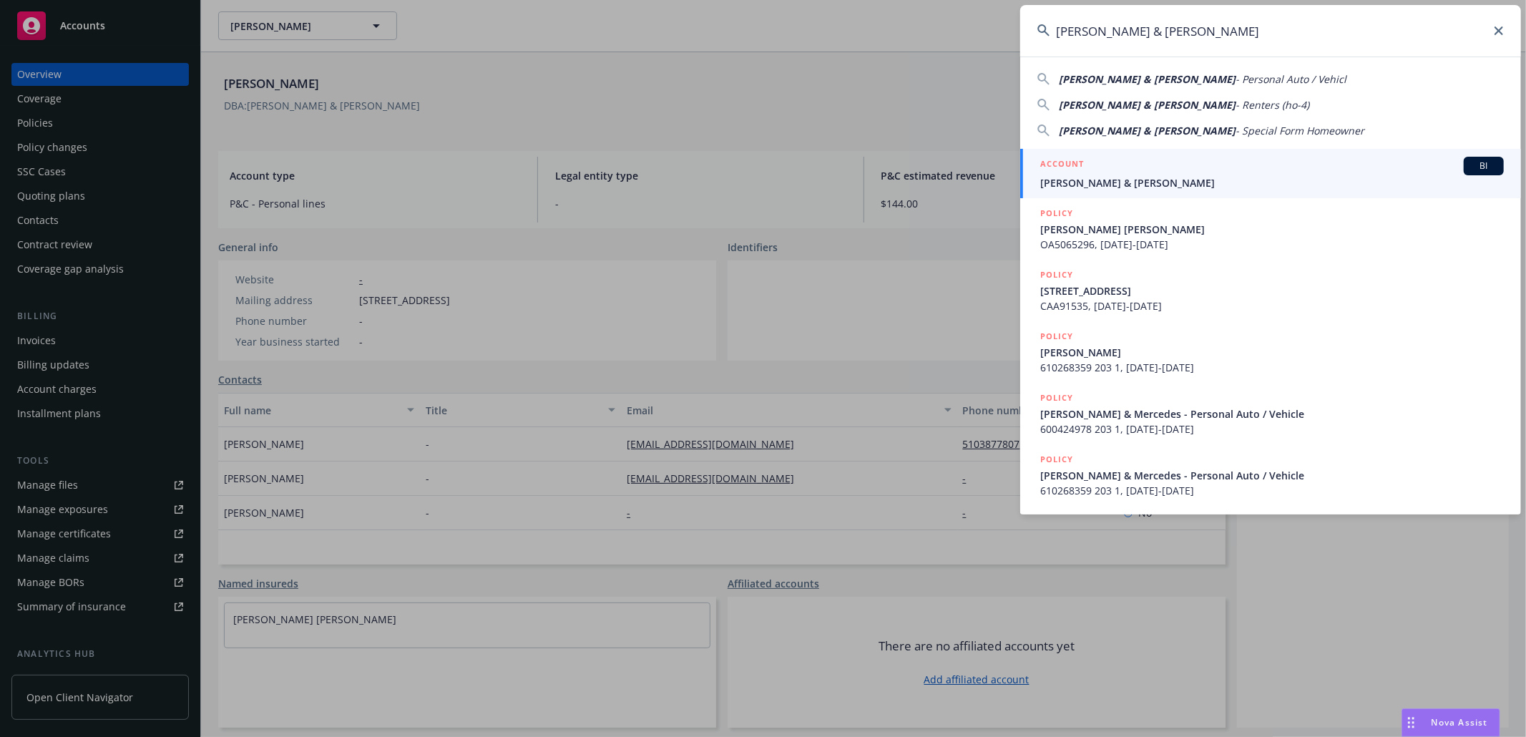
drag, startPoint x: 1182, startPoint y: 182, endPoint x: 308, endPoint y: 405, distance: 902.3
click at [1182, 183] on span "[PERSON_NAME] & [PERSON_NAME]" at bounding box center [1272, 182] width 464 height 15
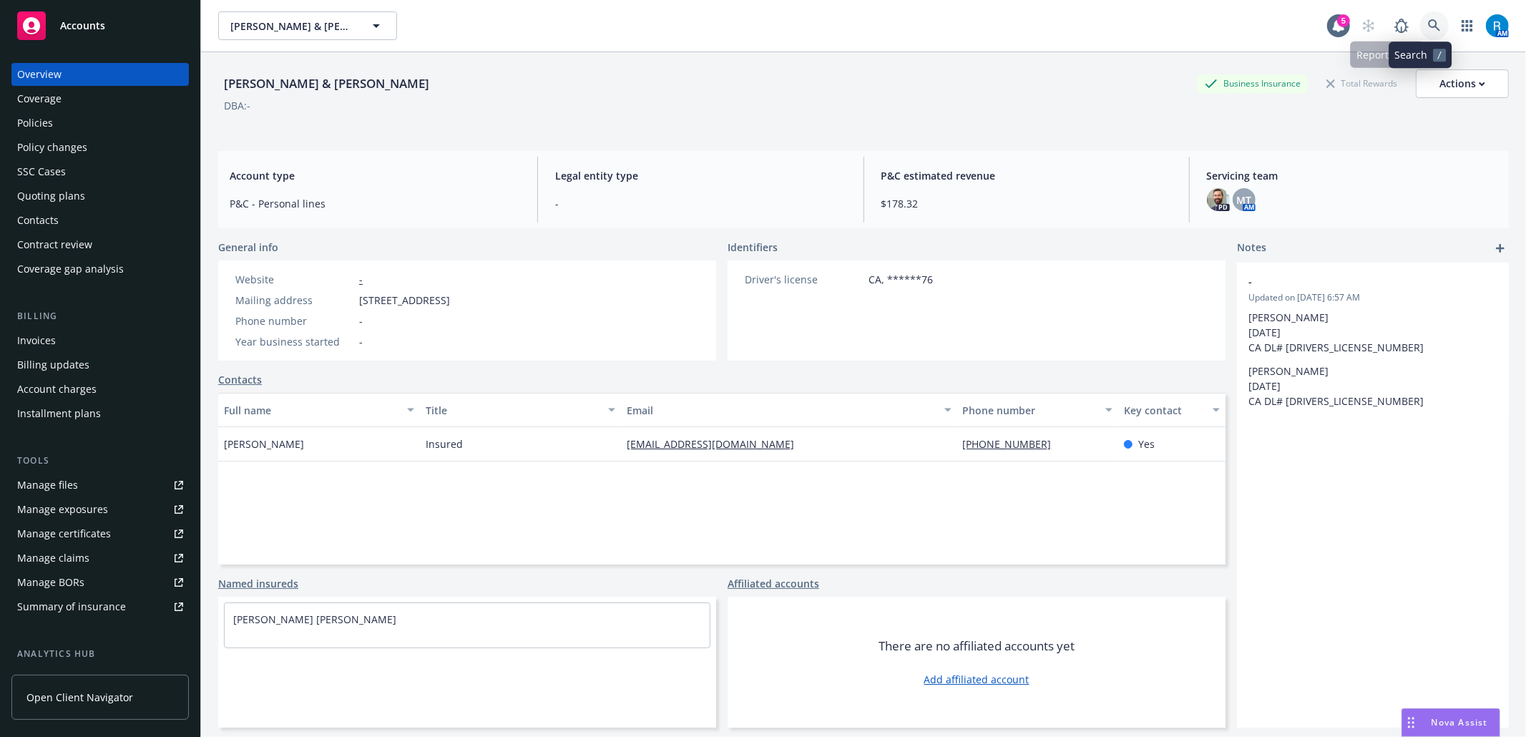
click at [1428, 24] on icon at bounding box center [1434, 25] width 13 height 13
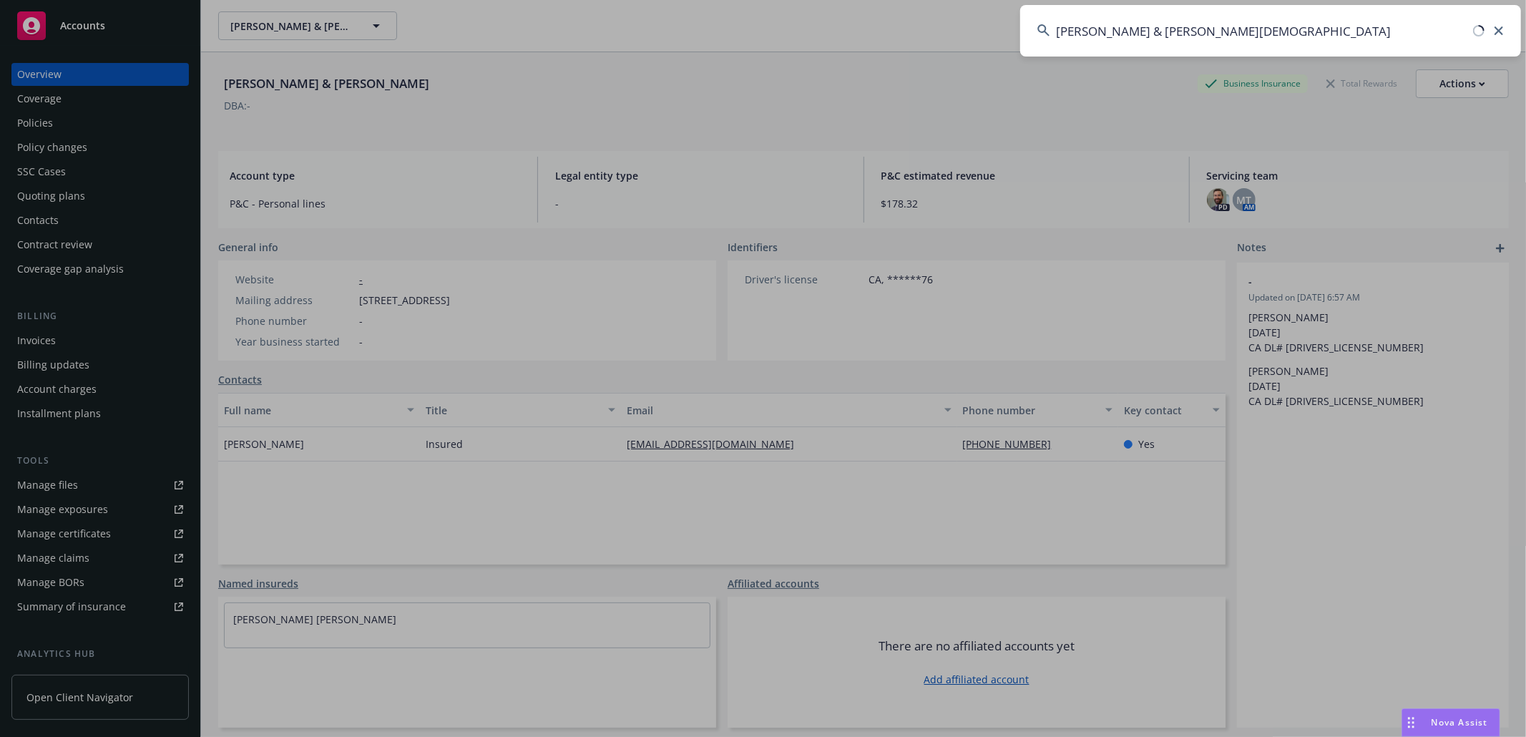
type input "[PERSON_NAME] & [PERSON_NAME][DEMOGRAPHIC_DATA]"
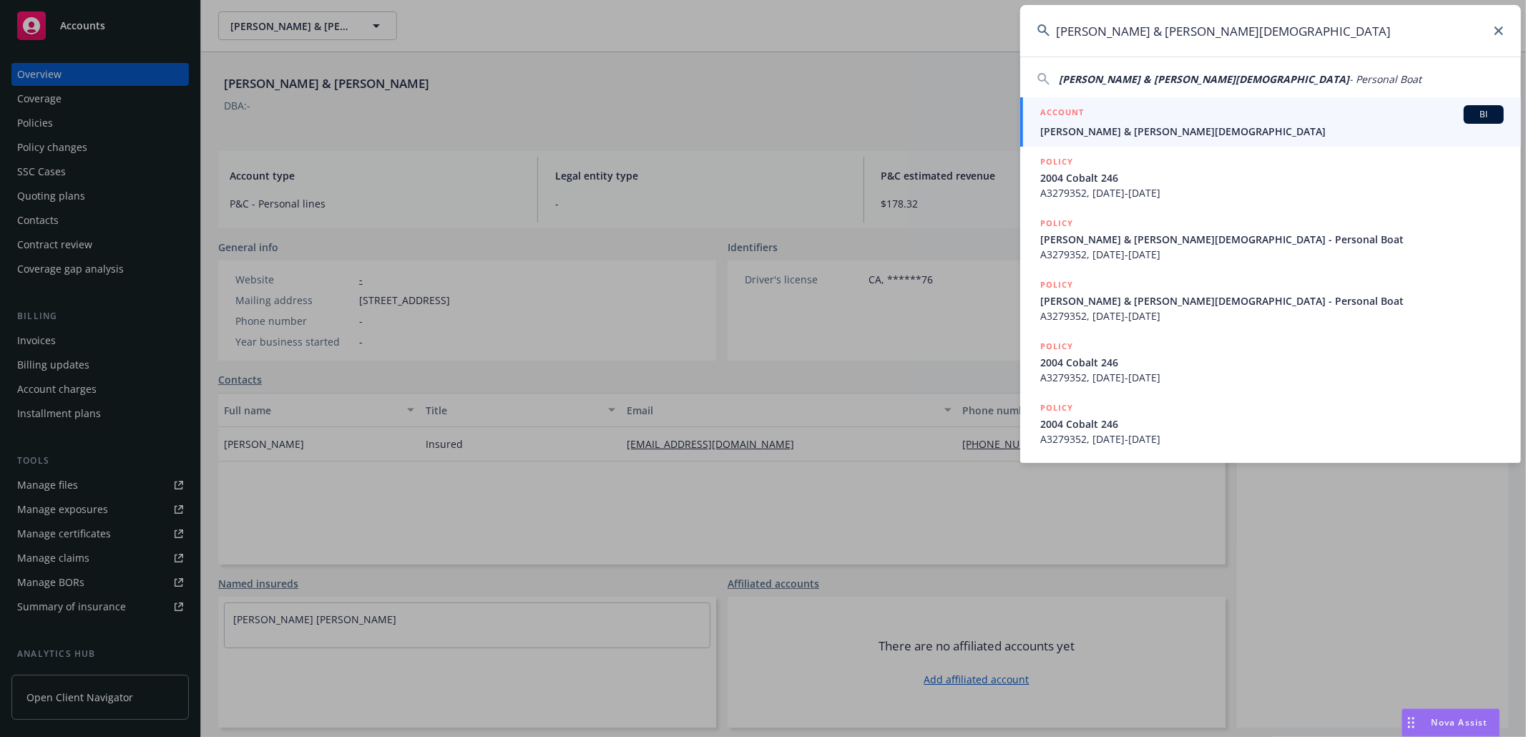
click at [1100, 132] on span "[PERSON_NAME] & [PERSON_NAME][DEMOGRAPHIC_DATA]" at bounding box center [1272, 131] width 464 height 15
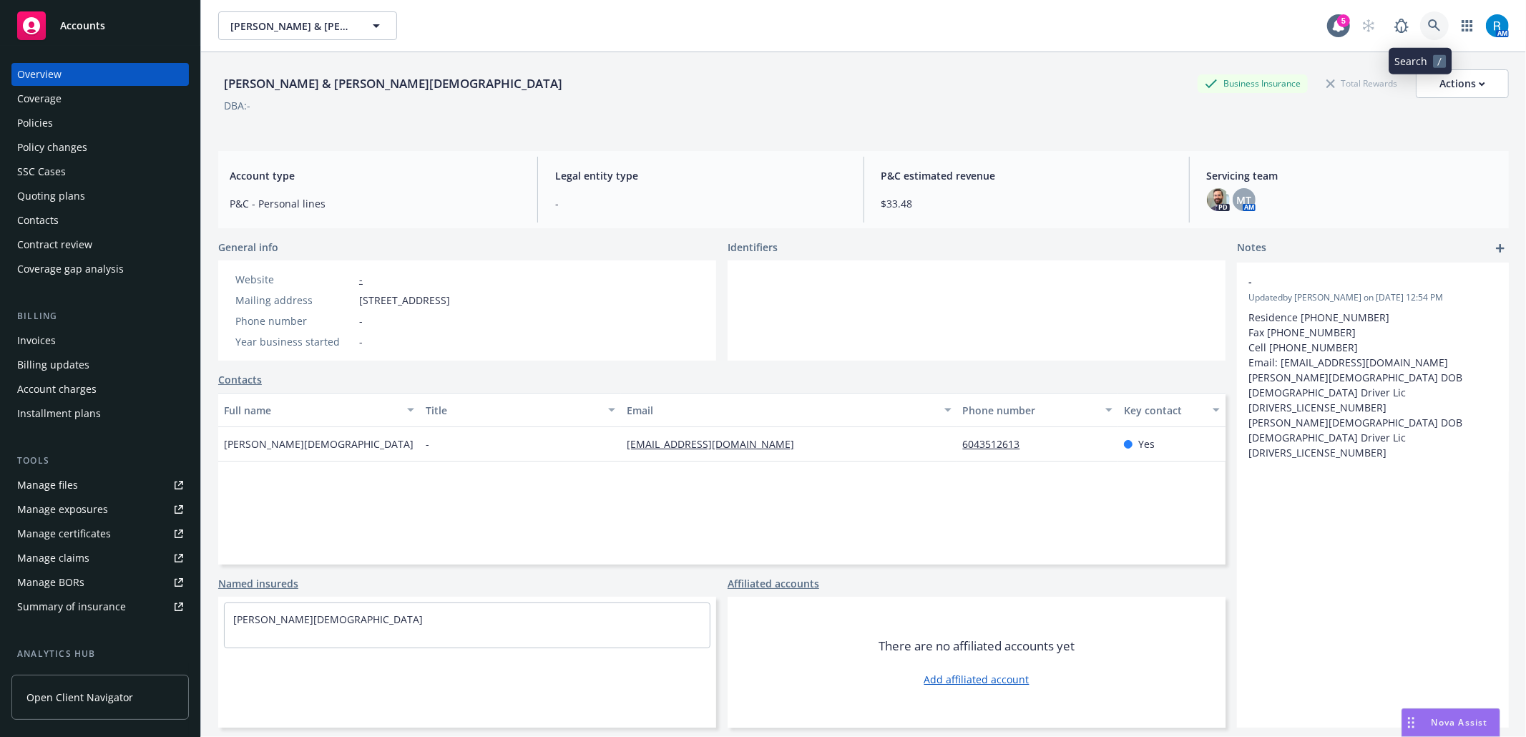
click at [1428, 26] on icon at bounding box center [1434, 25] width 12 height 12
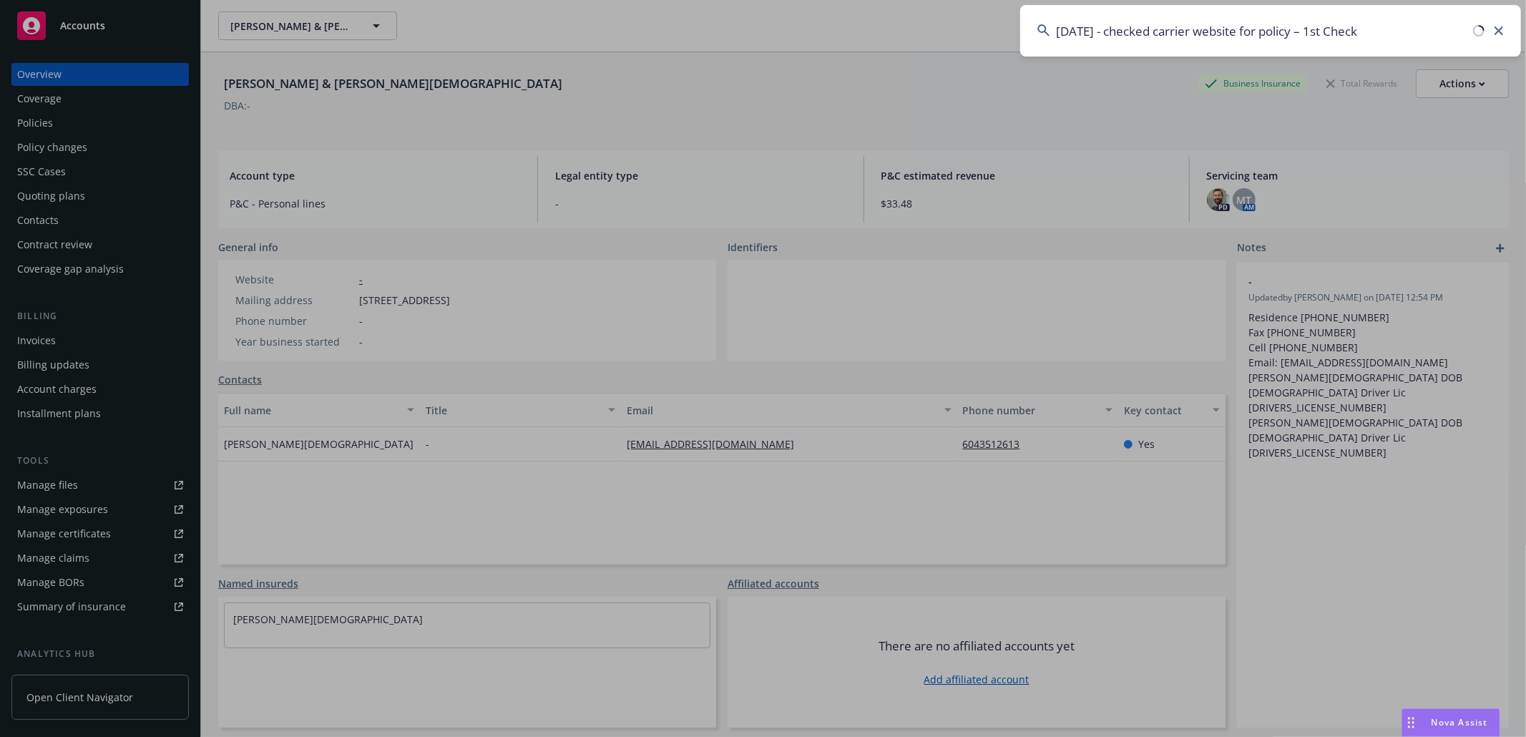
type input "[DATE] - checked carrier website for policy – 1st Check"
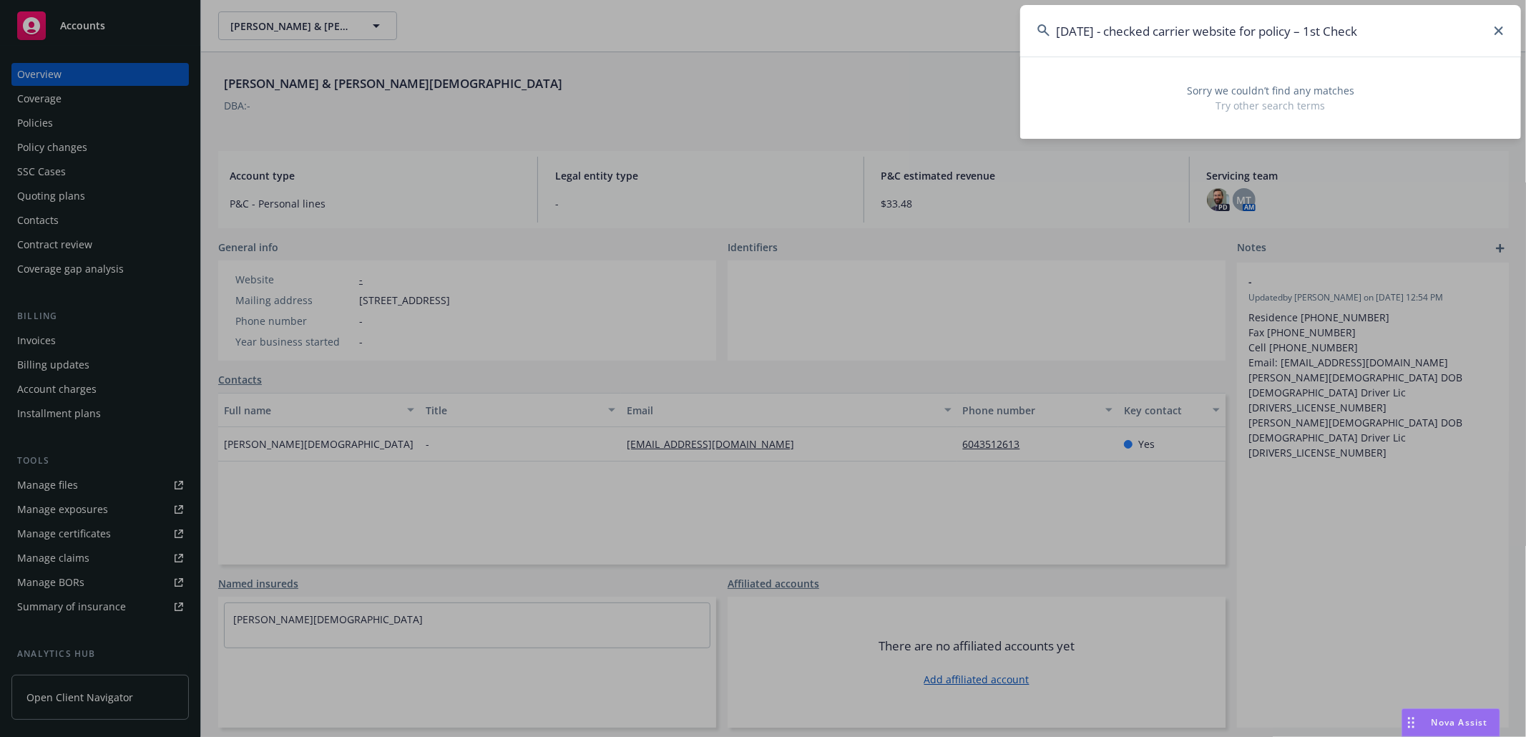
click at [1499, 27] on icon at bounding box center [1498, 30] width 9 height 9
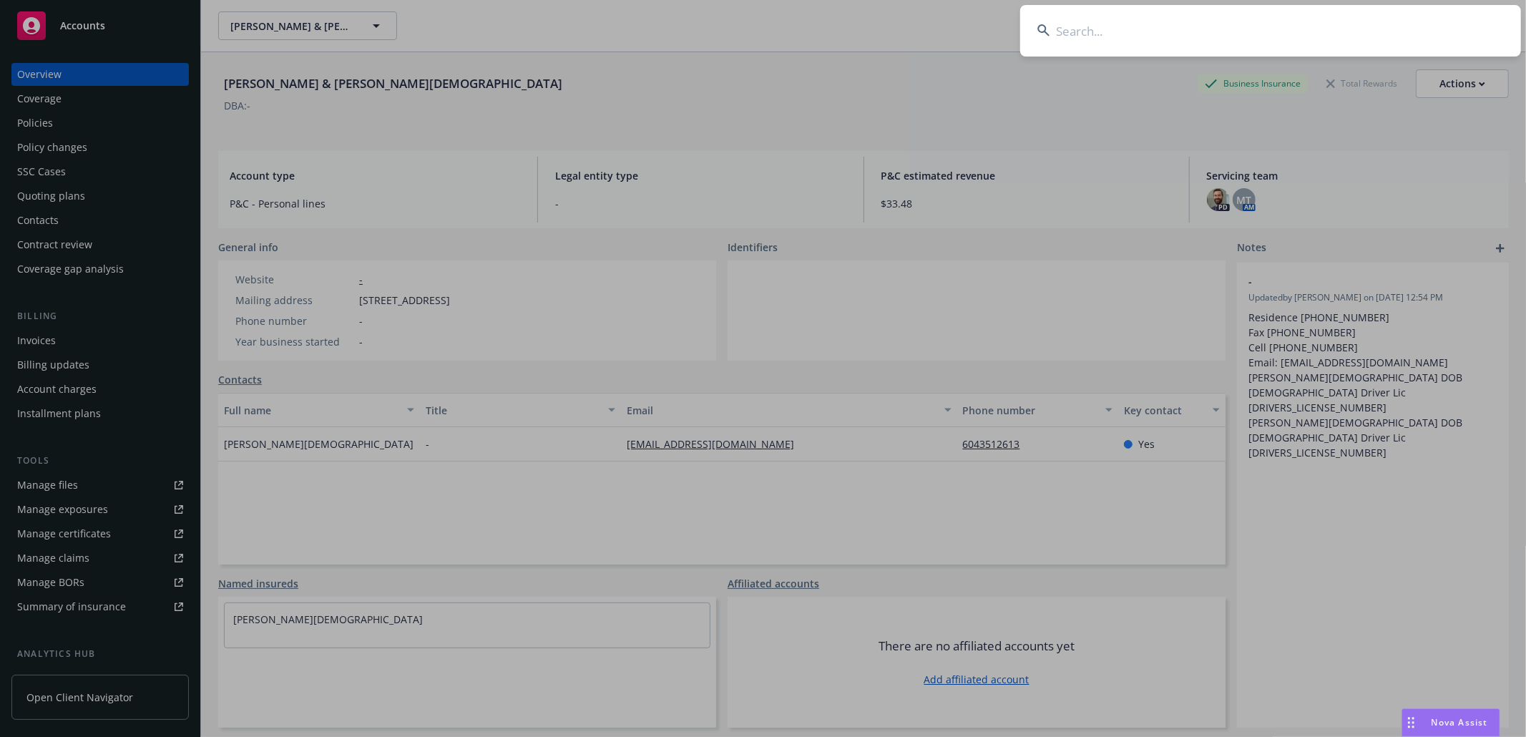
paste input "[PERSON_NAME] & [PERSON_NAME][DEMOGRAPHIC_DATA]"
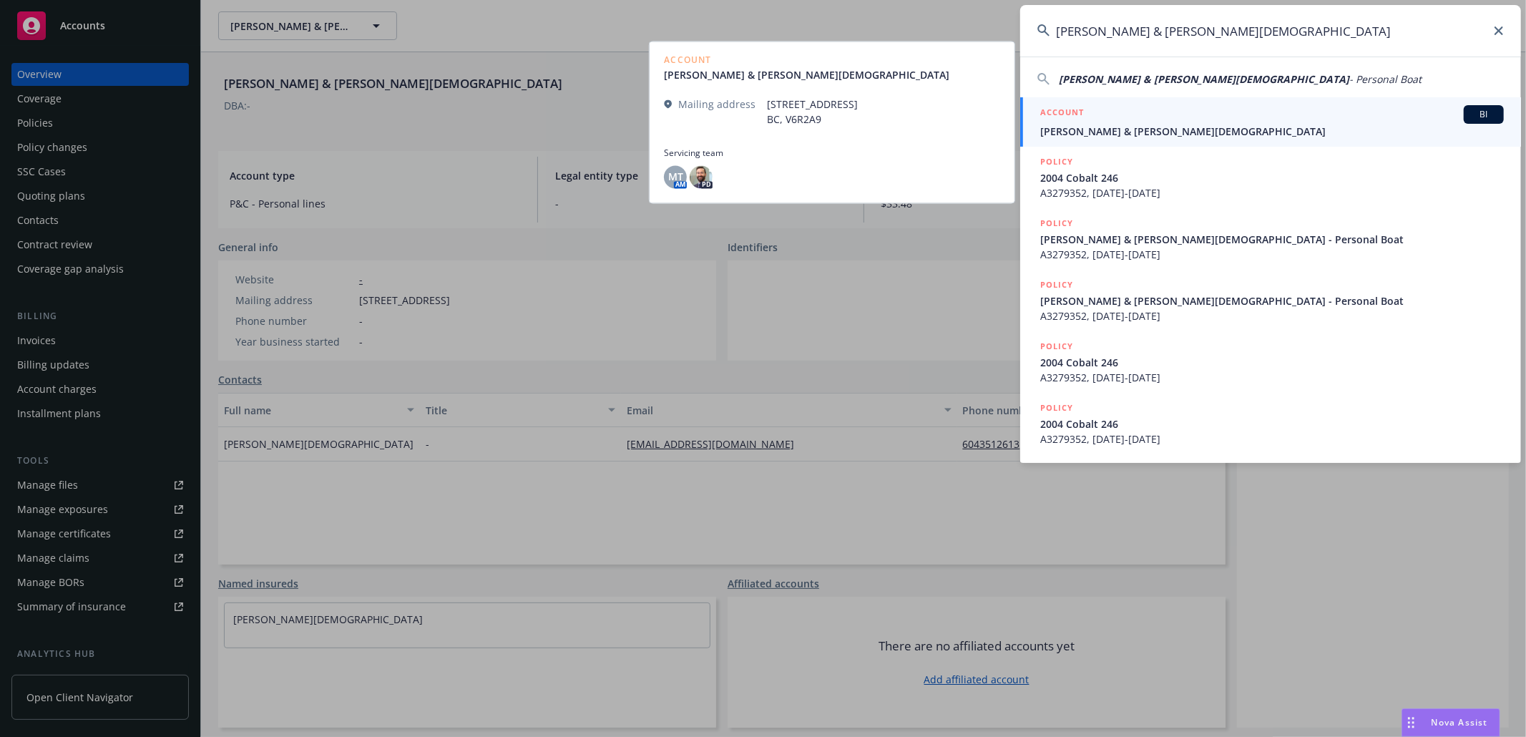
type input "[PERSON_NAME] & [PERSON_NAME][DEMOGRAPHIC_DATA]"
click at [1103, 133] on span "[PERSON_NAME] & [PERSON_NAME][DEMOGRAPHIC_DATA]" at bounding box center [1272, 131] width 464 height 15
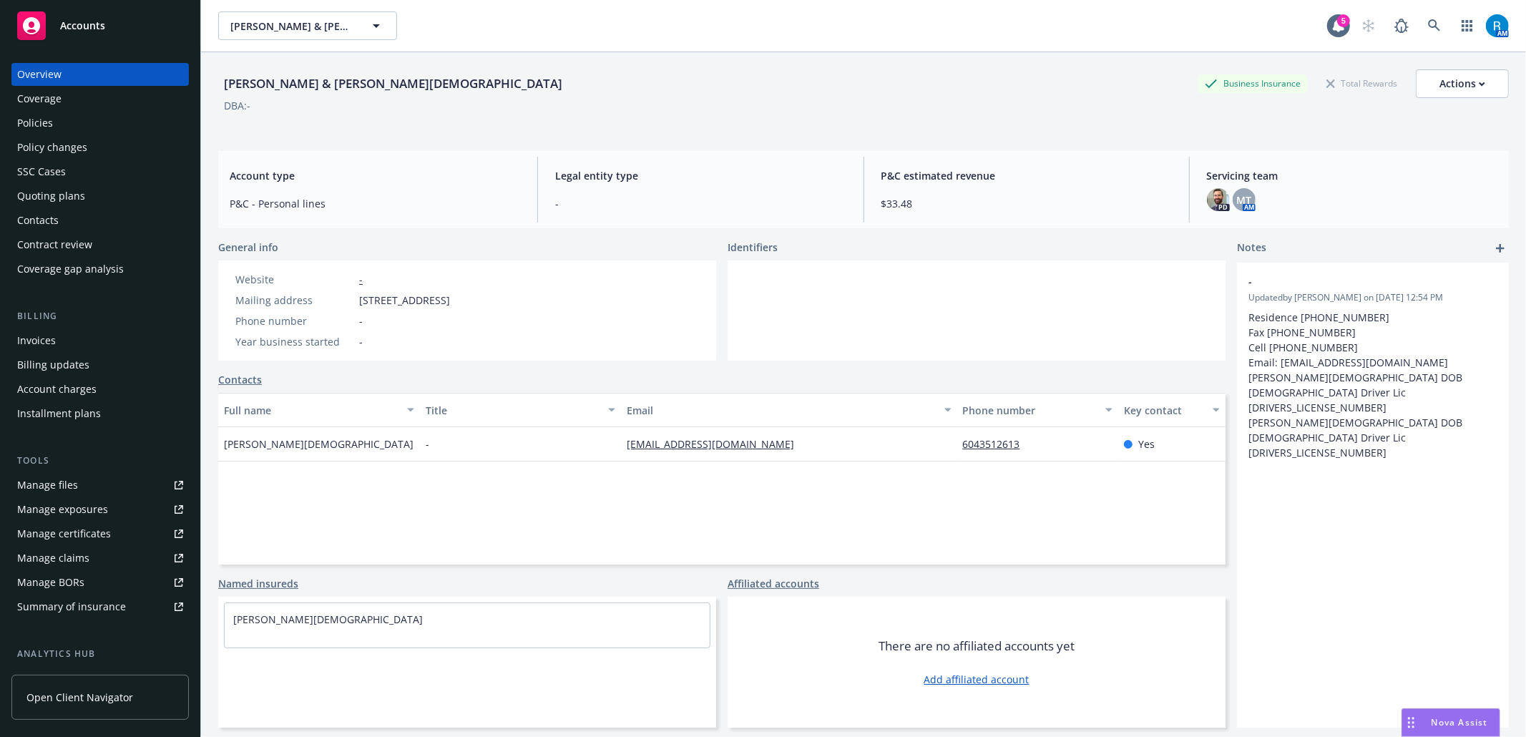
click at [75, 126] on div "Policies" at bounding box center [100, 123] width 166 height 23
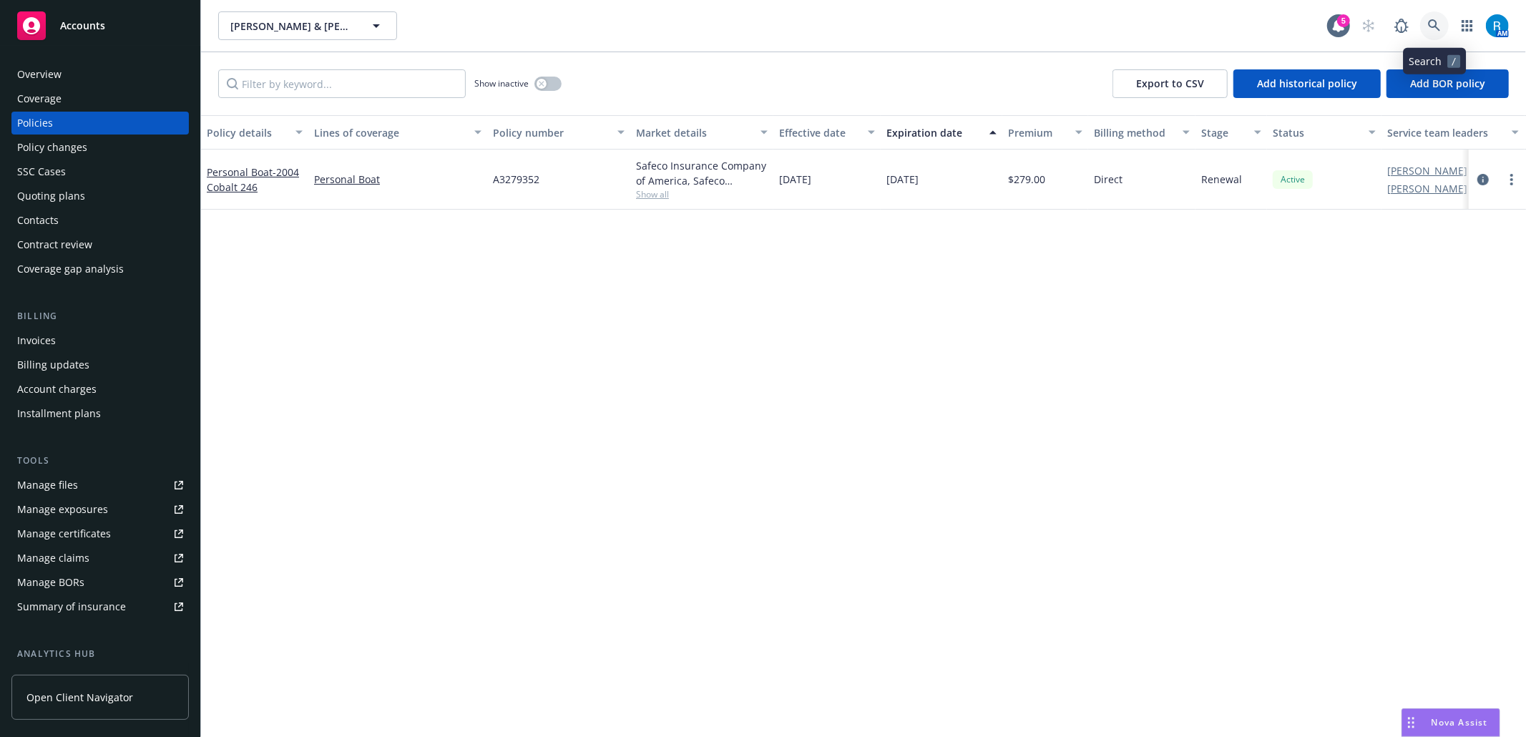
click at [1434, 26] on icon at bounding box center [1434, 25] width 12 height 12
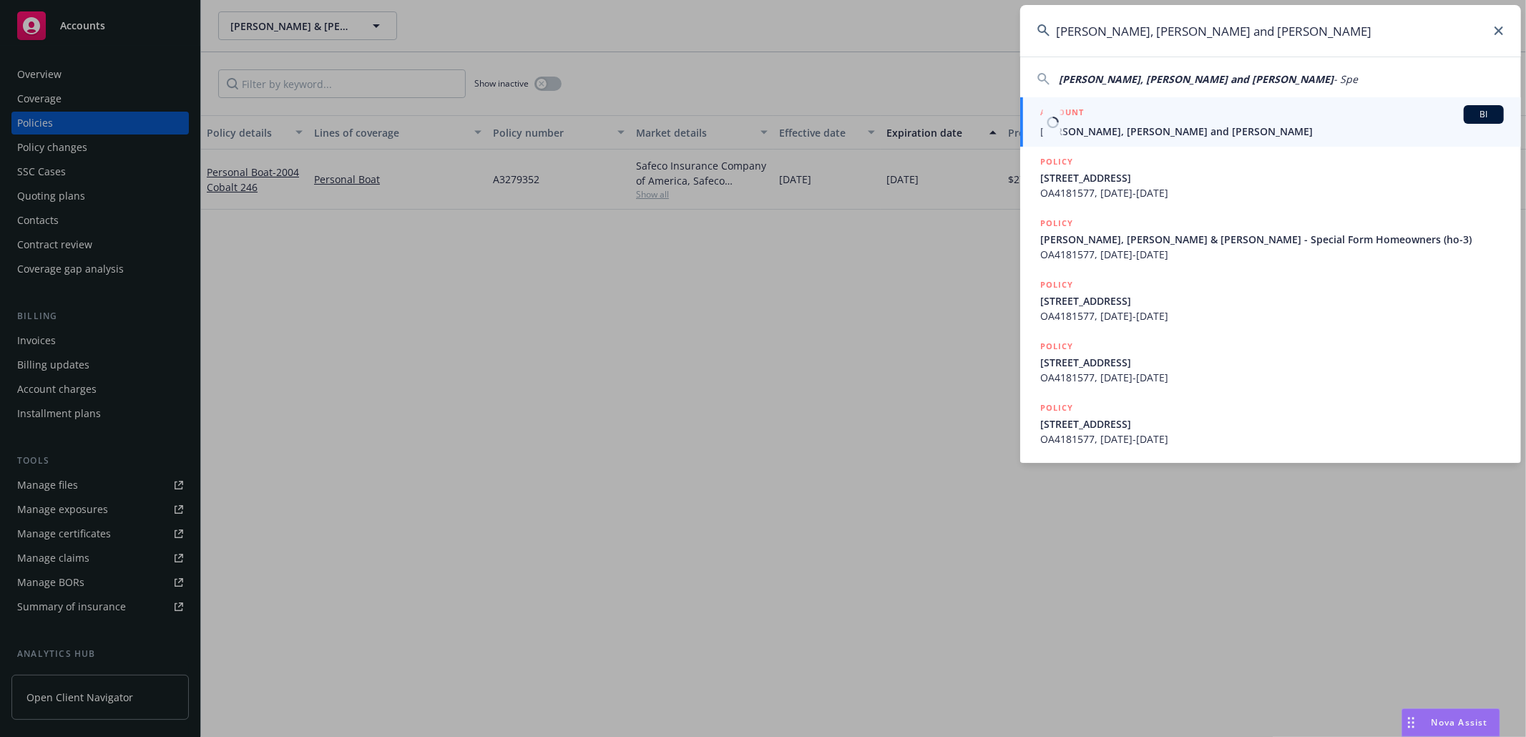
type input "[PERSON_NAME], [PERSON_NAME] and [PERSON_NAME]"
click at [1251, 142] on link "ACCOUNT BI [PERSON_NAME], [PERSON_NAME] and [PERSON_NAME]" at bounding box center [1270, 121] width 501 height 49
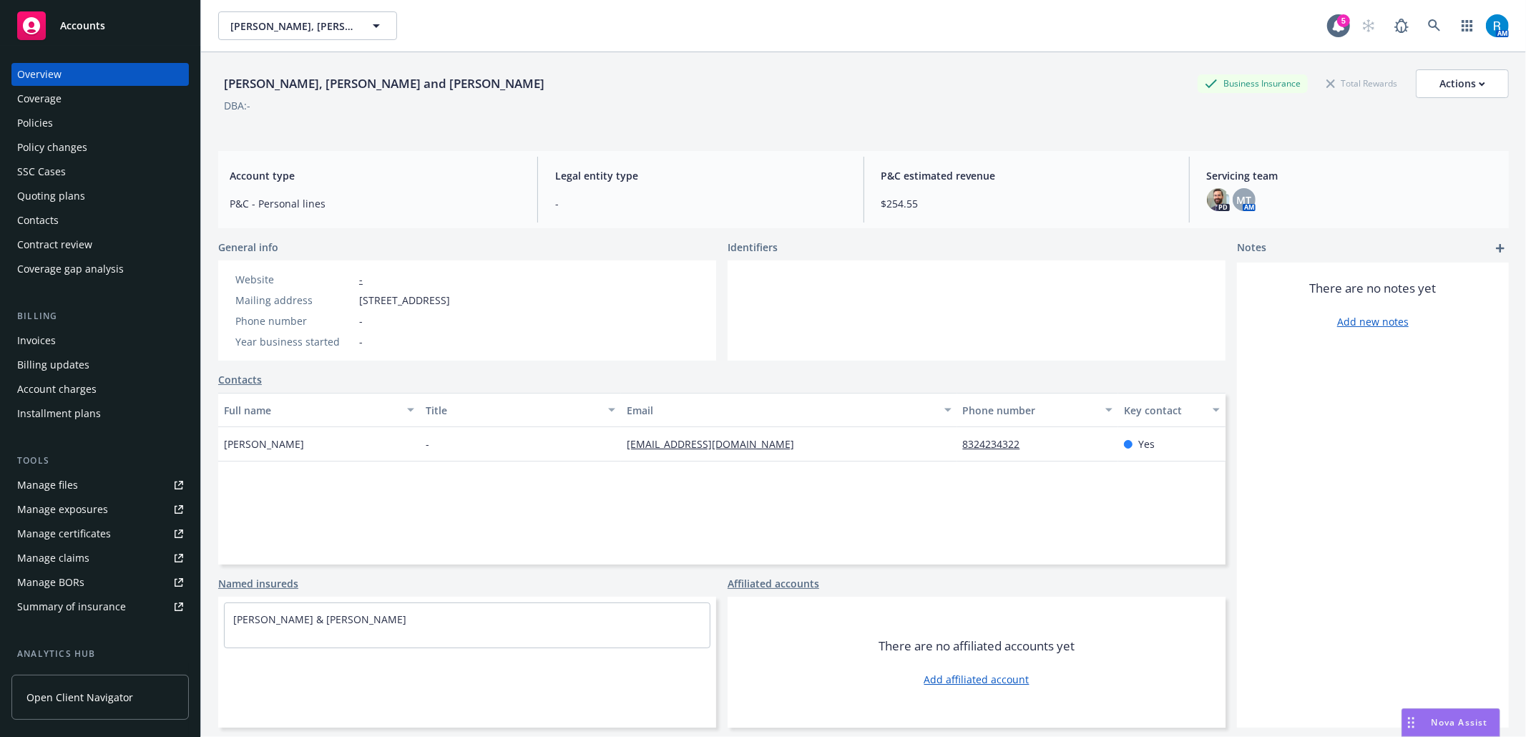
click at [99, 124] on div "Policies" at bounding box center [100, 123] width 166 height 23
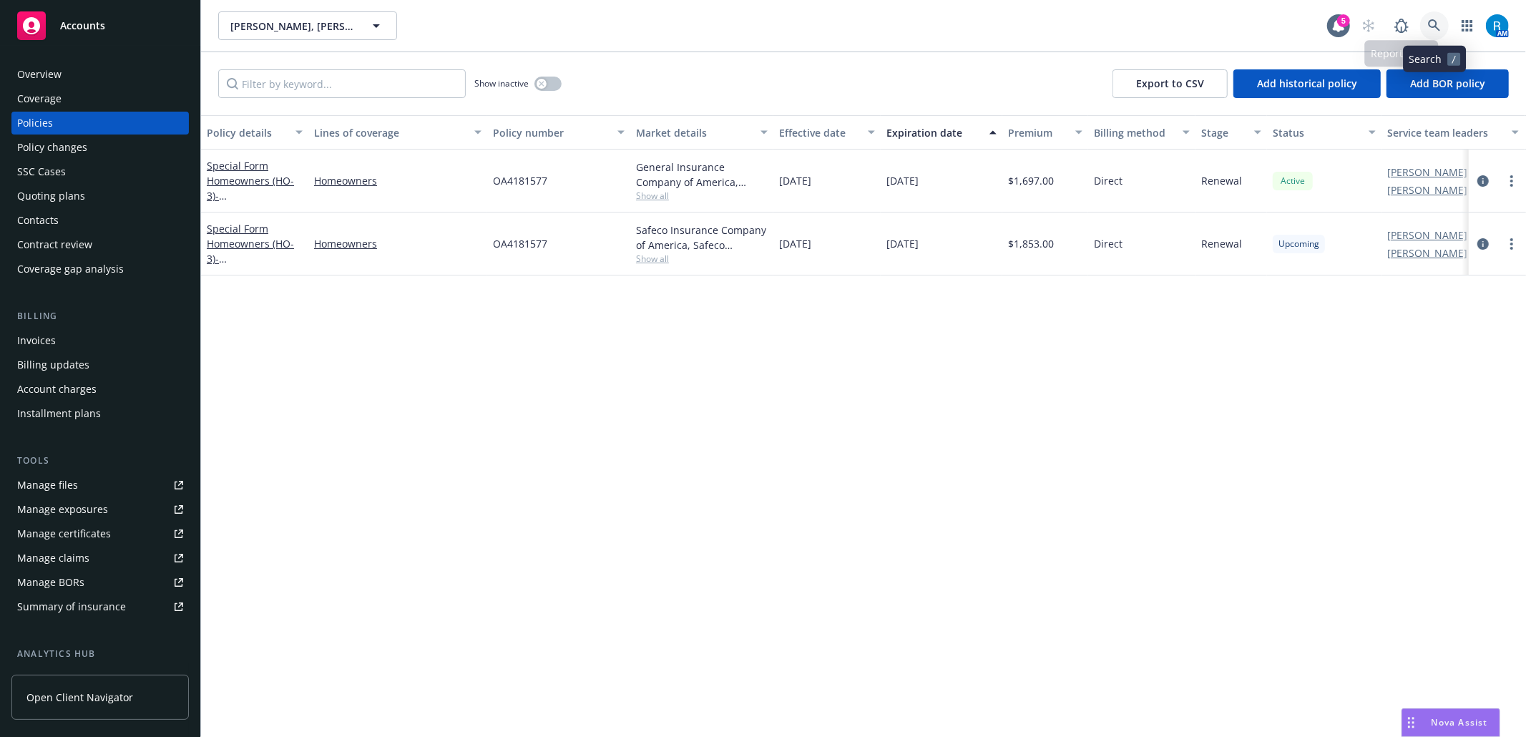
click at [1438, 16] on link at bounding box center [1434, 25] width 29 height 29
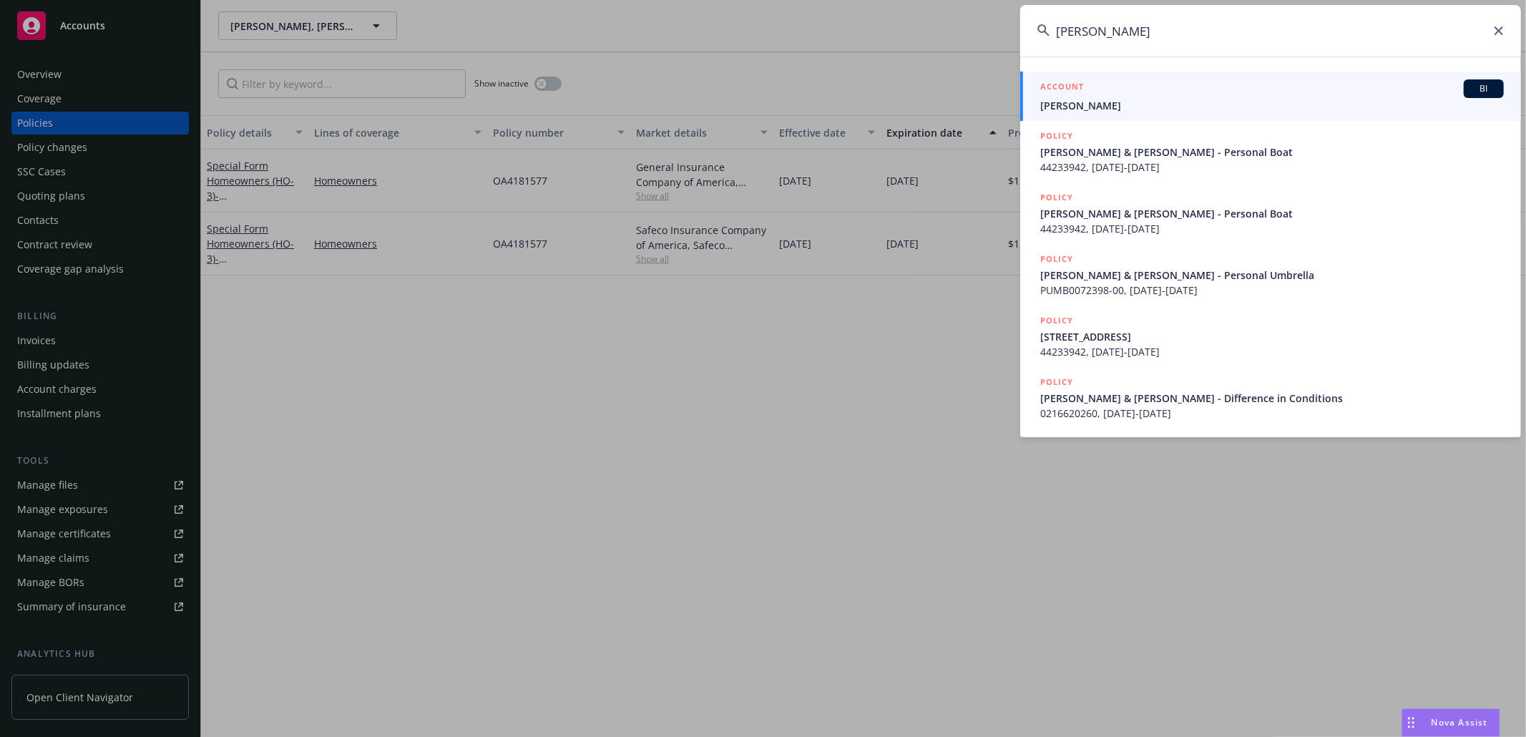
type input "[PERSON_NAME]"
click at [1143, 102] on span "[PERSON_NAME]" at bounding box center [1272, 105] width 464 height 15
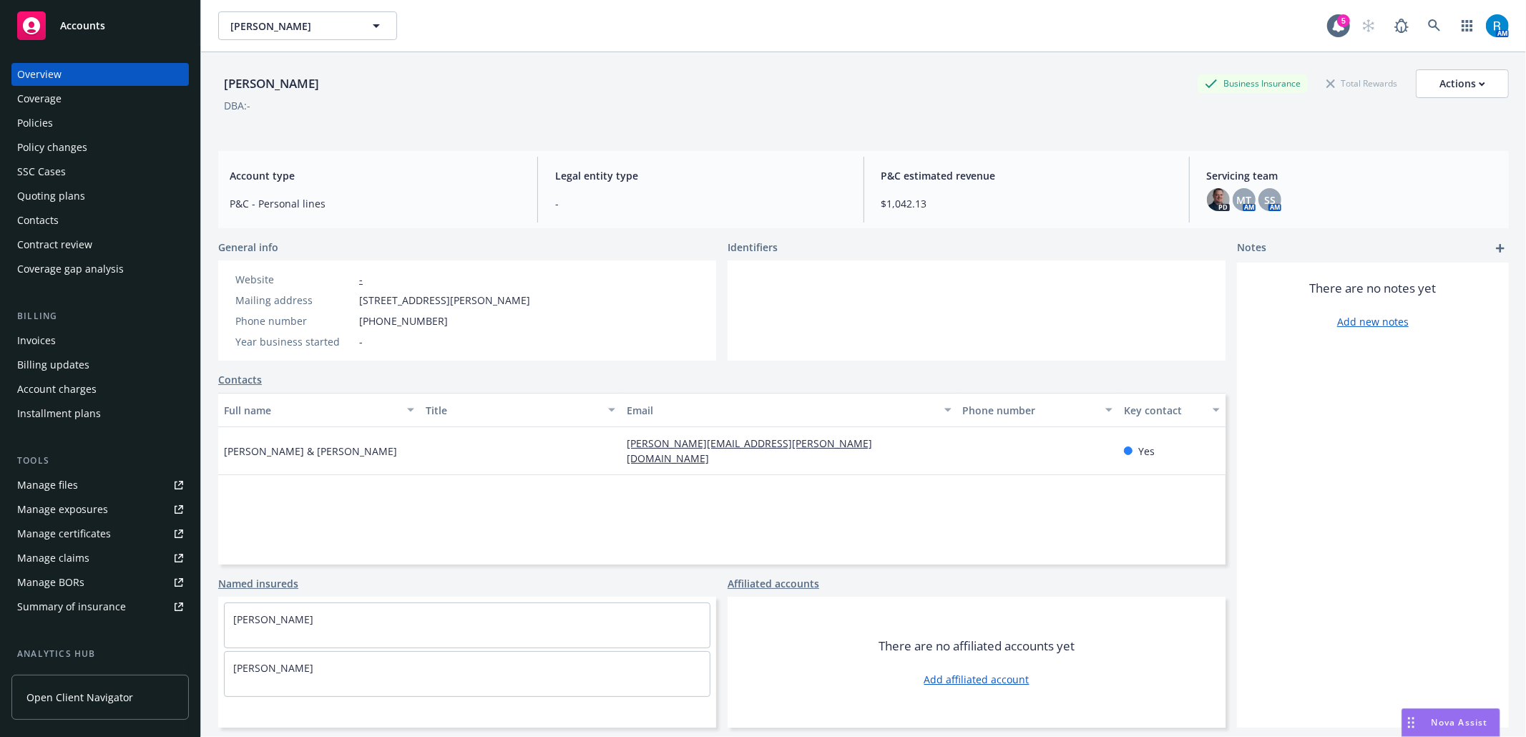
click at [49, 127] on div "Policies" at bounding box center [35, 123] width 36 height 23
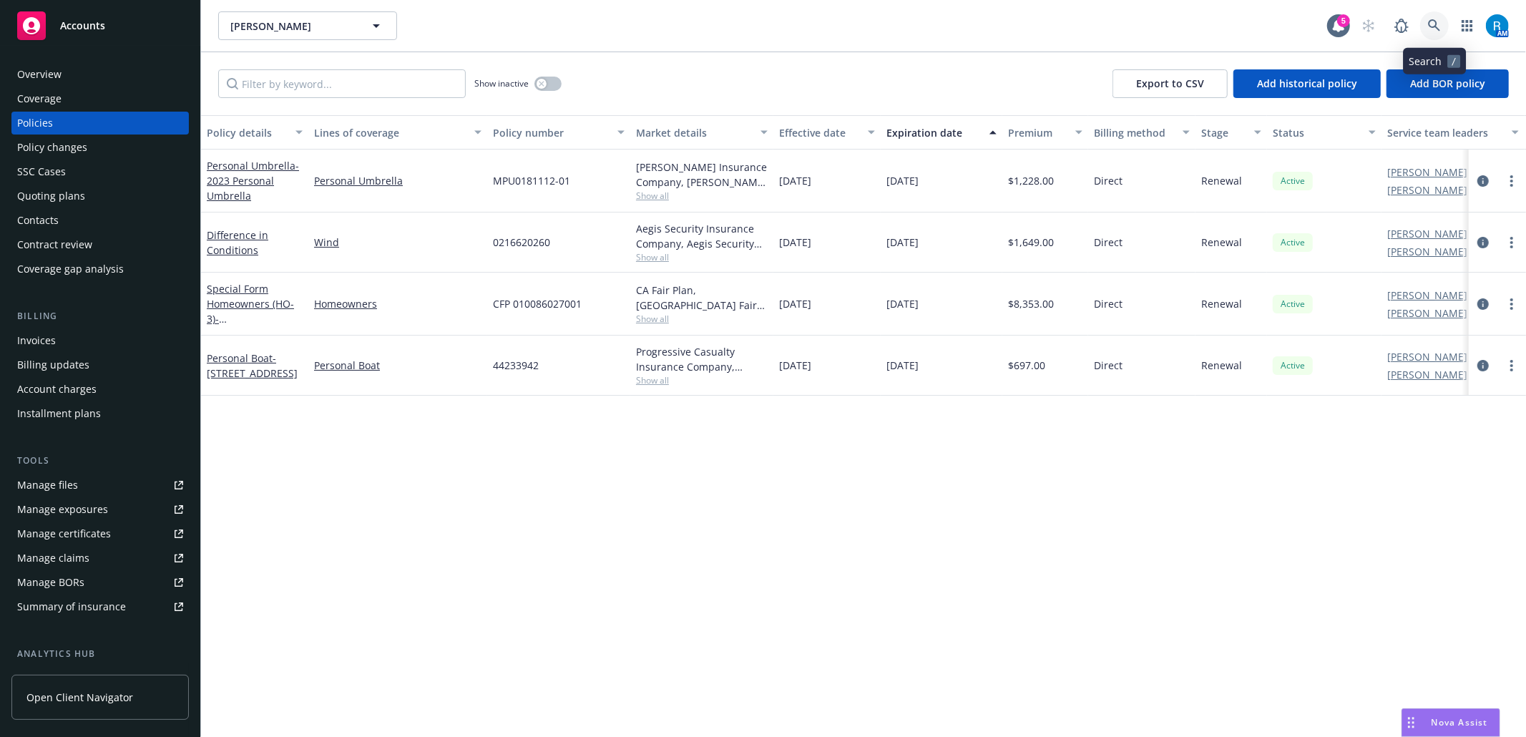
click at [1434, 26] on icon at bounding box center [1434, 25] width 12 height 12
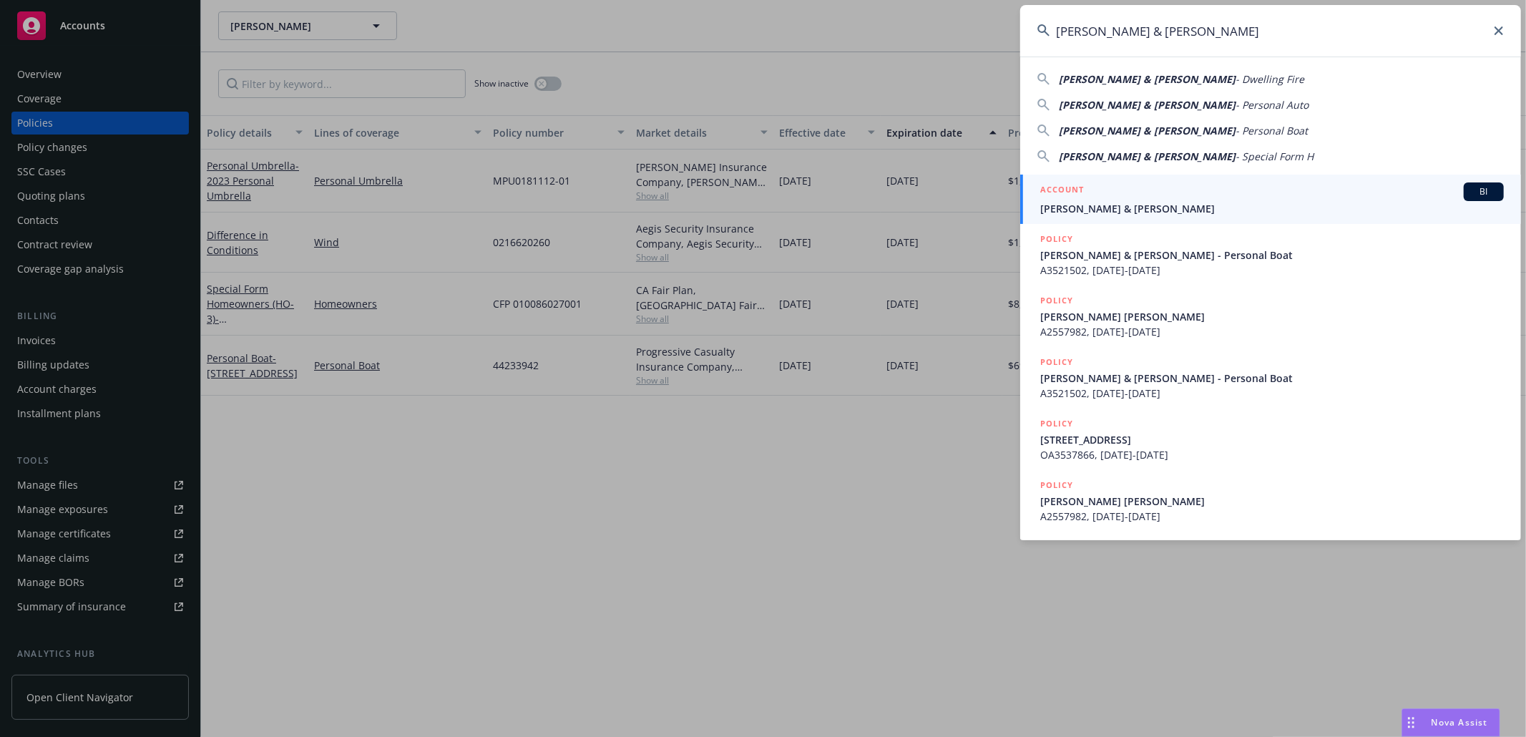
type input "[PERSON_NAME] & [PERSON_NAME]"
click at [1102, 210] on span "[PERSON_NAME] & [PERSON_NAME]" at bounding box center [1272, 208] width 464 height 15
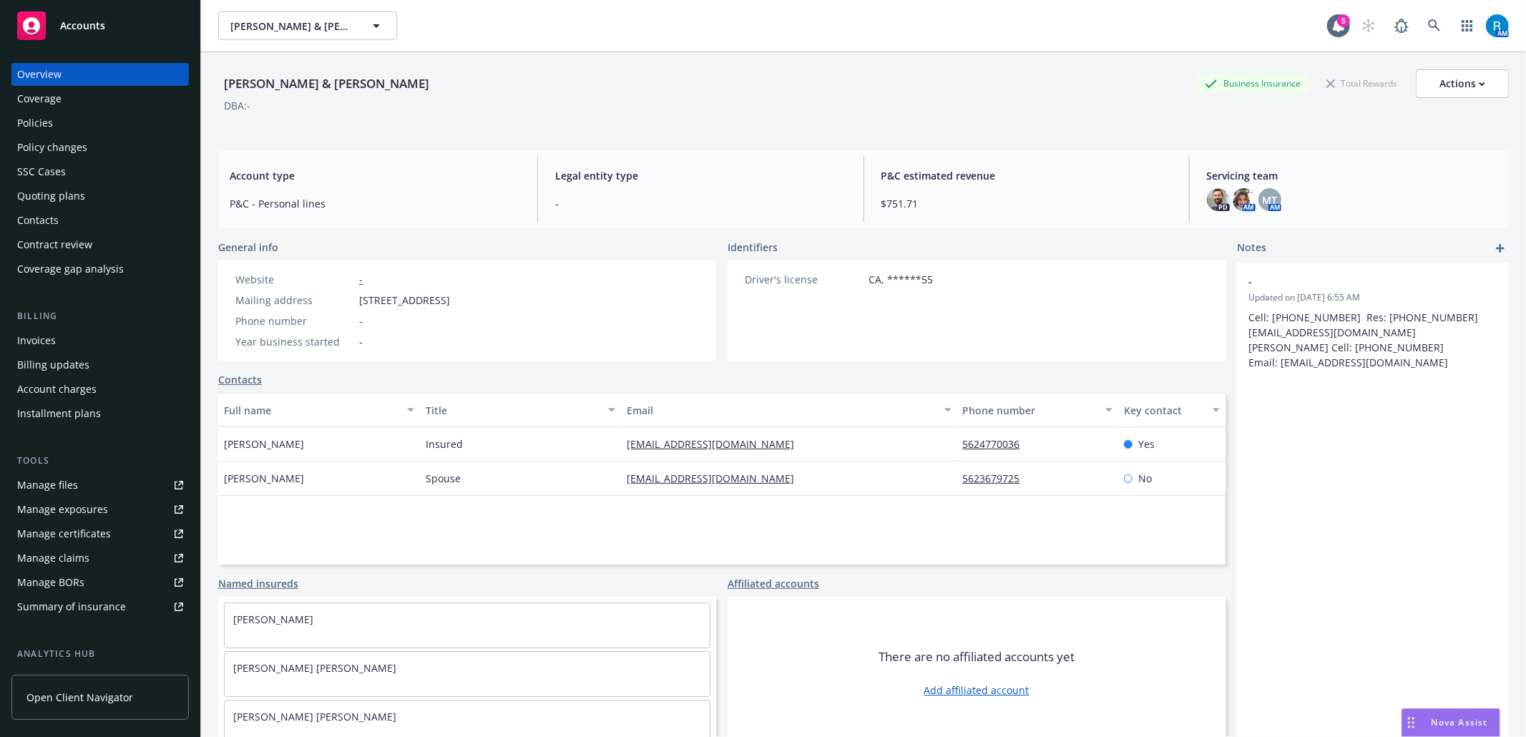
click at [82, 127] on div "Policies" at bounding box center [100, 123] width 166 height 23
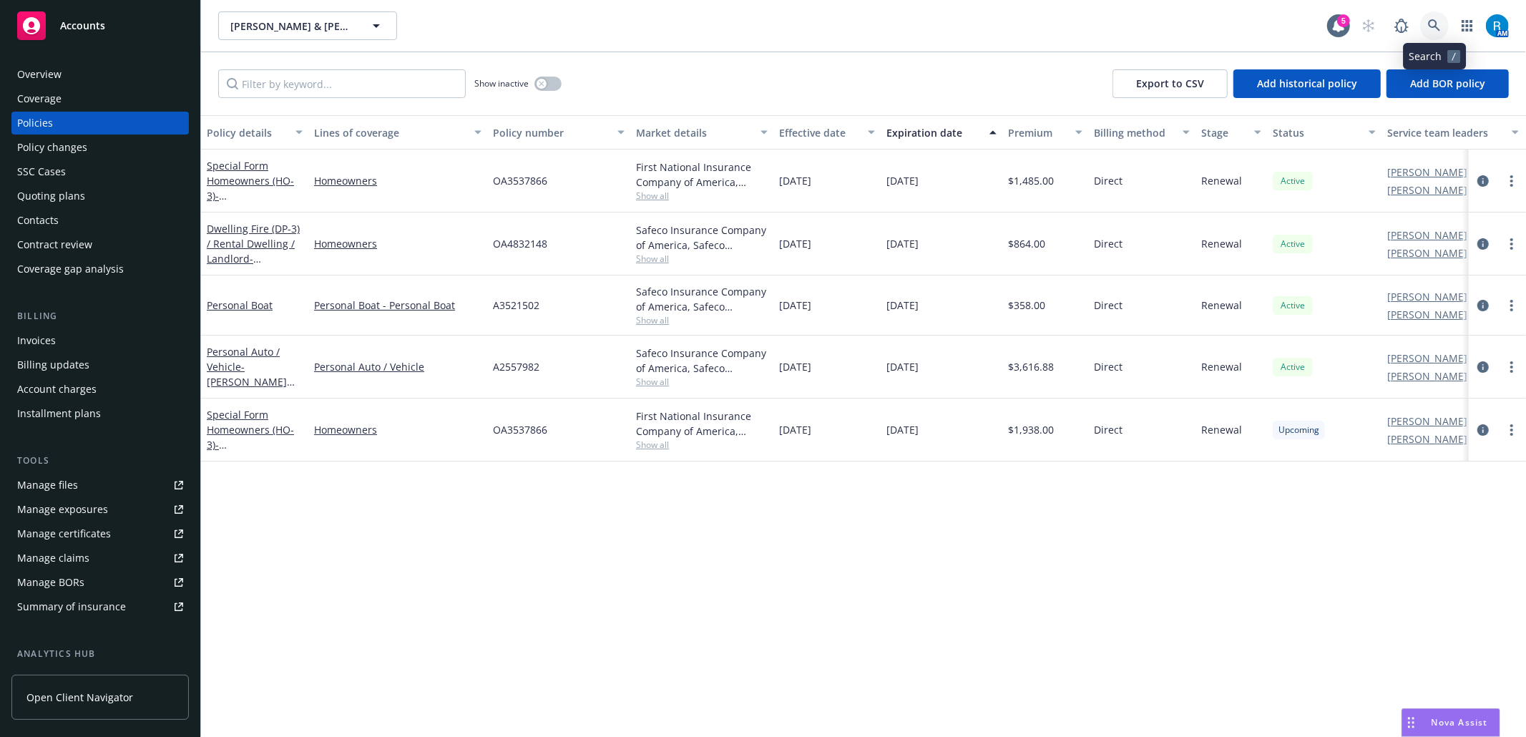
click at [1437, 24] on icon at bounding box center [1434, 25] width 13 height 13
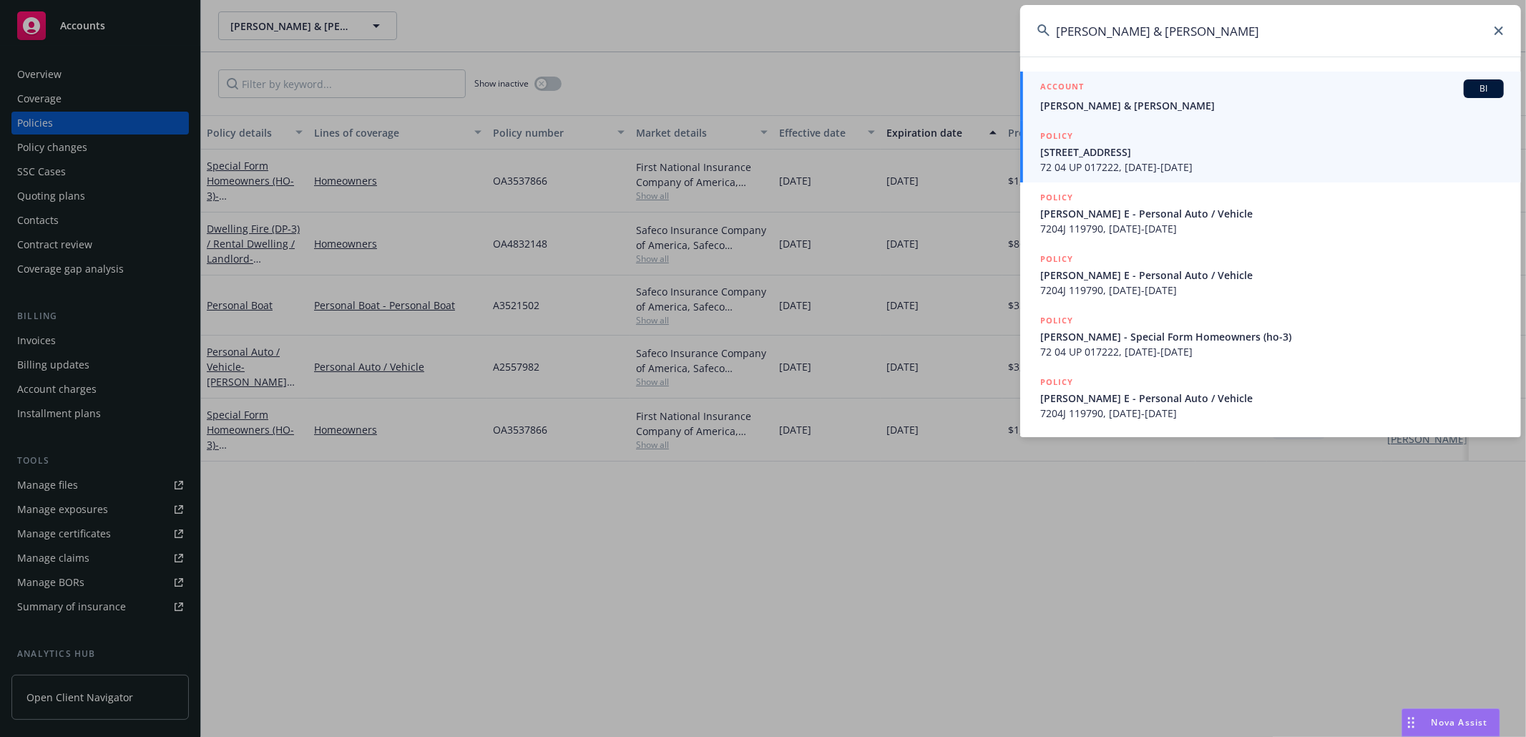
type input "[PERSON_NAME] & [PERSON_NAME]"
click at [1137, 103] on span "[PERSON_NAME] & [PERSON_NAME]" at bounding box center [1272, 105] width 464 height 15
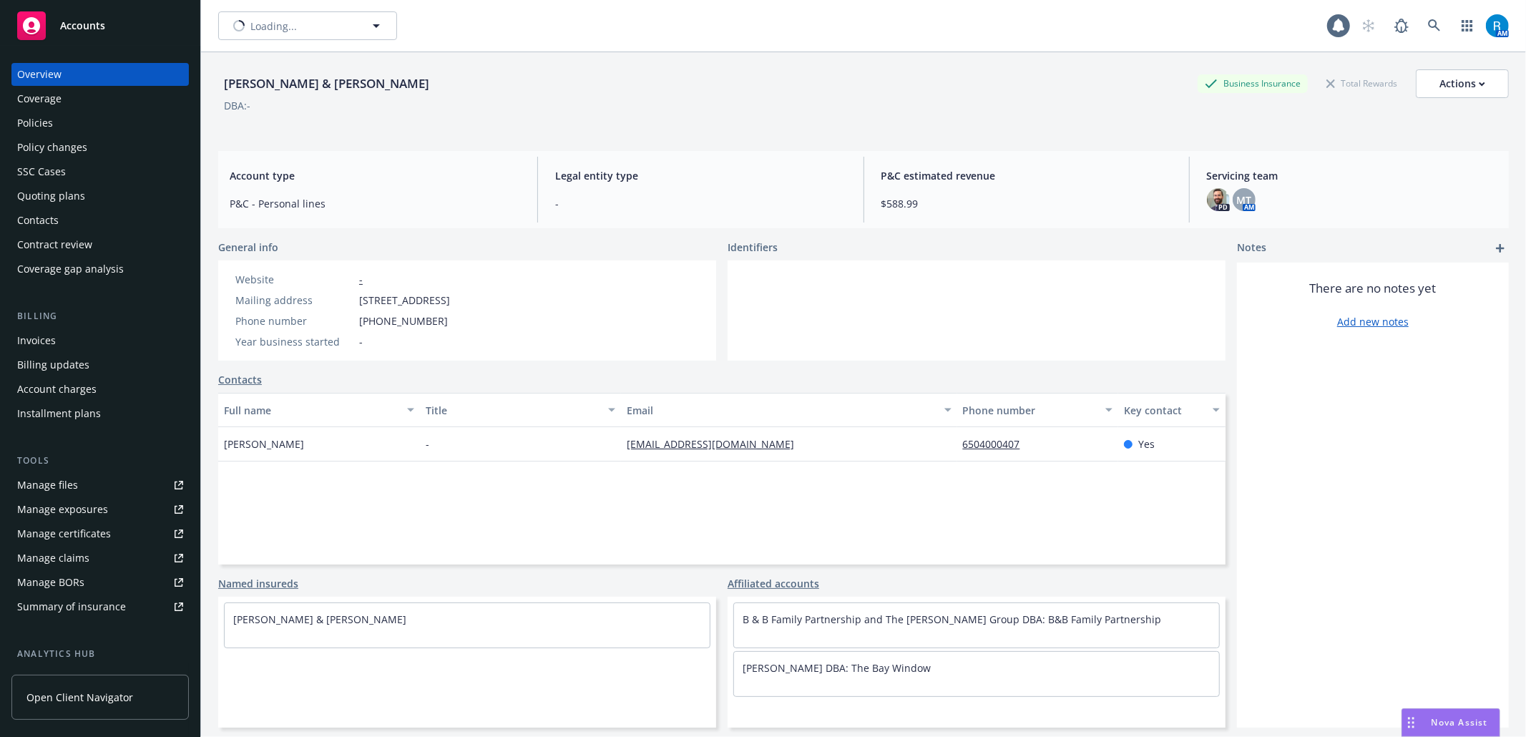
click at [54, 124] on div "Policies" at bounding box center [100, 123] width 166 height 23
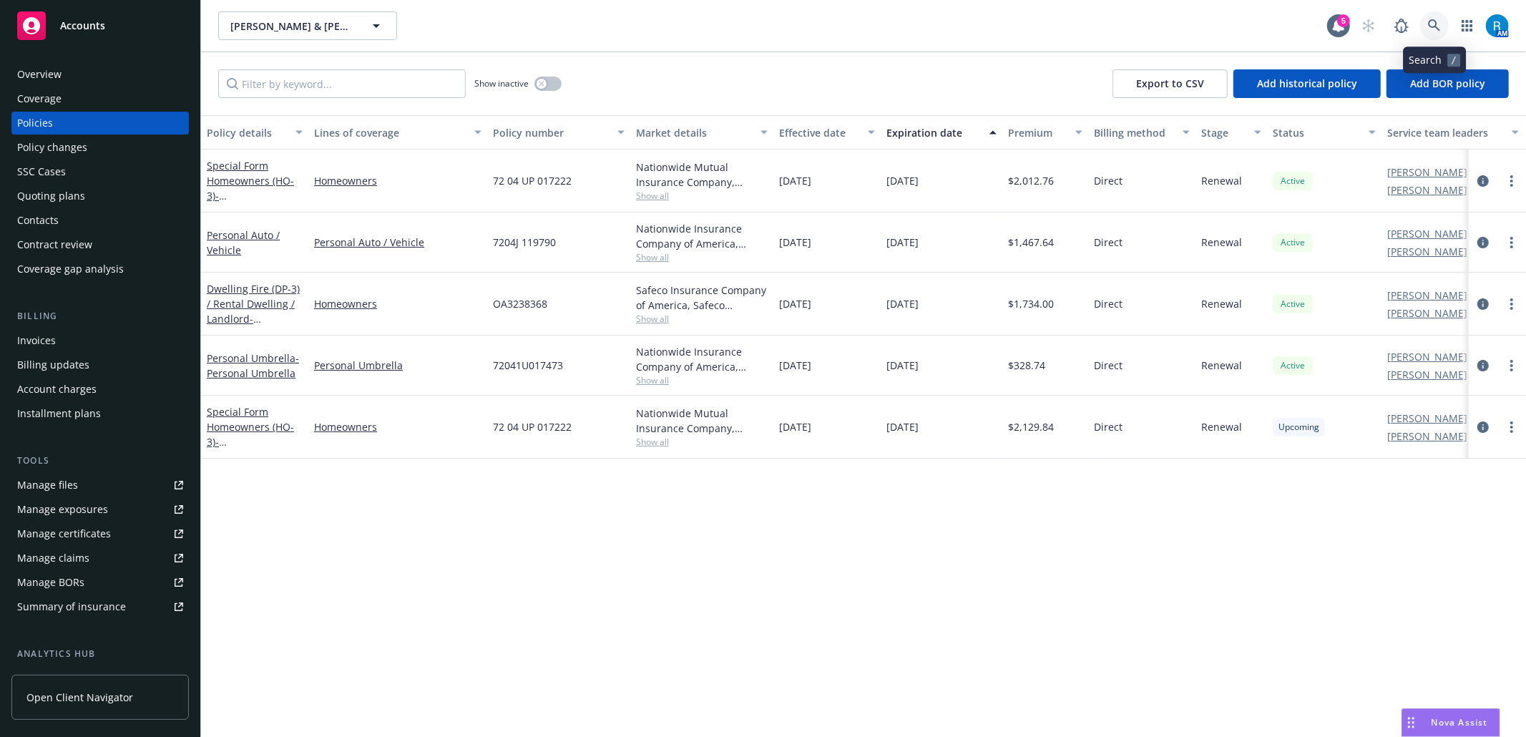
click at [1427, 30] on link at bounding box center [1434, 25] width 29 height 29
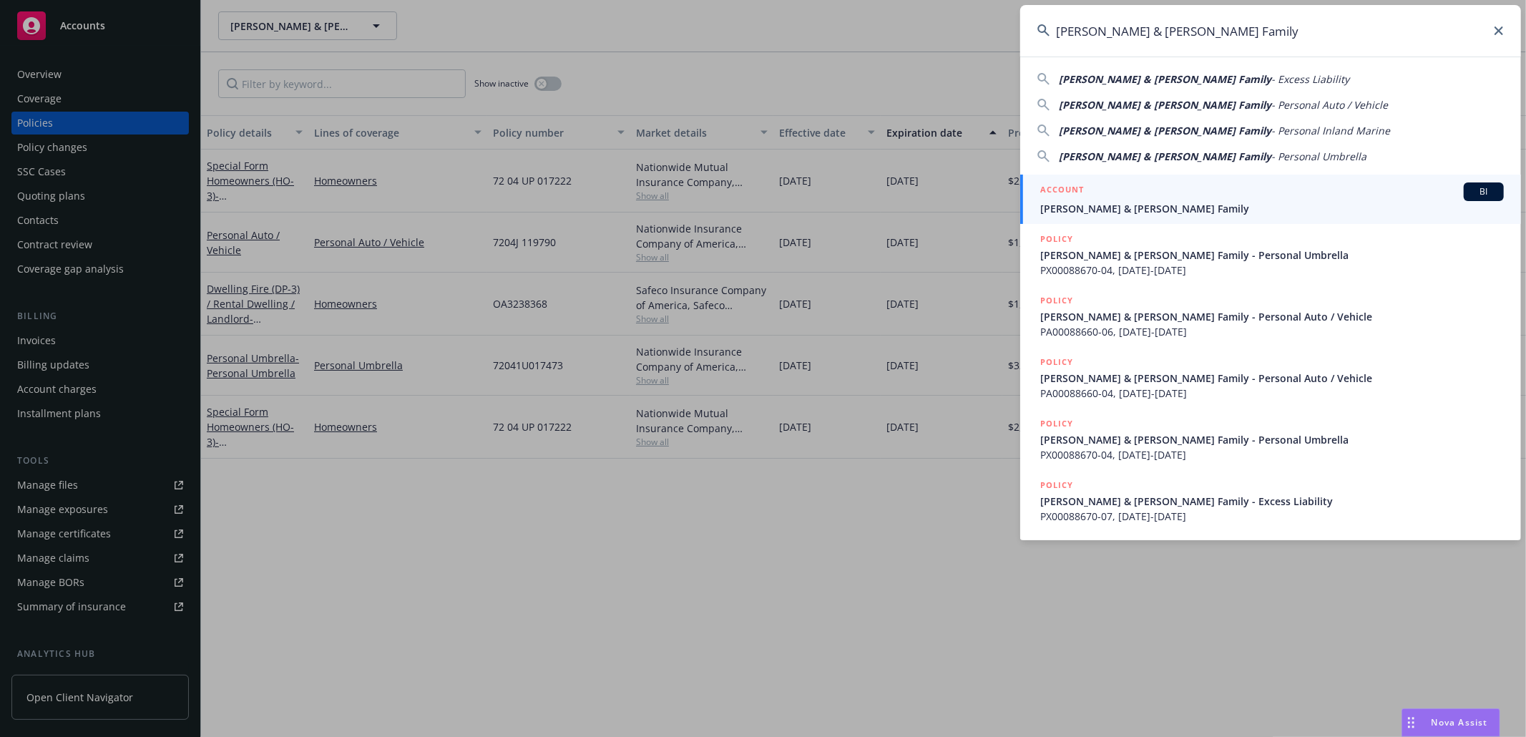
type input "[PERSON_NAME] & [PERSON_NAME] Family"
click at [1102, 209] on span "[PERSON_NAME] & [PERSON_NAME] Family" at bounding box center [1272, 208] width 464 height 15
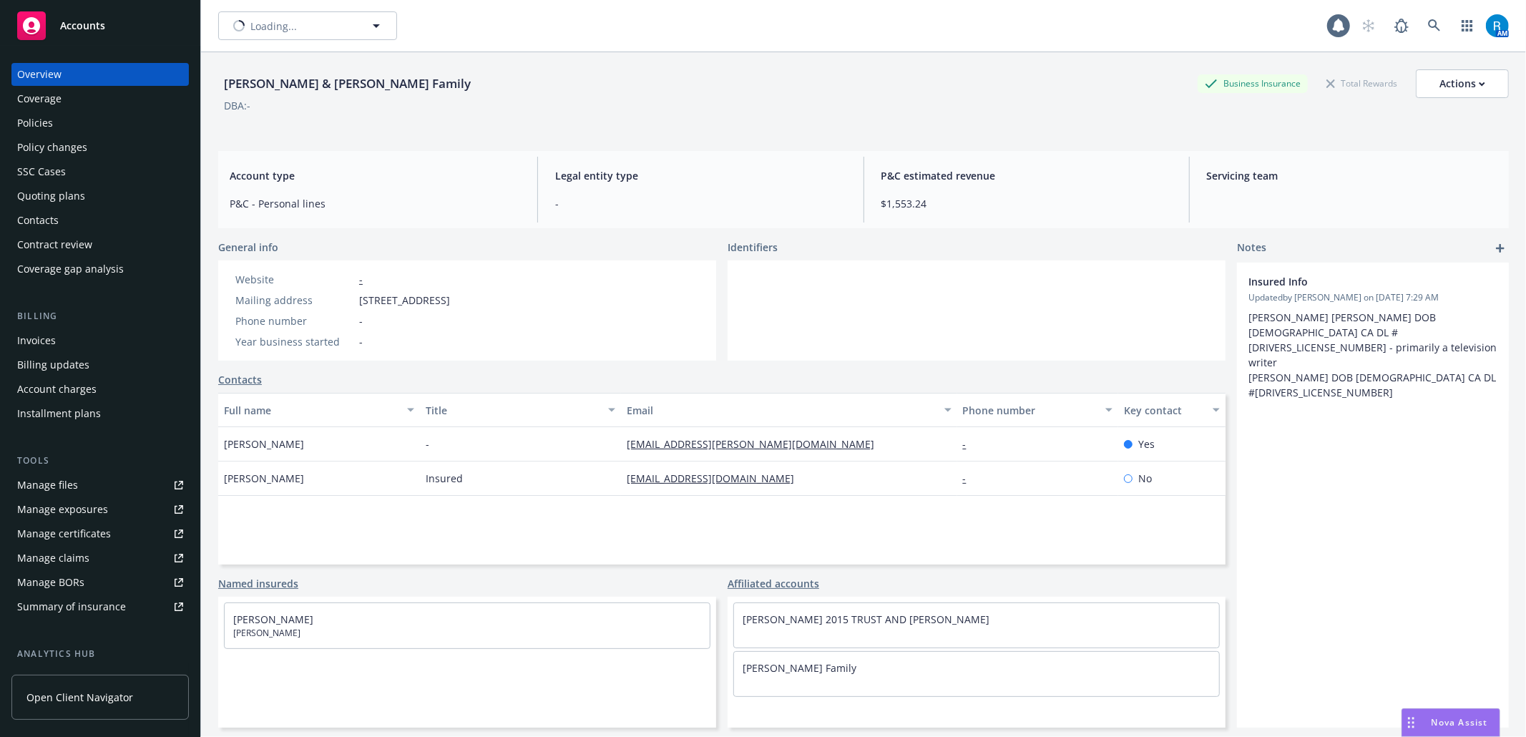
click at [67, 129] on div "Policies" at bounding box center [100, 123] width 166 height 23
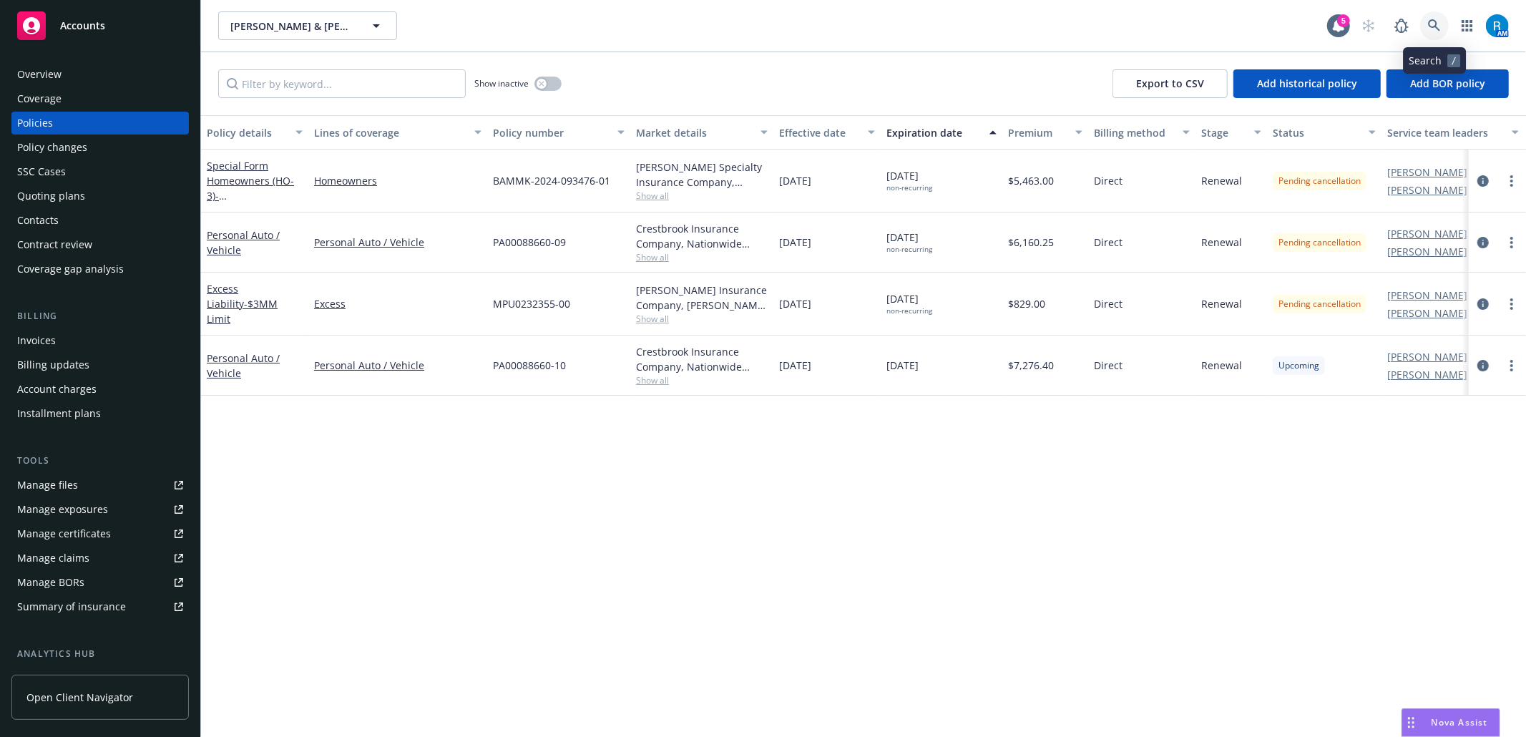
click at [1432, 24] on icon at bounding box center [1434, 25] width 13 height 13
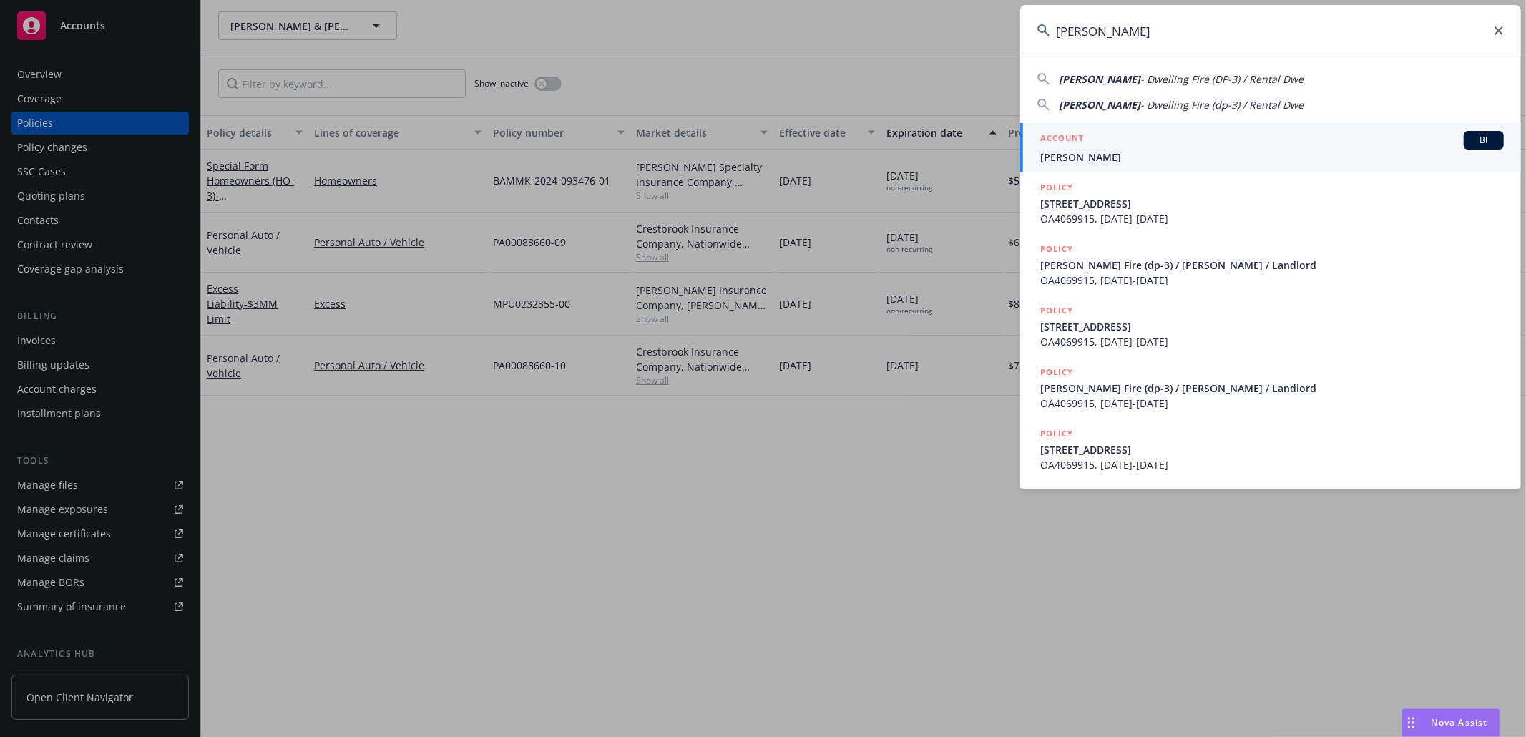
type input "[PERSON_NAME]"
click at [1197, 156] on span "[PERSON_NAME]" at bounding box center [1272, 157] width 464 height 15
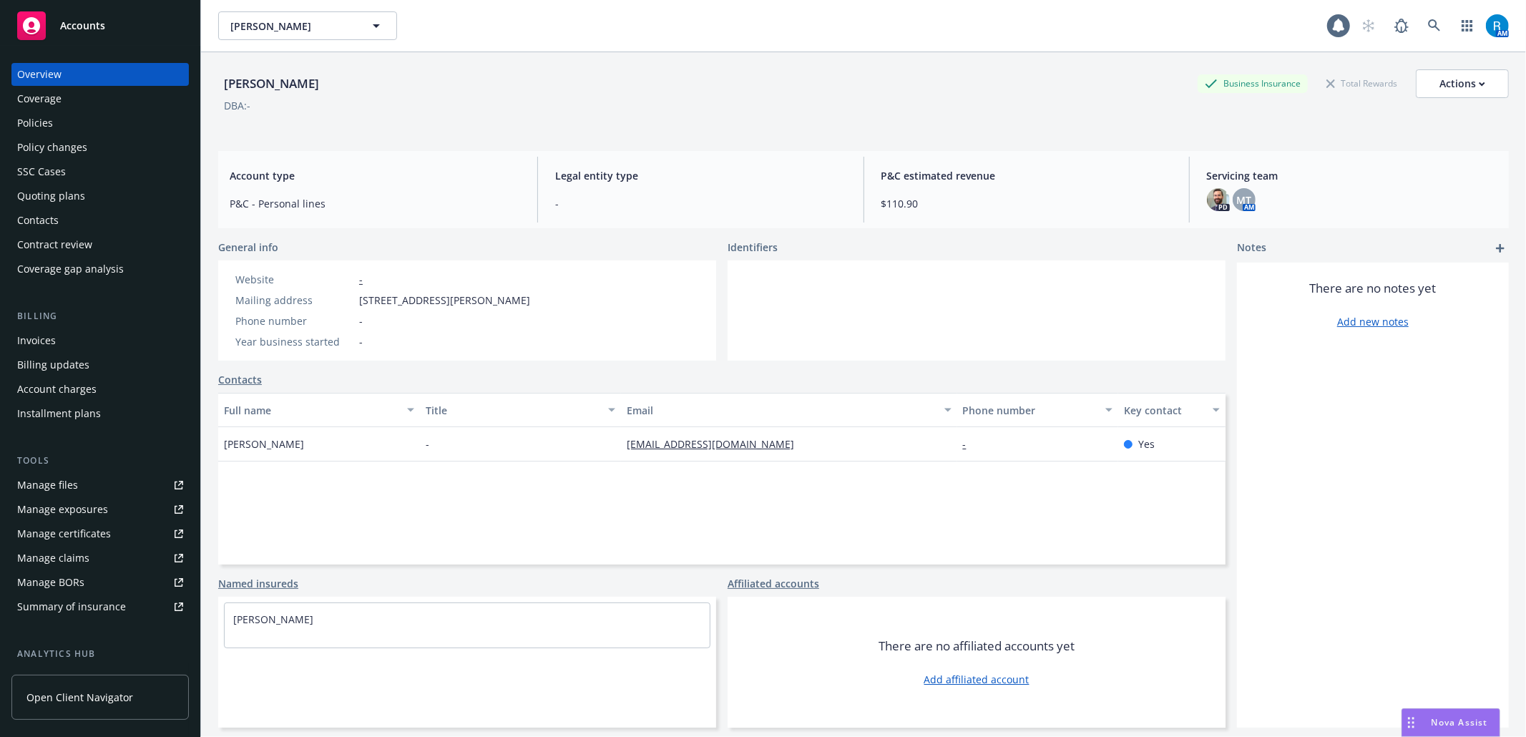
click at [70, 132] on div "Policies" at bounding box center [100, 123] width 166 height 23
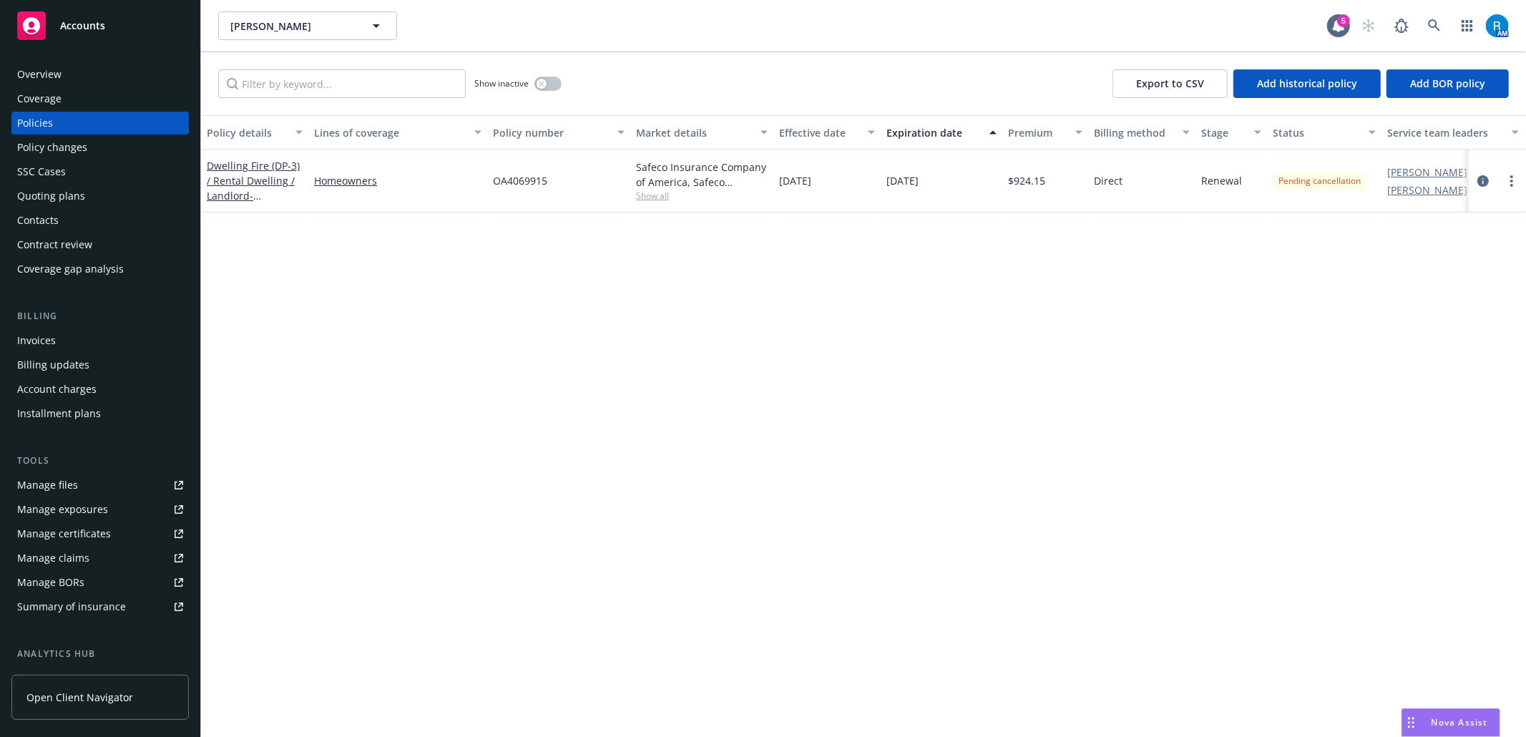
click at [97, 176] on div "SSC Cases" at bounding box center [100, 171] width 166 height 23
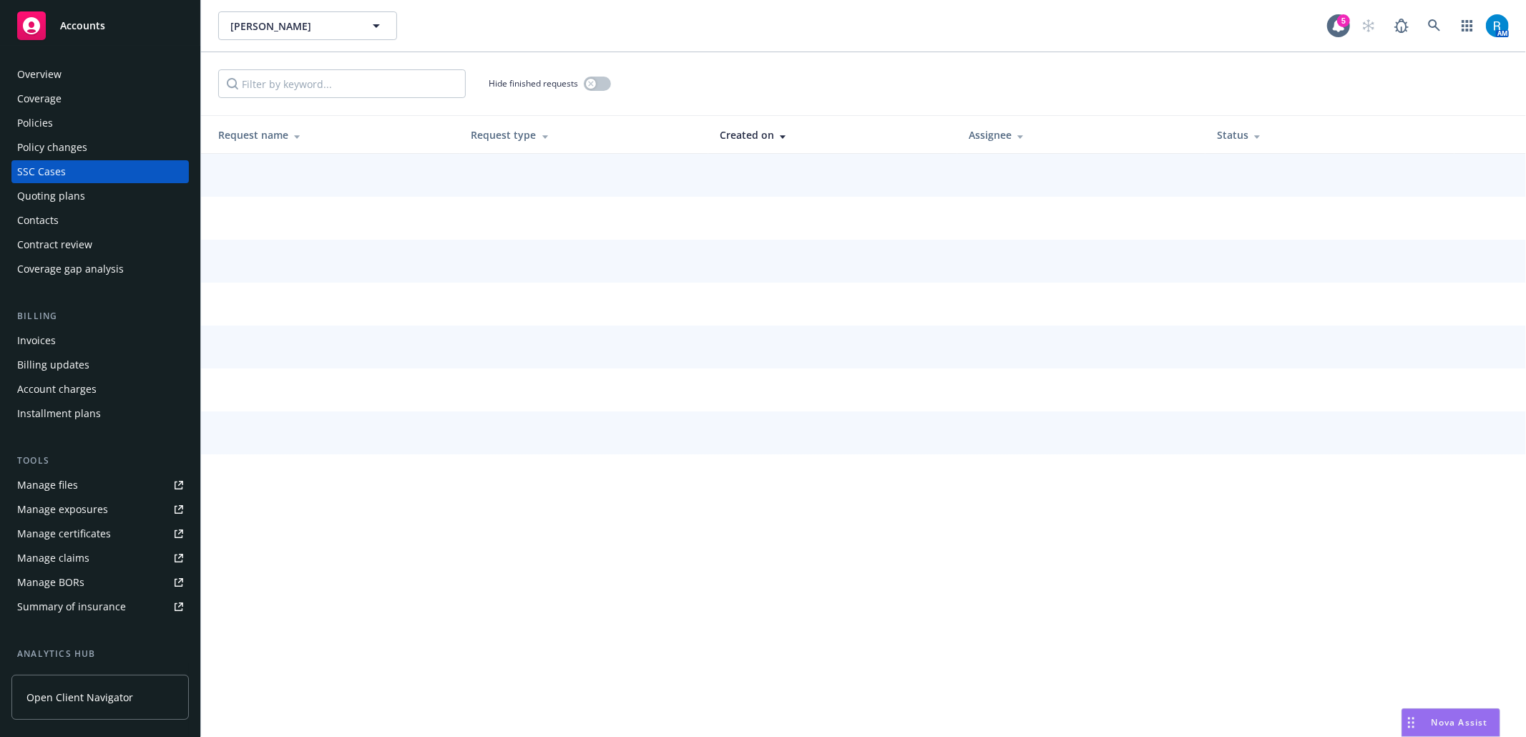
click at [79, 120] on div "Policies" at bounding box center [100, 123] width 166 height 23
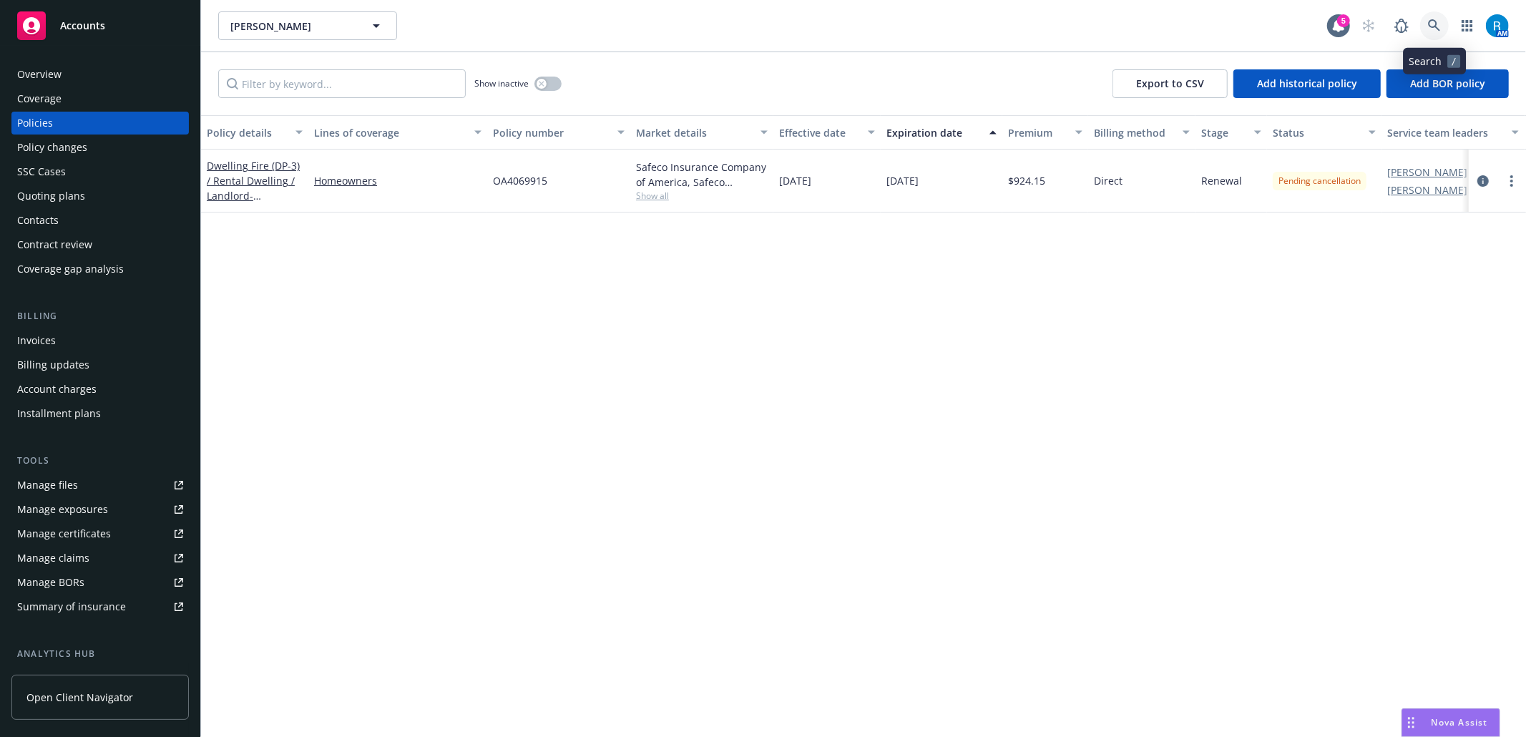
click at [1437, 19] on icon at bounding box center [1434, 25] width 13 height 13
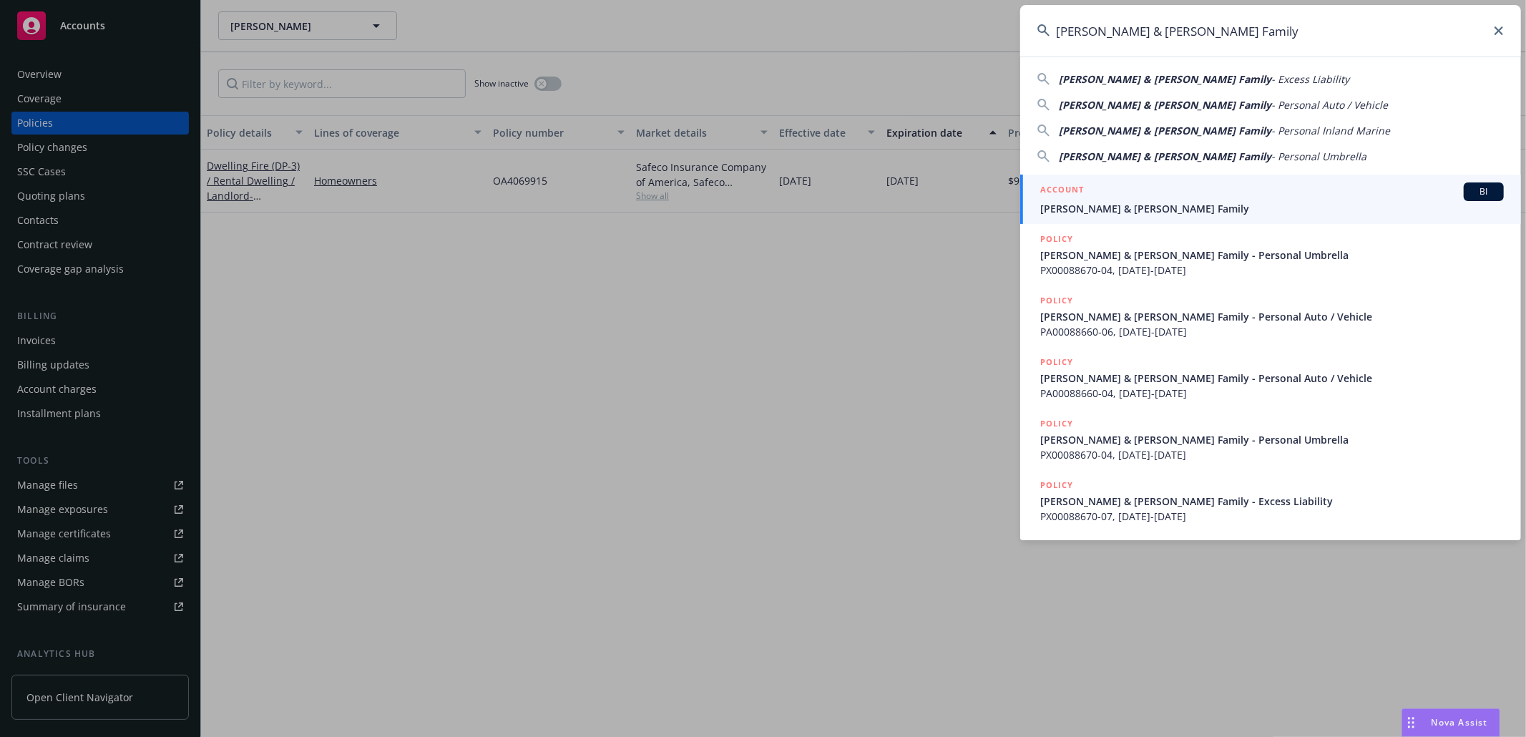
type input "[PERSON_NAME] & [PERSON_NAME] Family"
click at [1116, 202] on span "[PERSON_NAME] & [PERSON_NAME] Family" at bounding box center [1272, 208] width 464 height 15
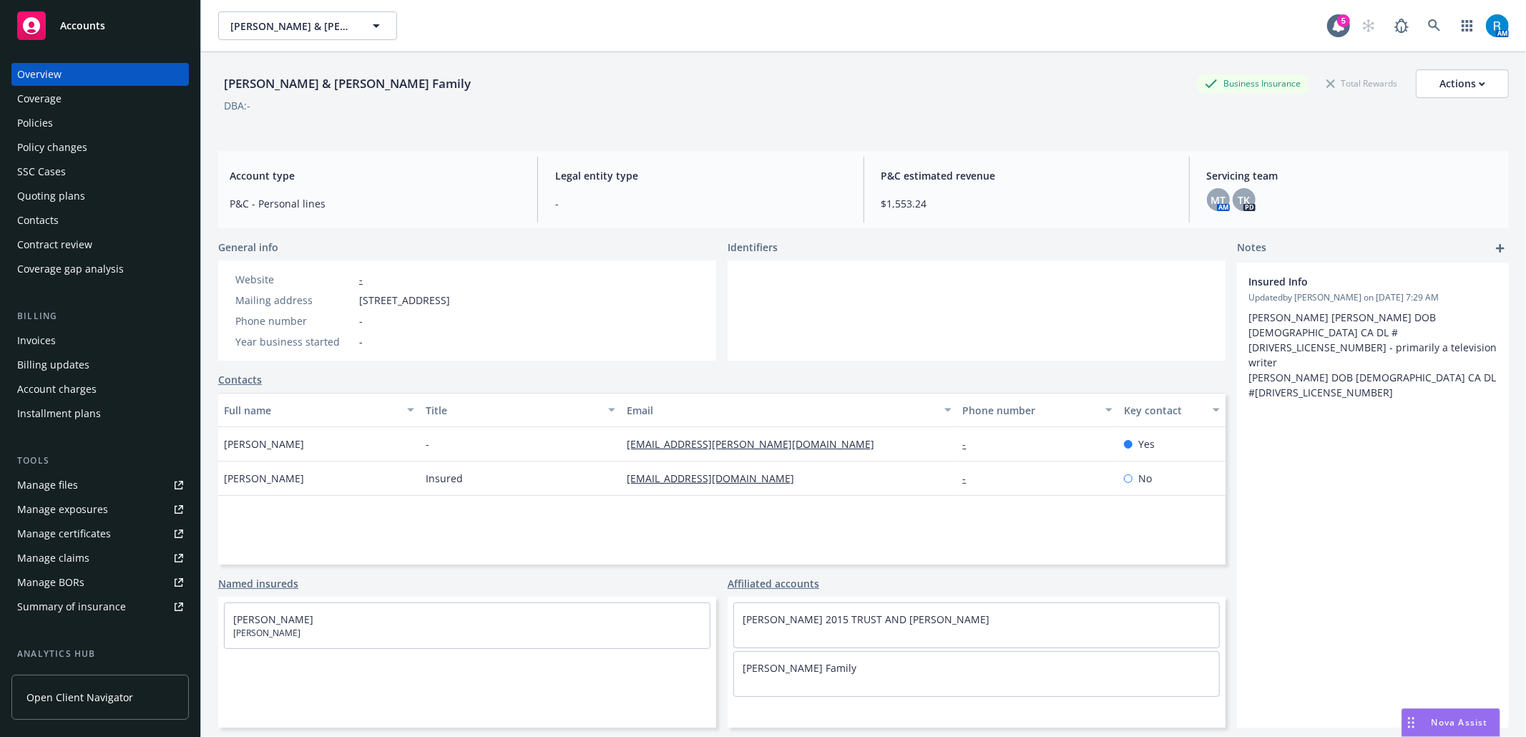
click at [39, 132] on div "Policies" at bounding box center [35, 123] width 36 height 23
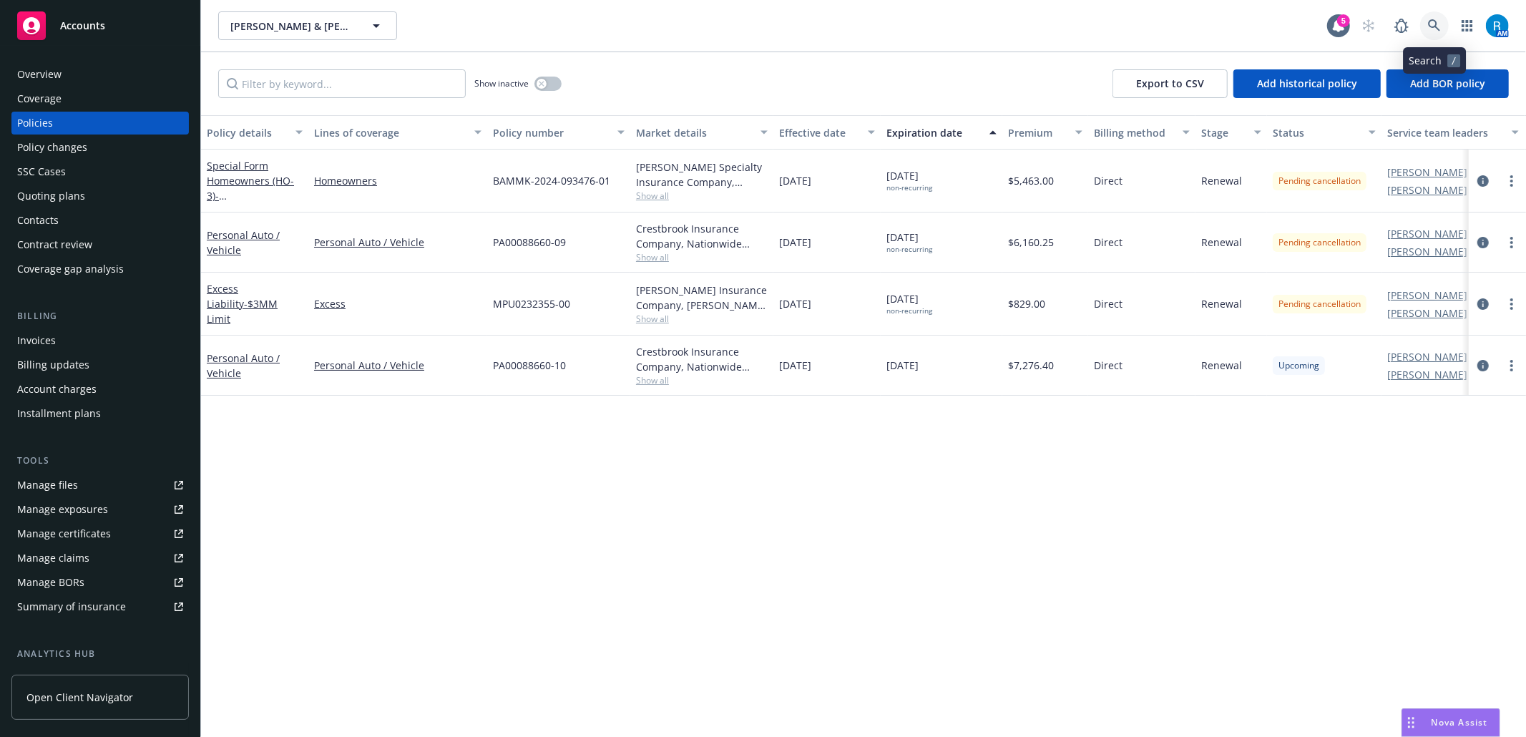
click at [1440, 29] on icon at bounding box center [1434, 25] width 13 height 13
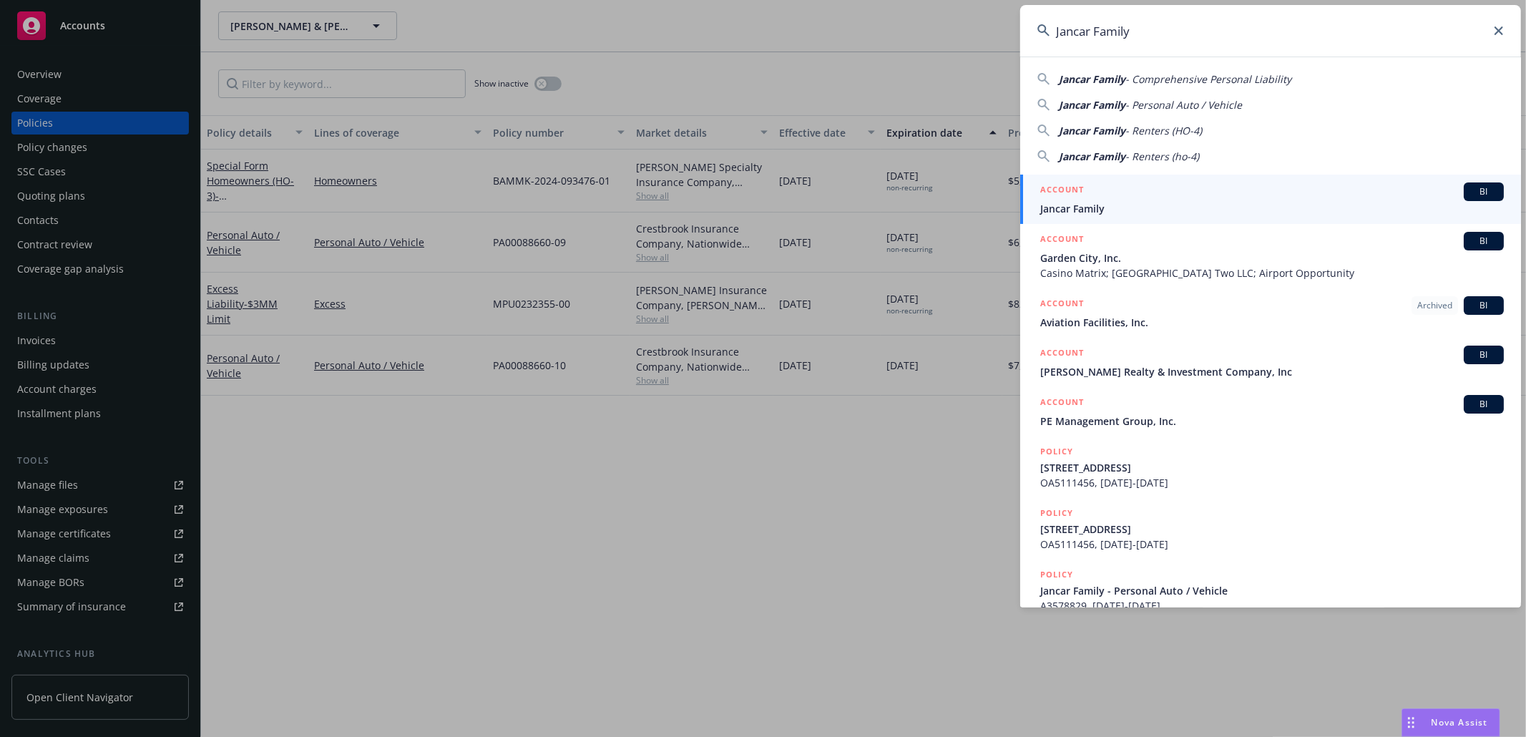
type input "Jancar Family"
drag, startPoint x: 1183, startPoint y: 212, endPoint x: 1199, endPoint y: 207, distance: 16.3
click at [1183, 210] on span "Jancar Family" at bounding box center [1272, 208] width 464 height 15
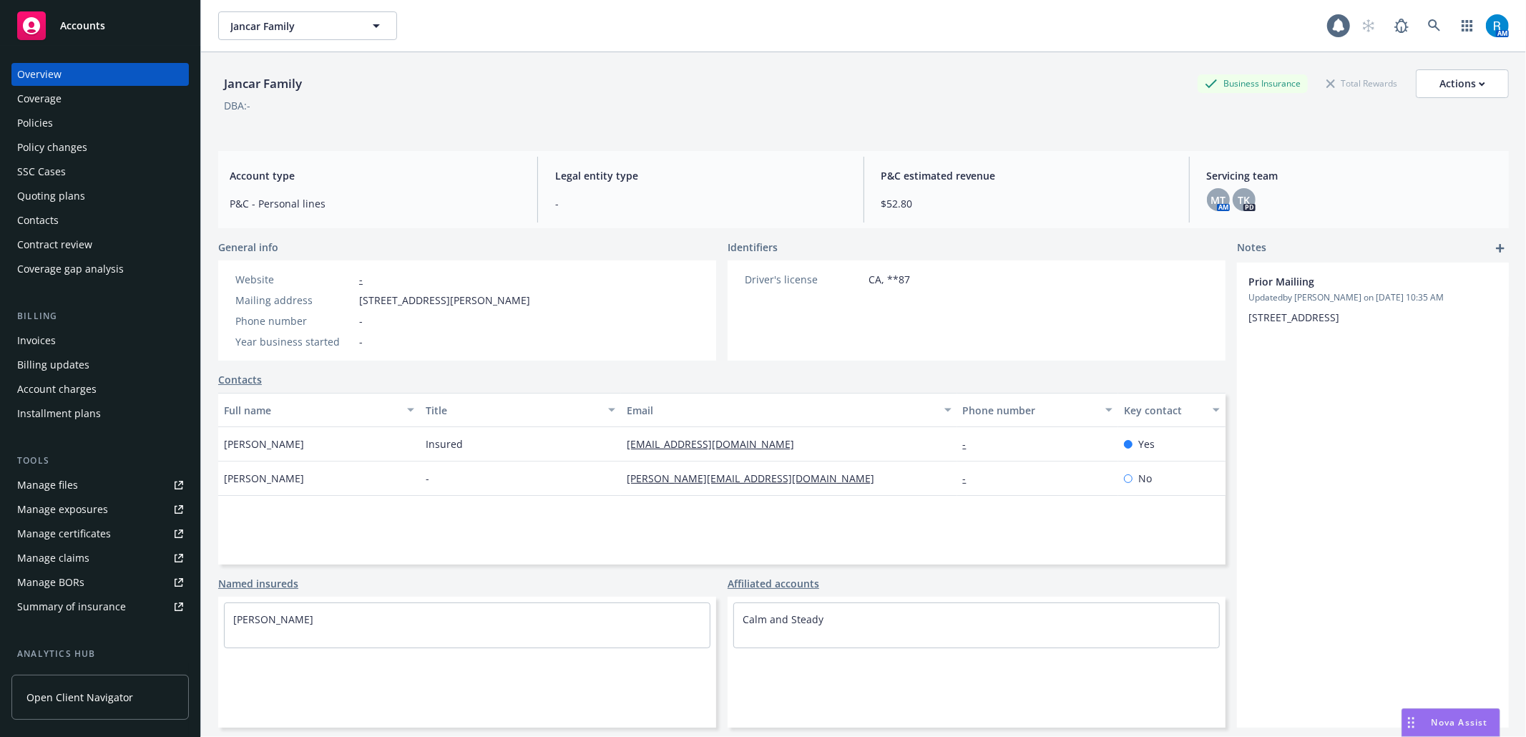
click at [97, 122] on div "Policies" at bounding box center [100, 123] width 166 height 23
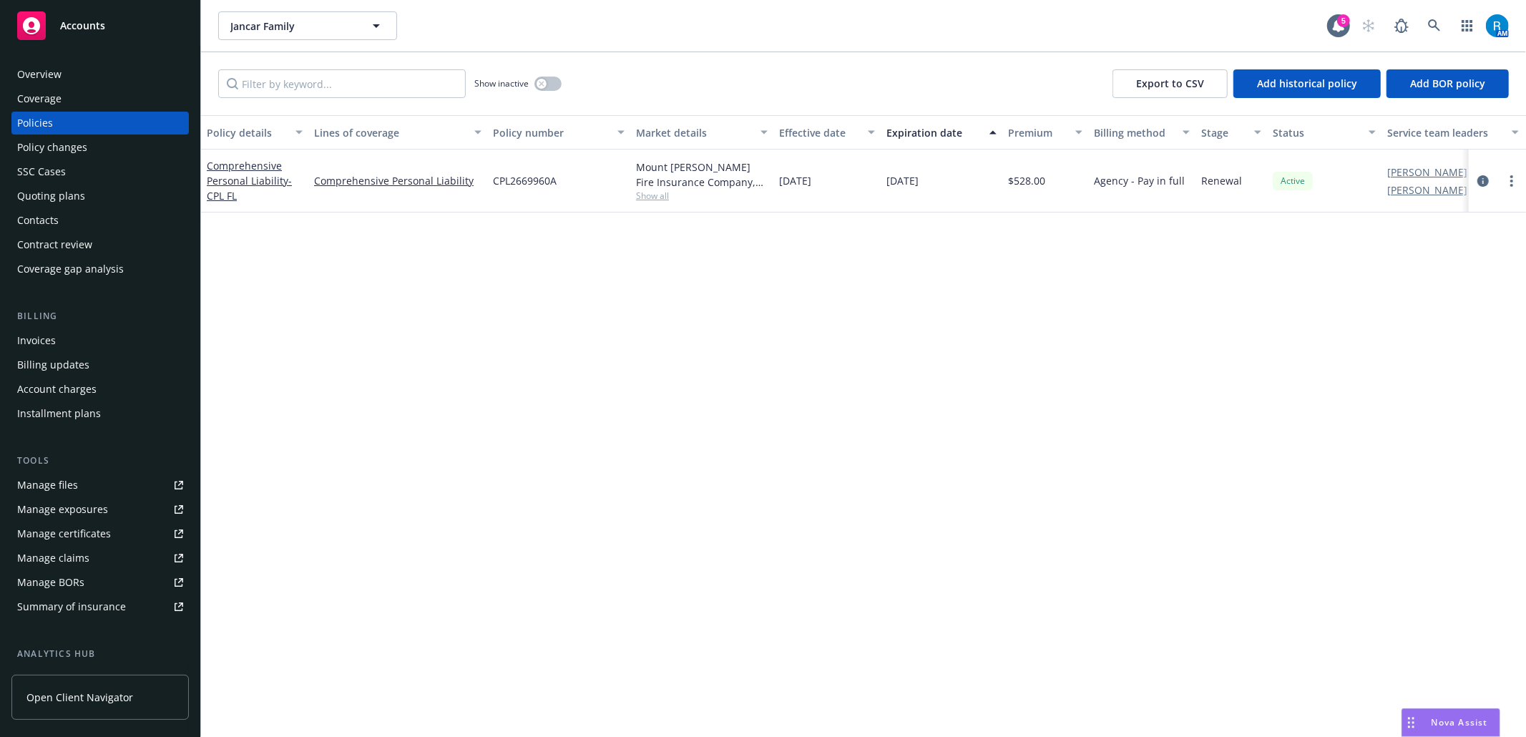
click at [58, 182] on div "SSC Cases" at bounding box center [41, 171] width 49 height 23
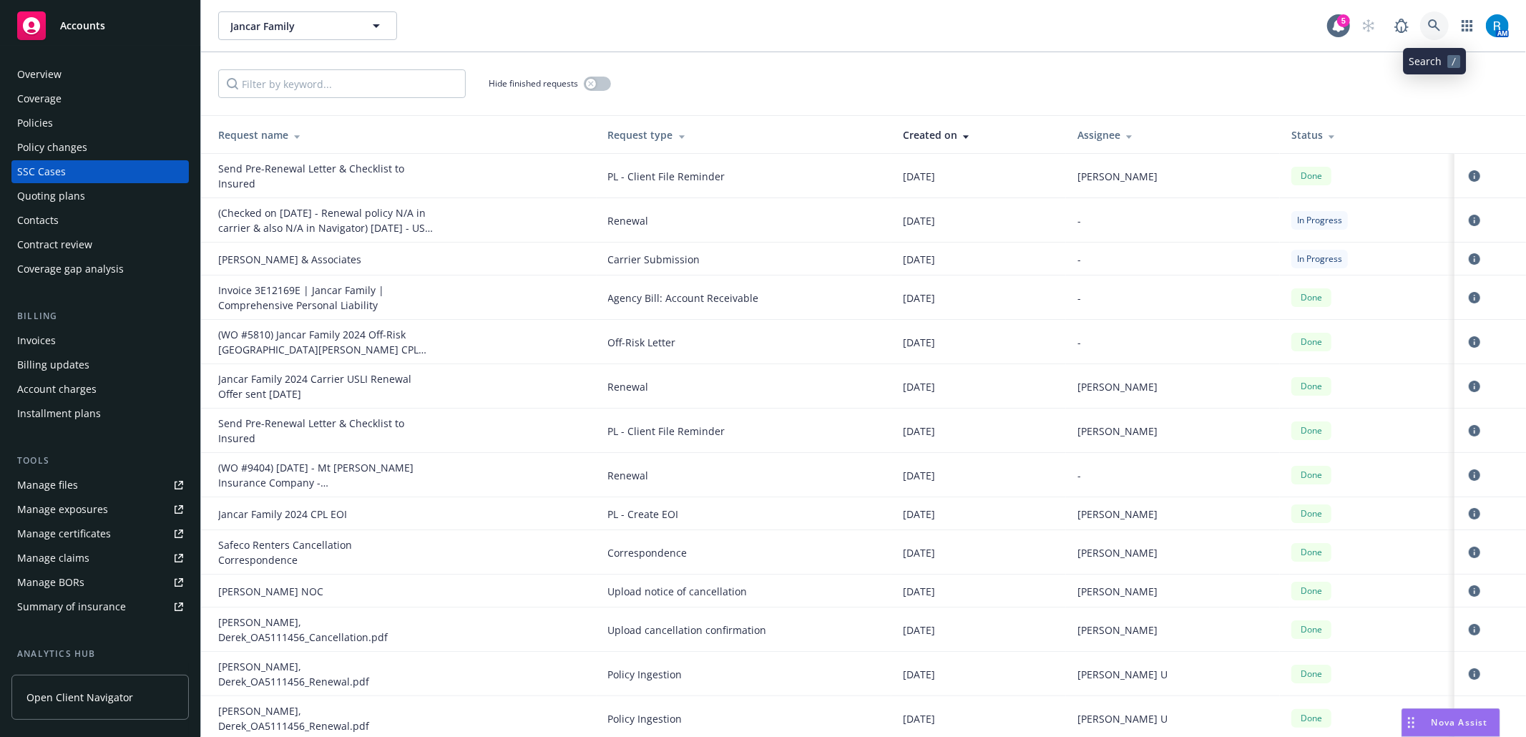
click at [1423, 23] on link at bounding box center [1434, 25] width 29 height 29
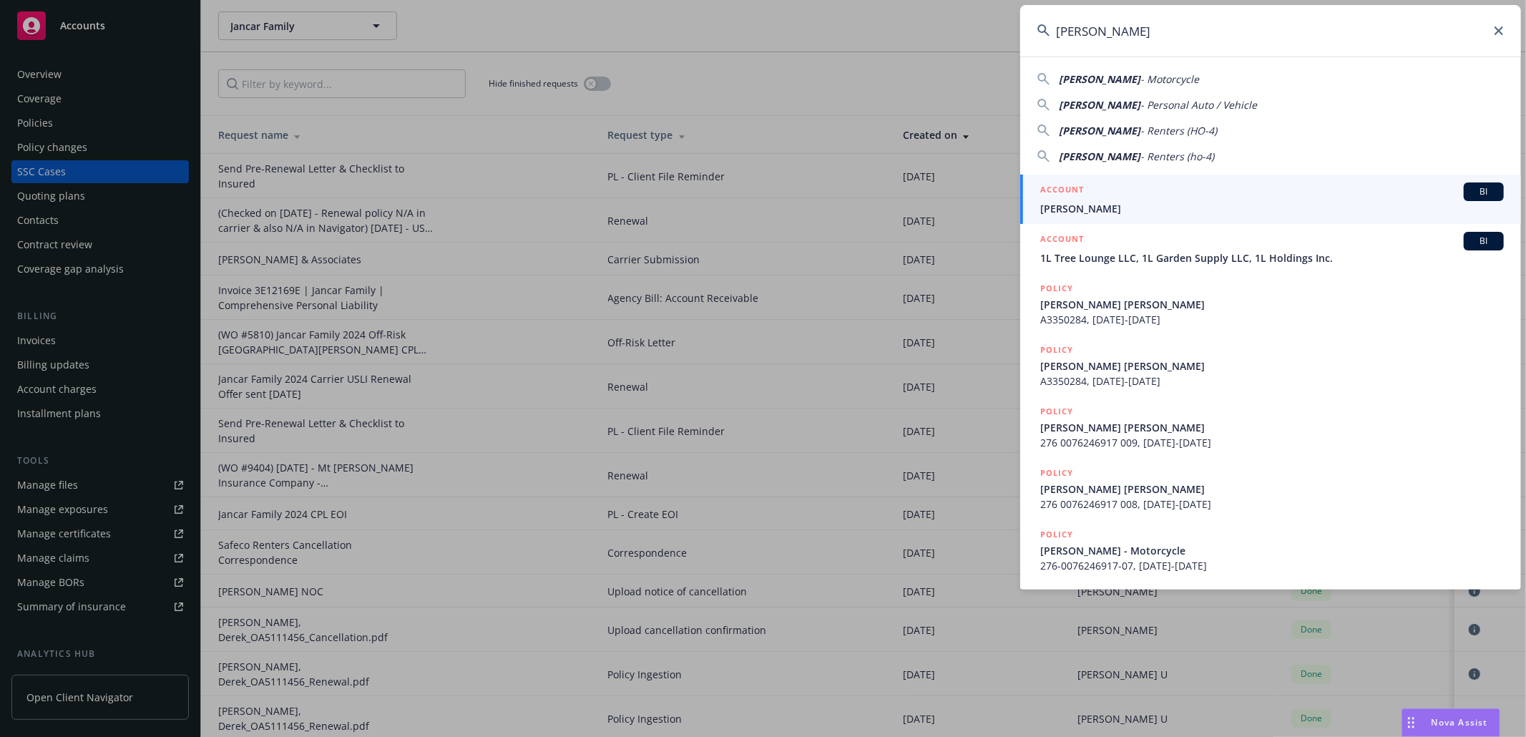
type input "[PERSON_NAME]"
drag, startPoint x: 1090, startPoint y: 205, endPoint x: 1062, endPoint y: 199, distance: 28.5
click at [1090, 205] on span "[PERSON_NAME]" at bounding box center [1272, 208] width 464 height 15
